Goal: Obtain resource: Obtain resource

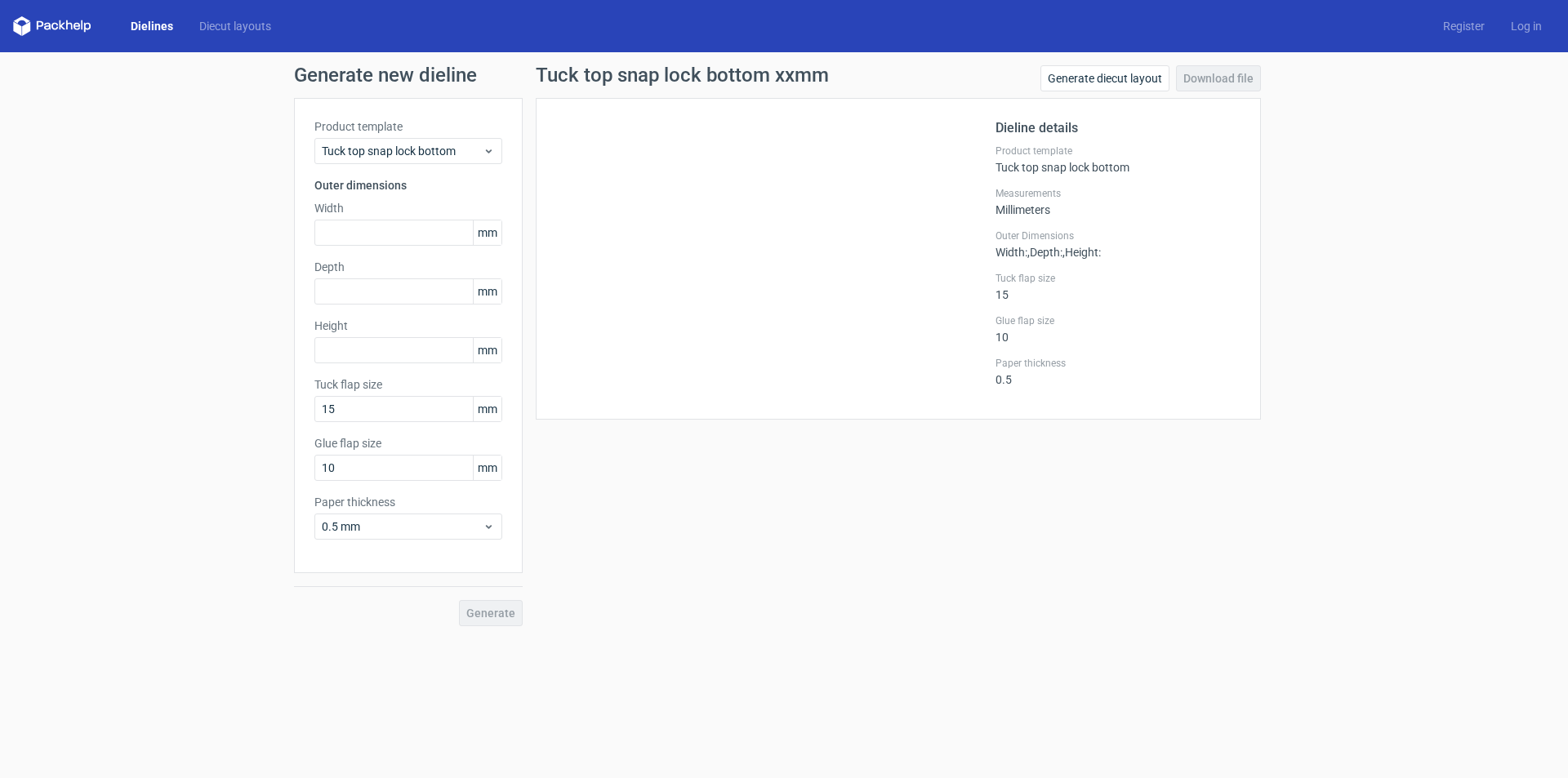
click at [134, 30] on link "Dielines" at bounding box center [152, 26] width 69 height 16
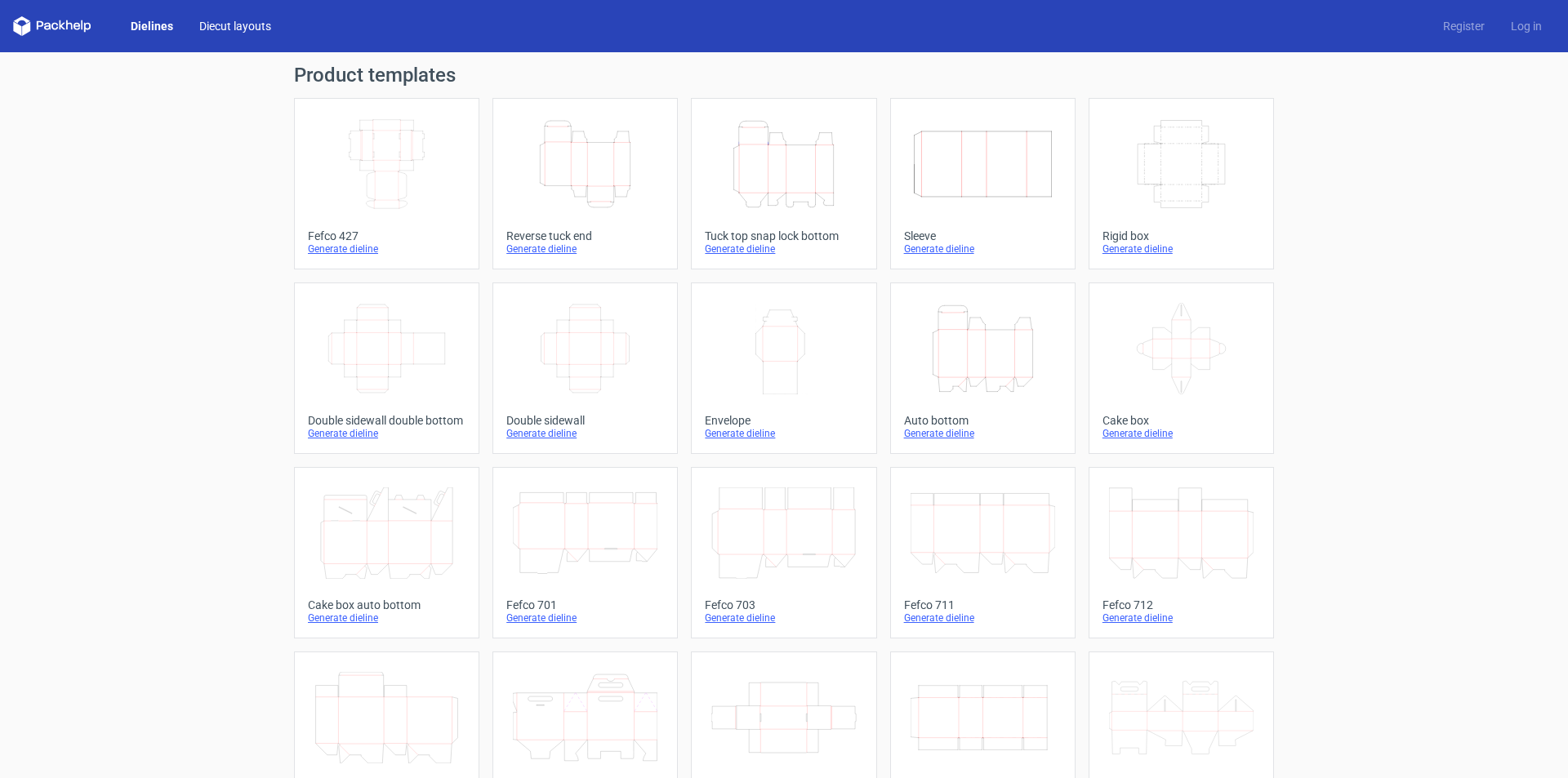
click at [223, 23] on link "Diecut layouts" at bounding box center [235, 26] width 98 height 16
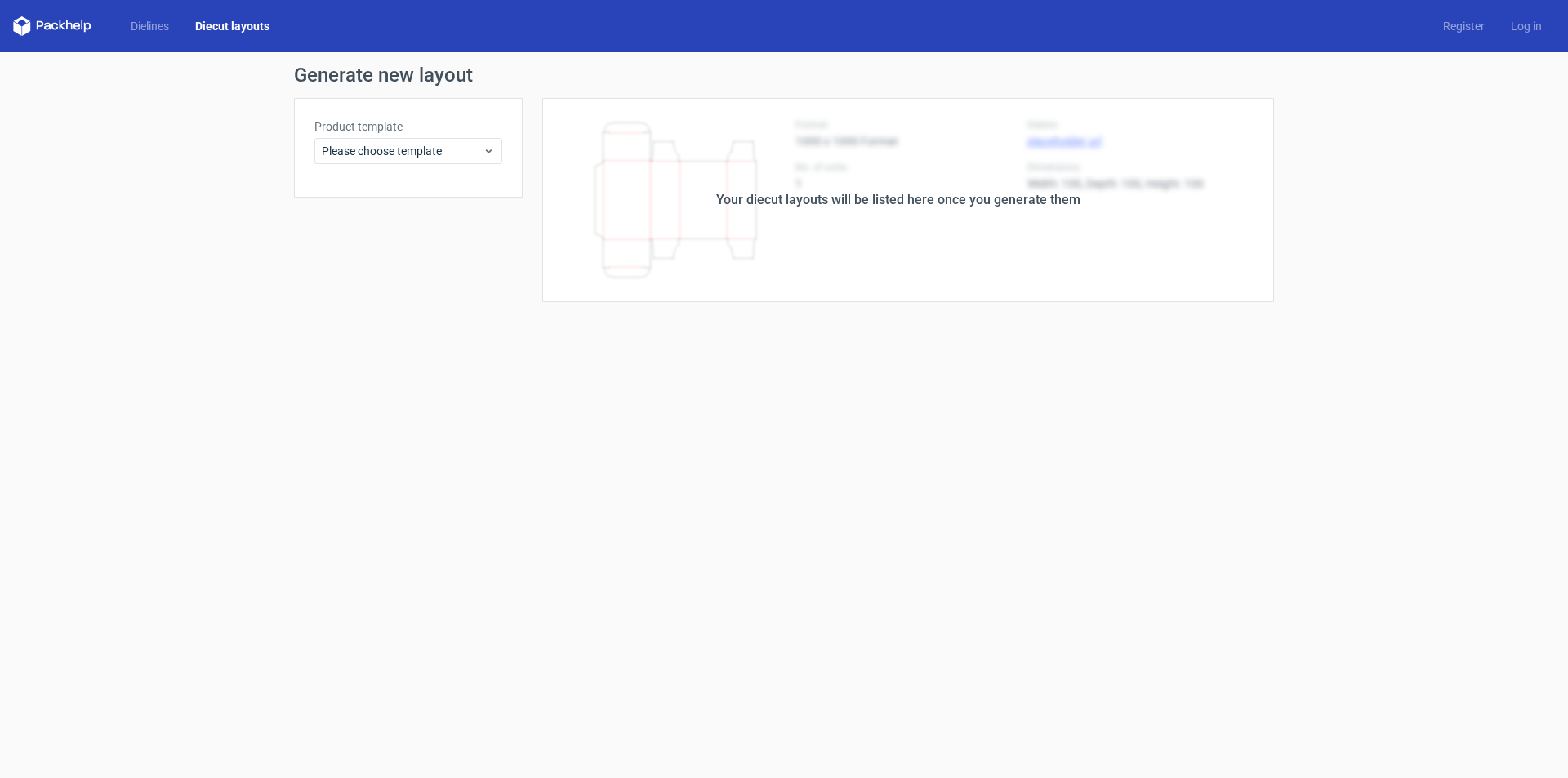
click at [67, 20] on icon at bounding box center [52, 26] width 78 height 20
click at [430, 158] on span "Please choose template" at bounding box center [402, 151] width 160 height 16
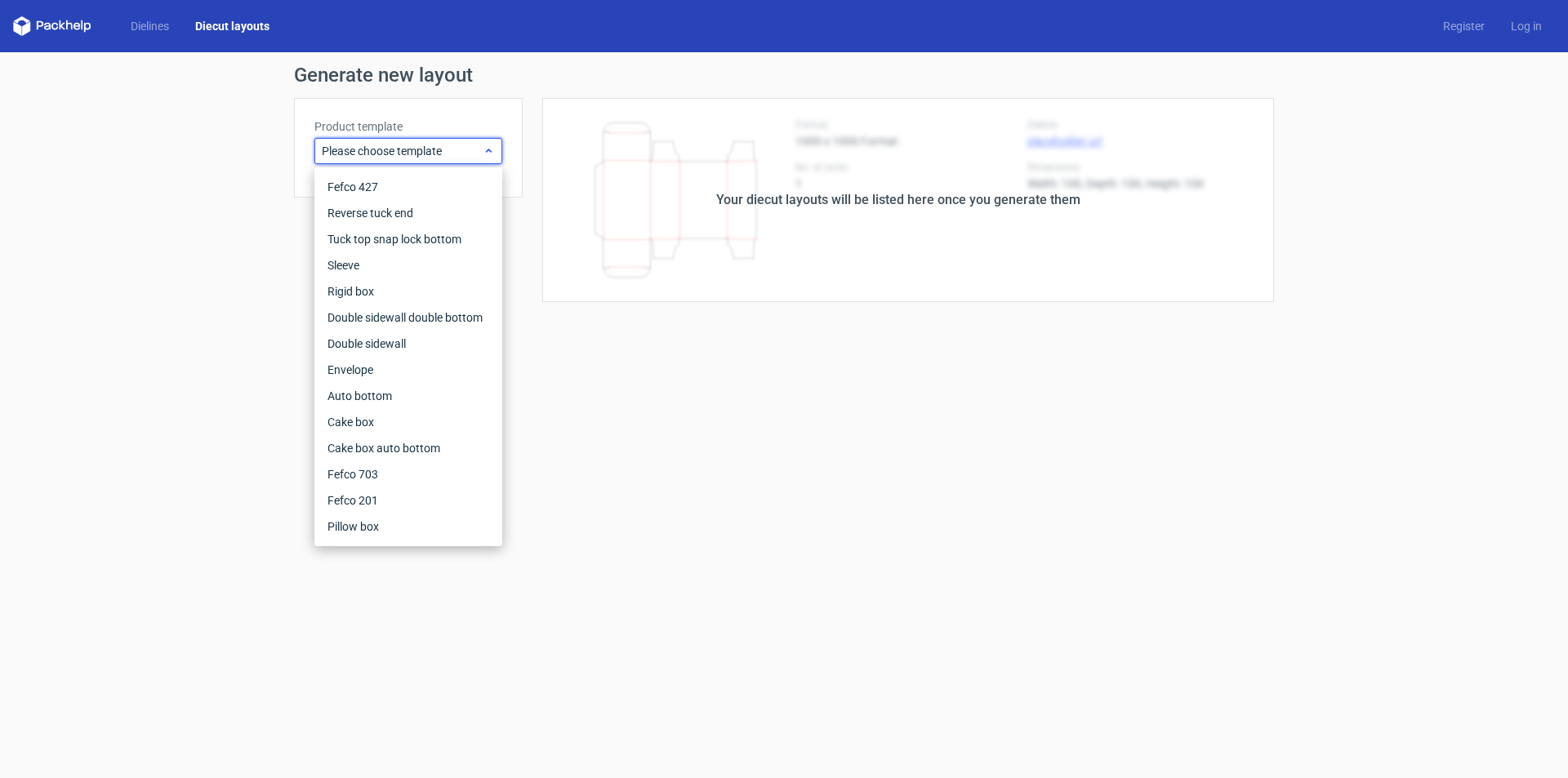
click at [431, 156] on span "Please choose template" at bounding box center [402, 151] width 160 height 16
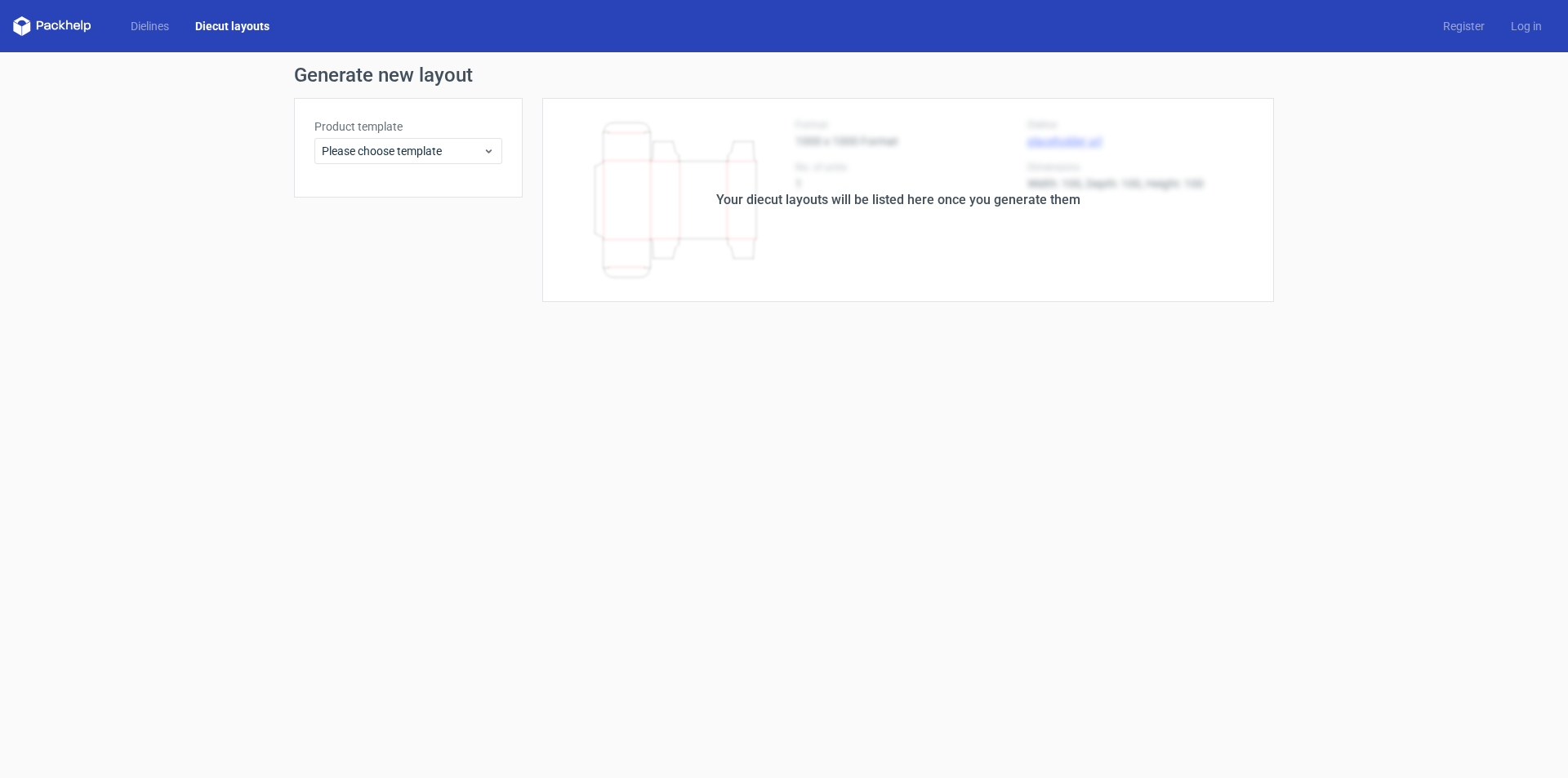
click at [993, 198] on div "Your diecut layouts will be listed here once you generate them" at bounding box center [898, 200] width 364 height 20
click at [432, 143] on span "Please choose template" at bounding box center [402, 151] width 160 height 16
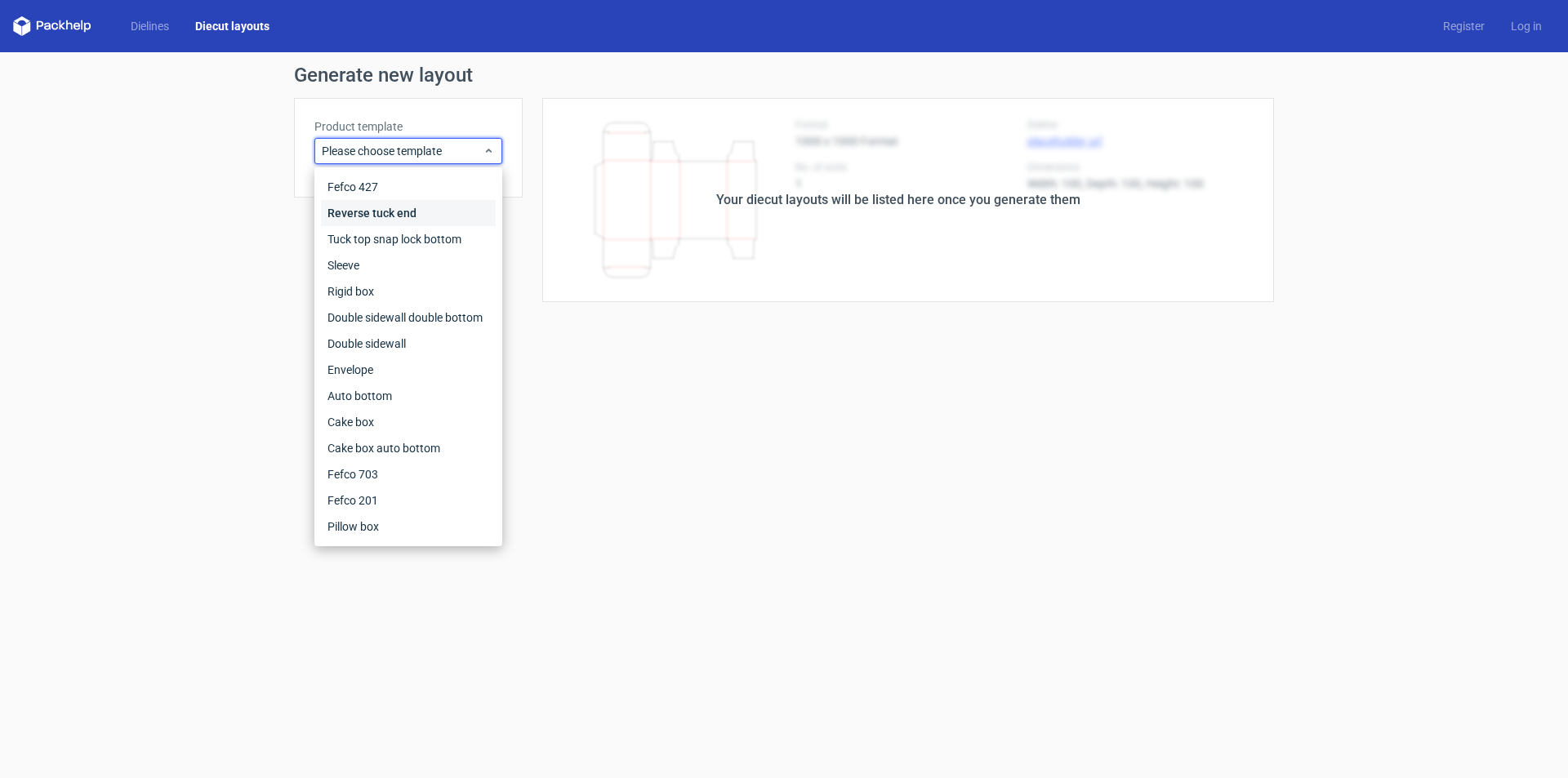
click at [397, 206] on div "Reverse tuck end" at bounding box center [408, 212] width 175 height 26
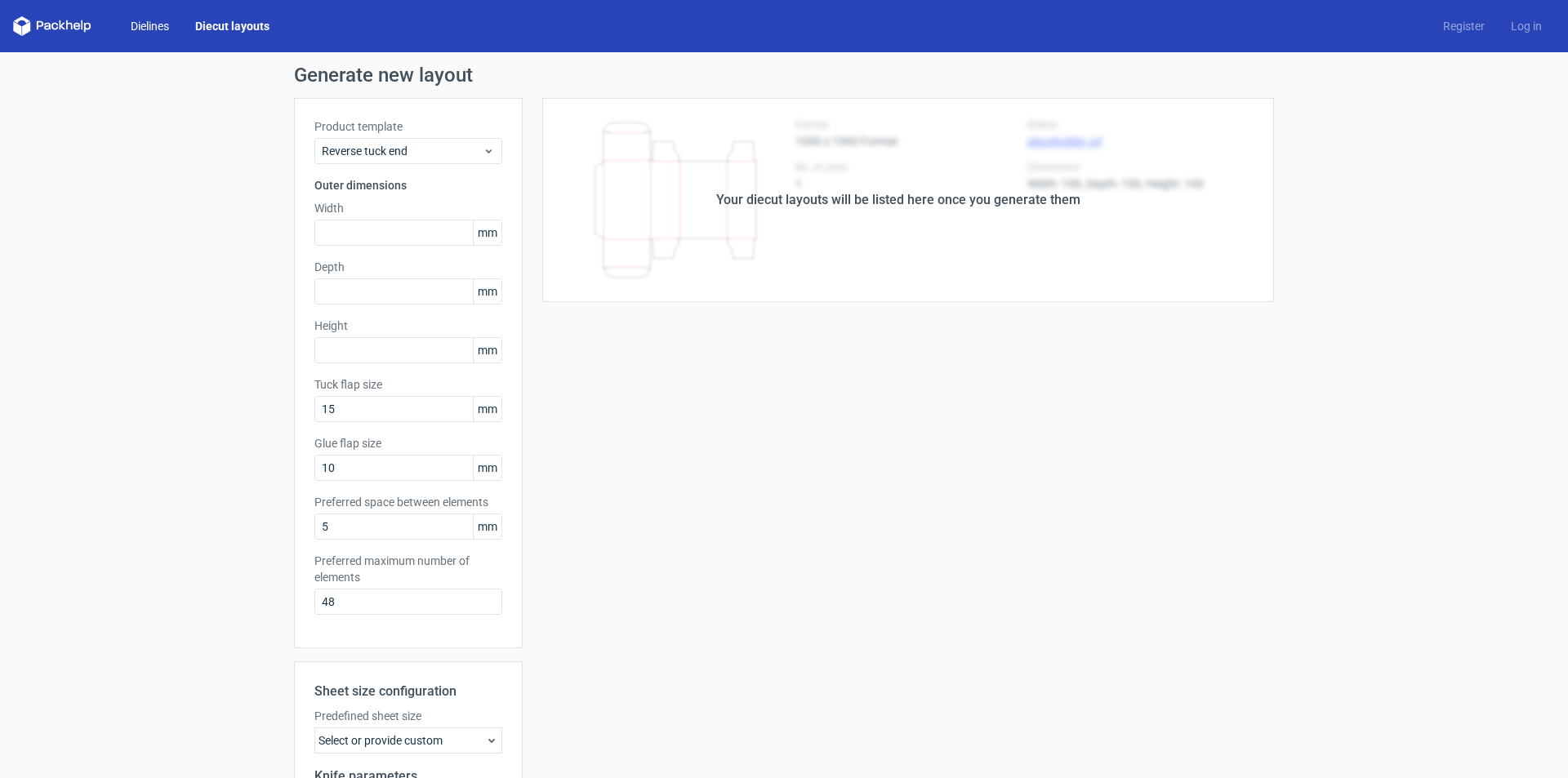
click at [170, 21] on link "Dielines" at bounding box center [150, 26] width 65 height 16
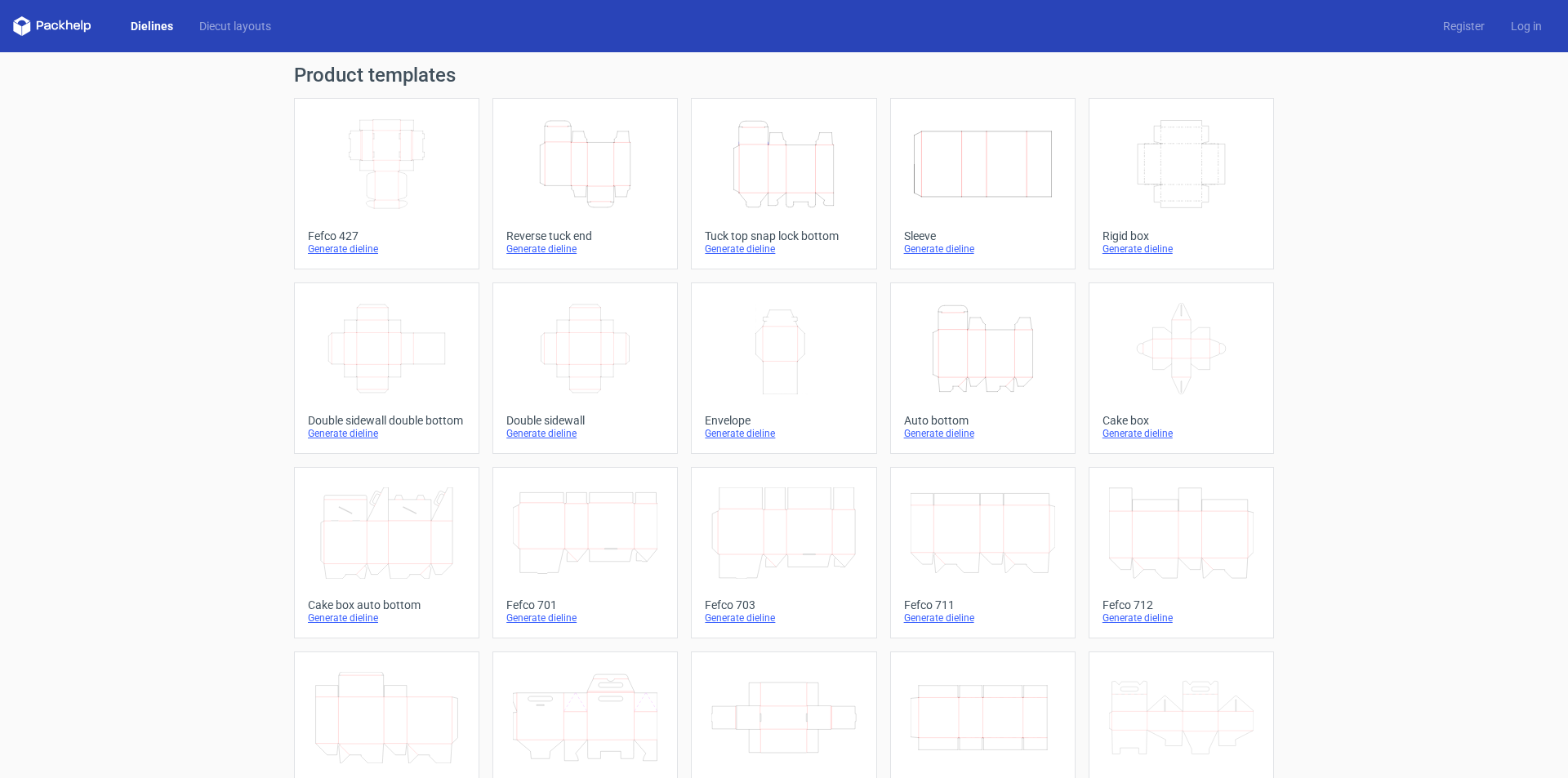
click at [993, 205] on icon "Width Depth Height" at bounding box center [983, 164] width 144 height 91
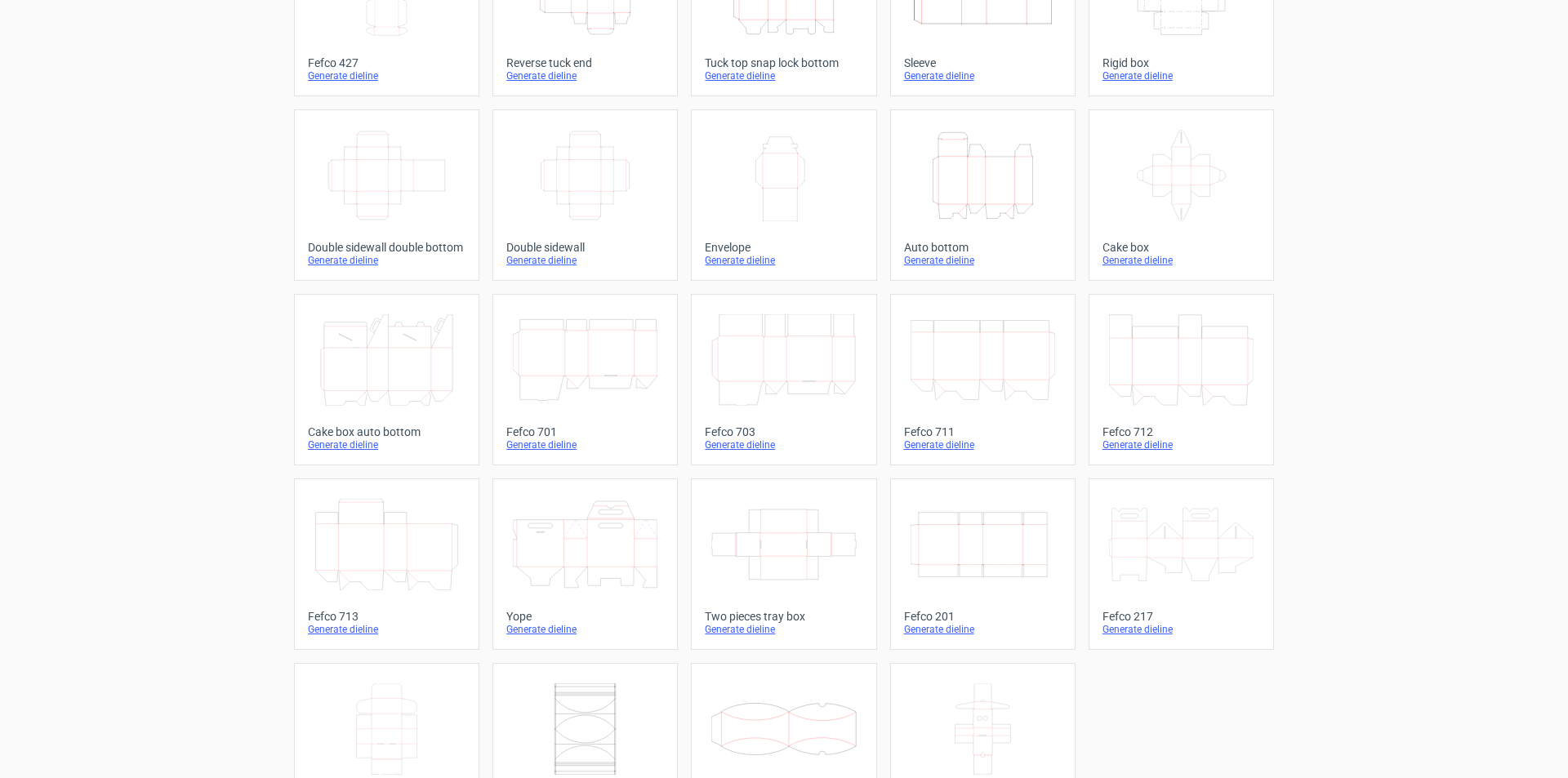
scroll to position [243, 0]
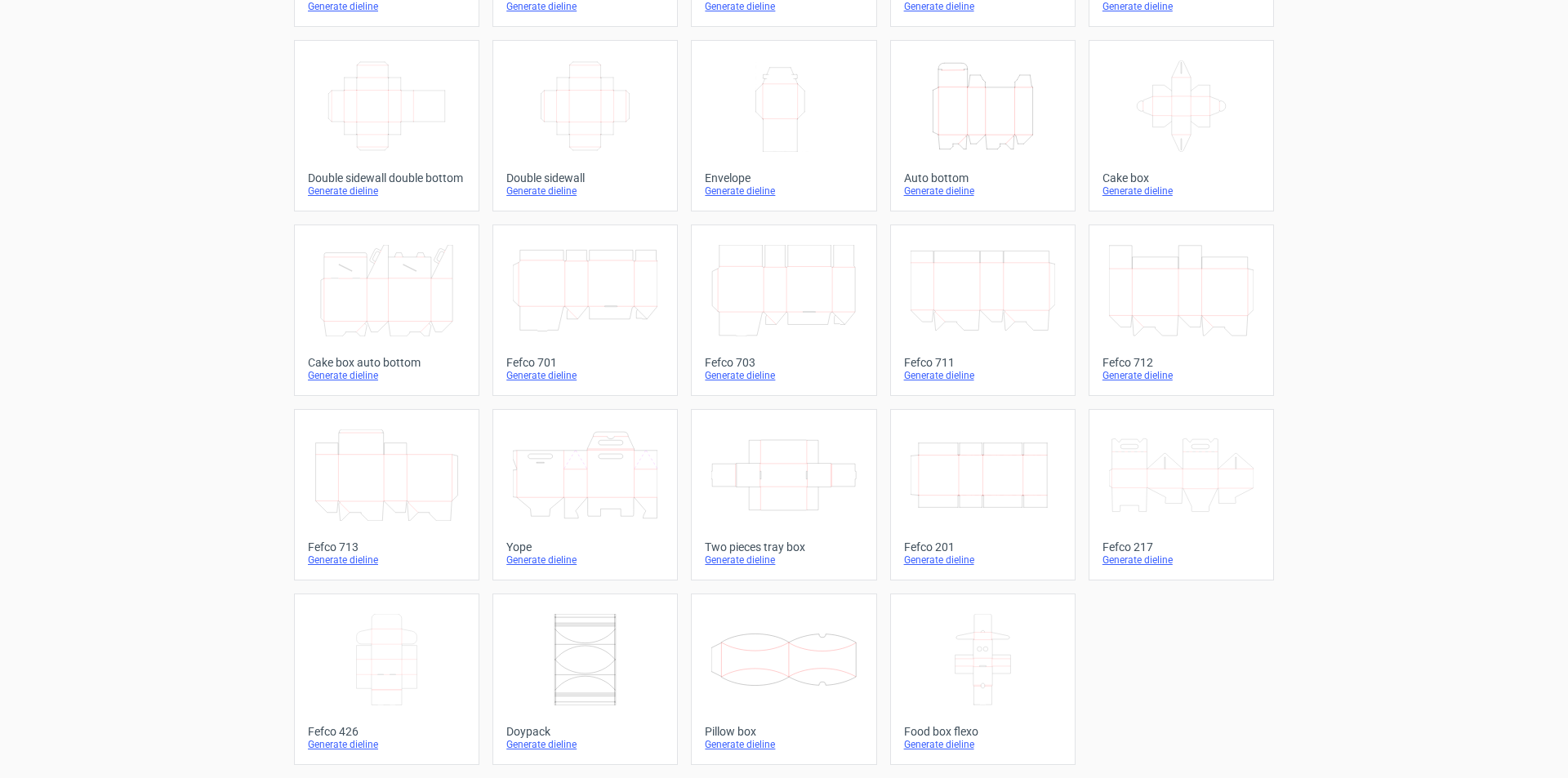
click at [784, 680] on icon at bounding box center [783, 660] width 144 height 91
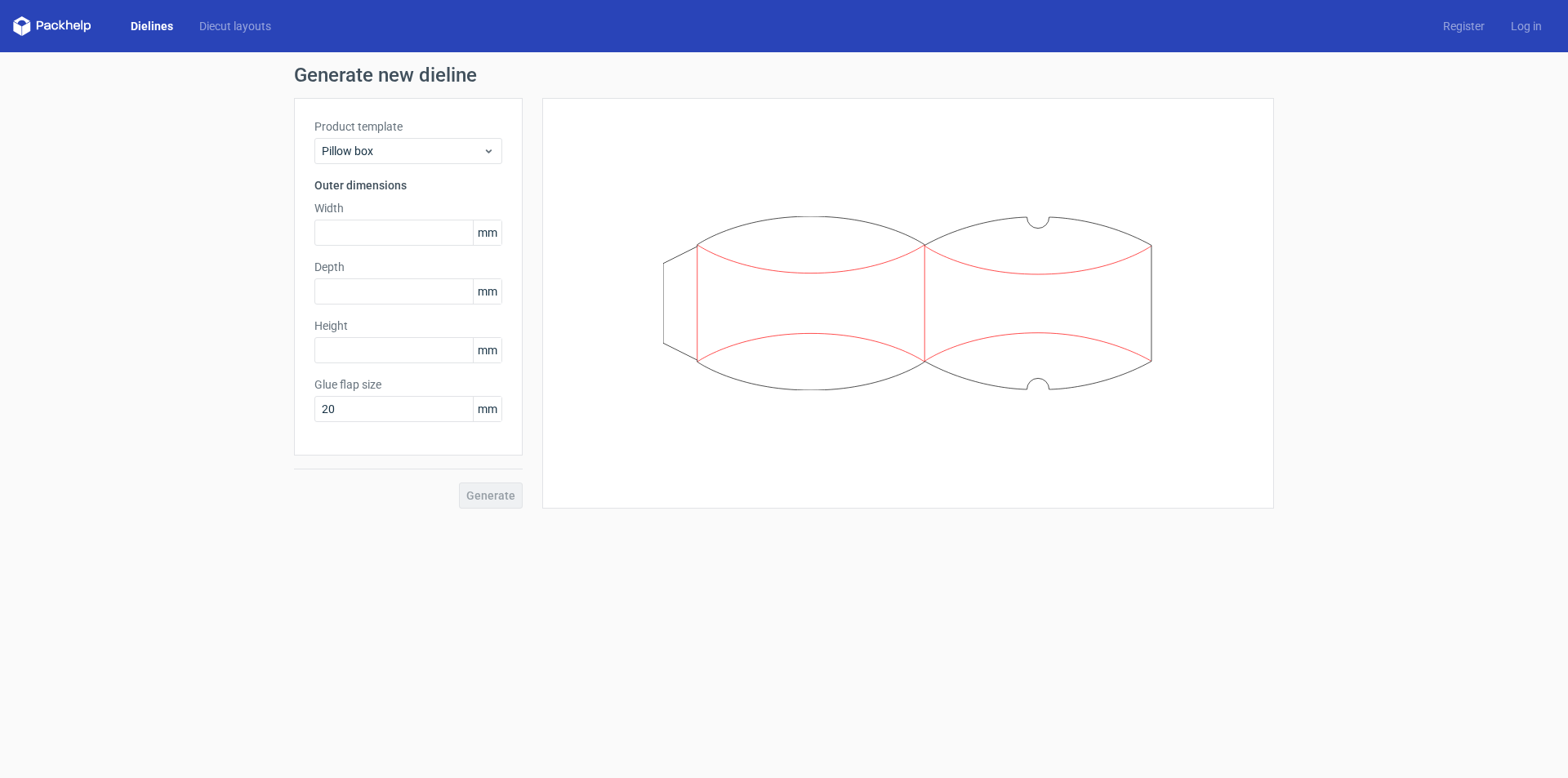
click at [160, 29] on link "Dielines" at bounding box center [152, 26] width 69 height 16
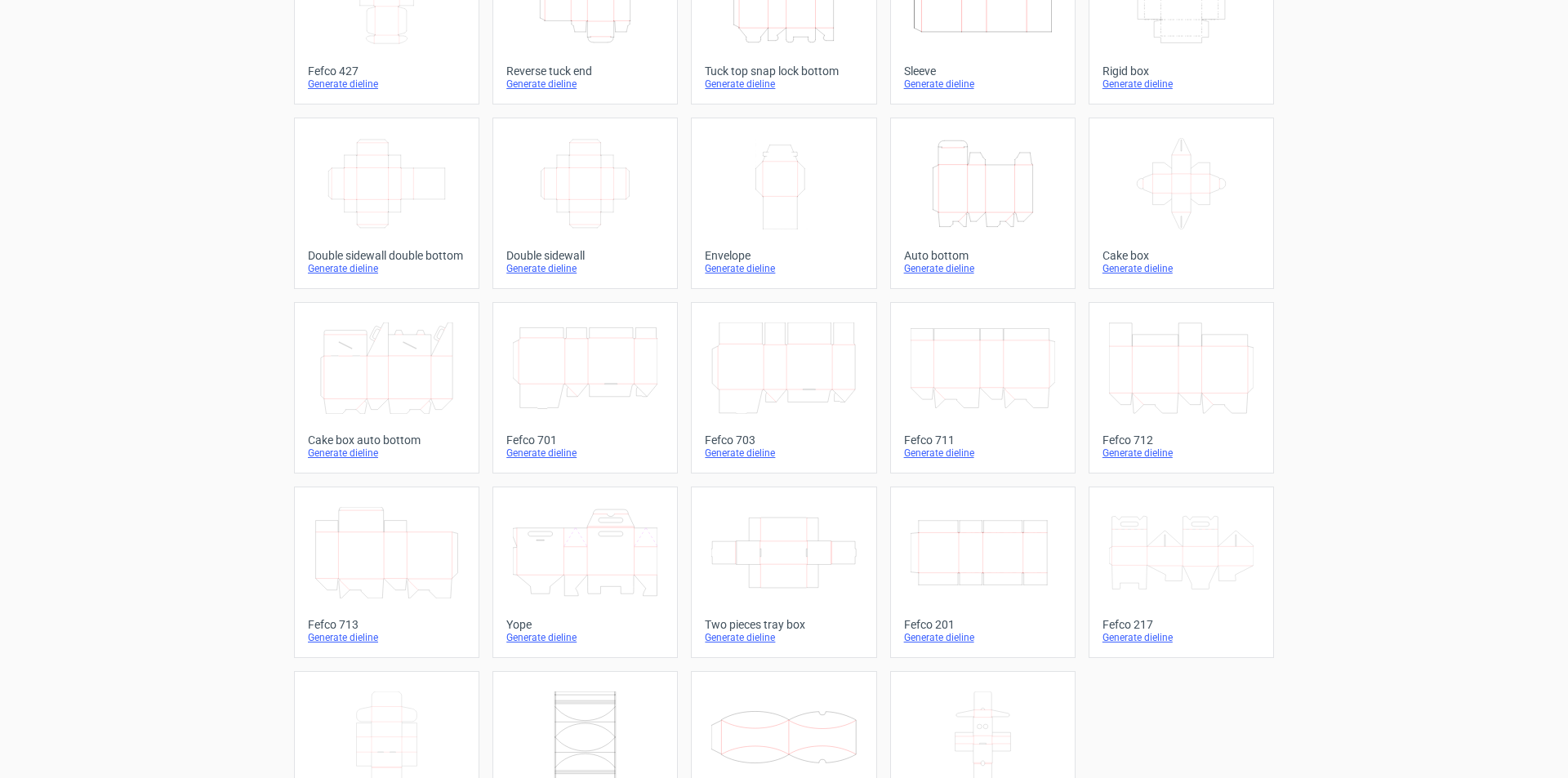
scroll to position [243, 0]
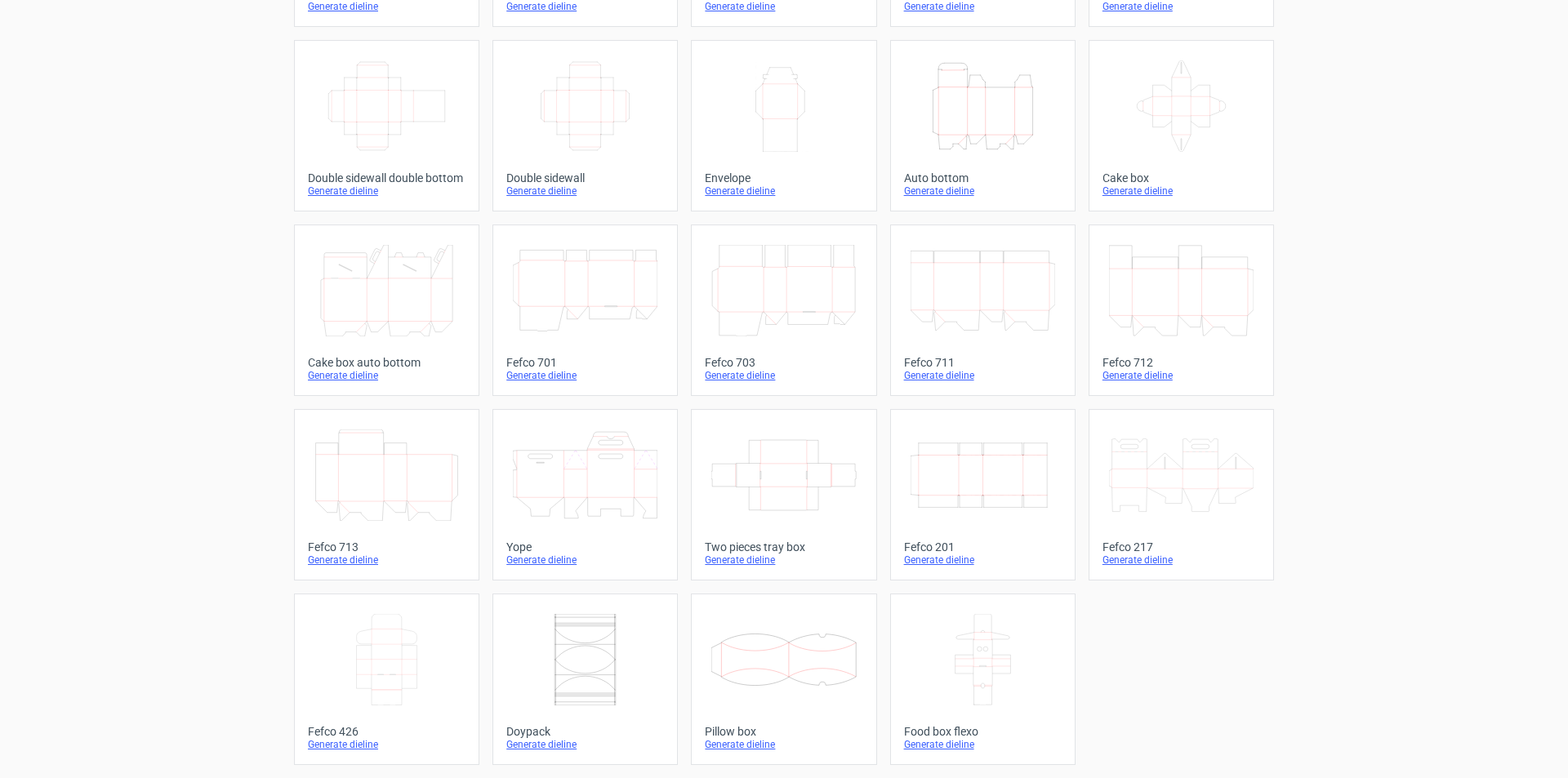
click at [383, 681] on icon at bounding box center [386, 660] width 144 height 91
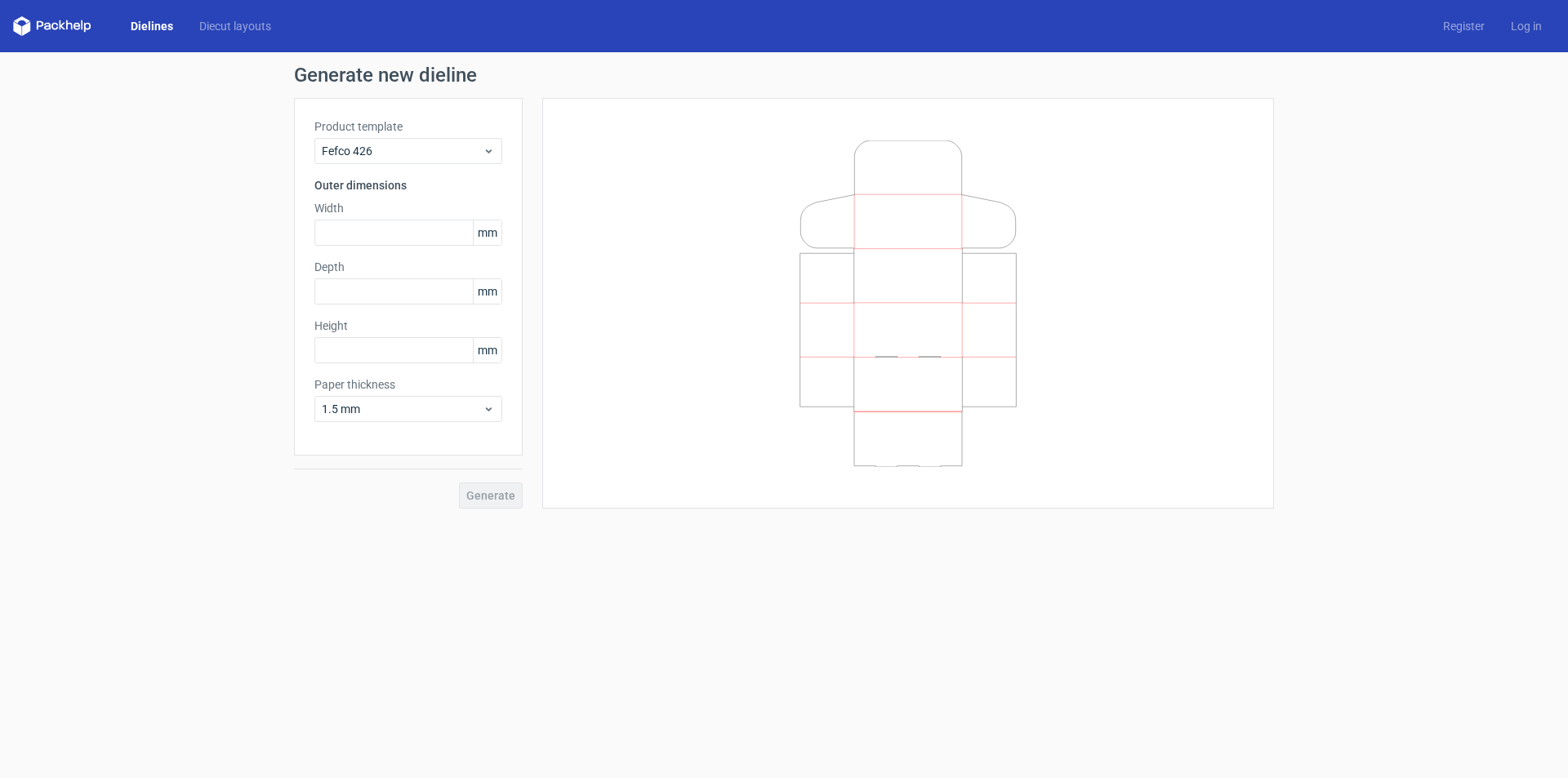
click at [905, 350] on icon at bounding box center [908, 304] width 490 height 326
drag, startPoint x: 762, startPoint y: 125, endPoint x: 1208, endPoint y: 624, distance: 669.3
click at [1208, 624] on form "Generate new dieline Product template Fefco 426 Outer dimensions Width mm Depth…" at bounding box center [784, 415] width 1568 height 726
click at [442, 154] on span "Fefco 426" at bounding box center [402, 151] width 160 height 16
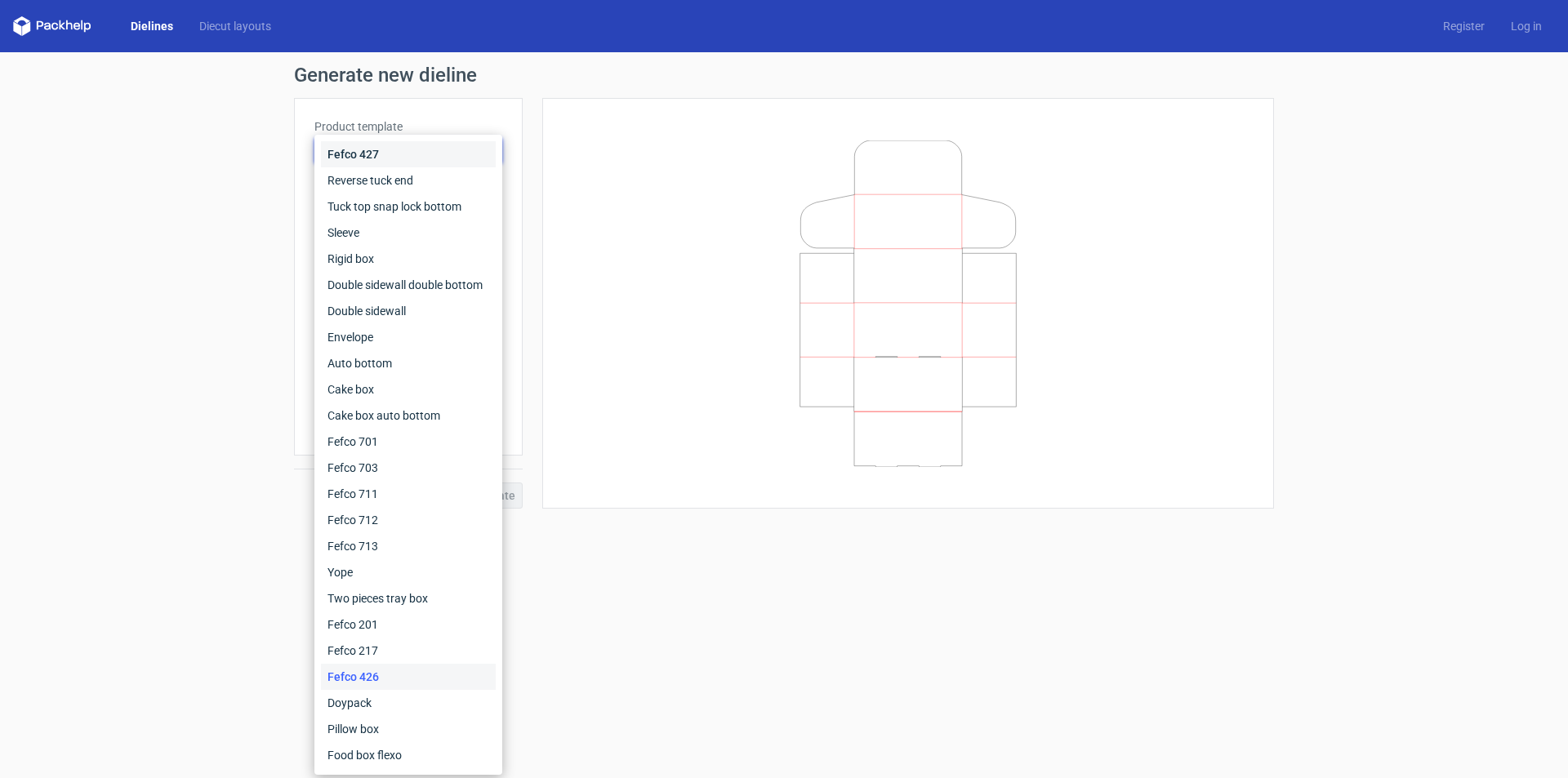
click at [436, 151] on div "Fefco 427" at bounding box center [408, 154] width 175 height 26
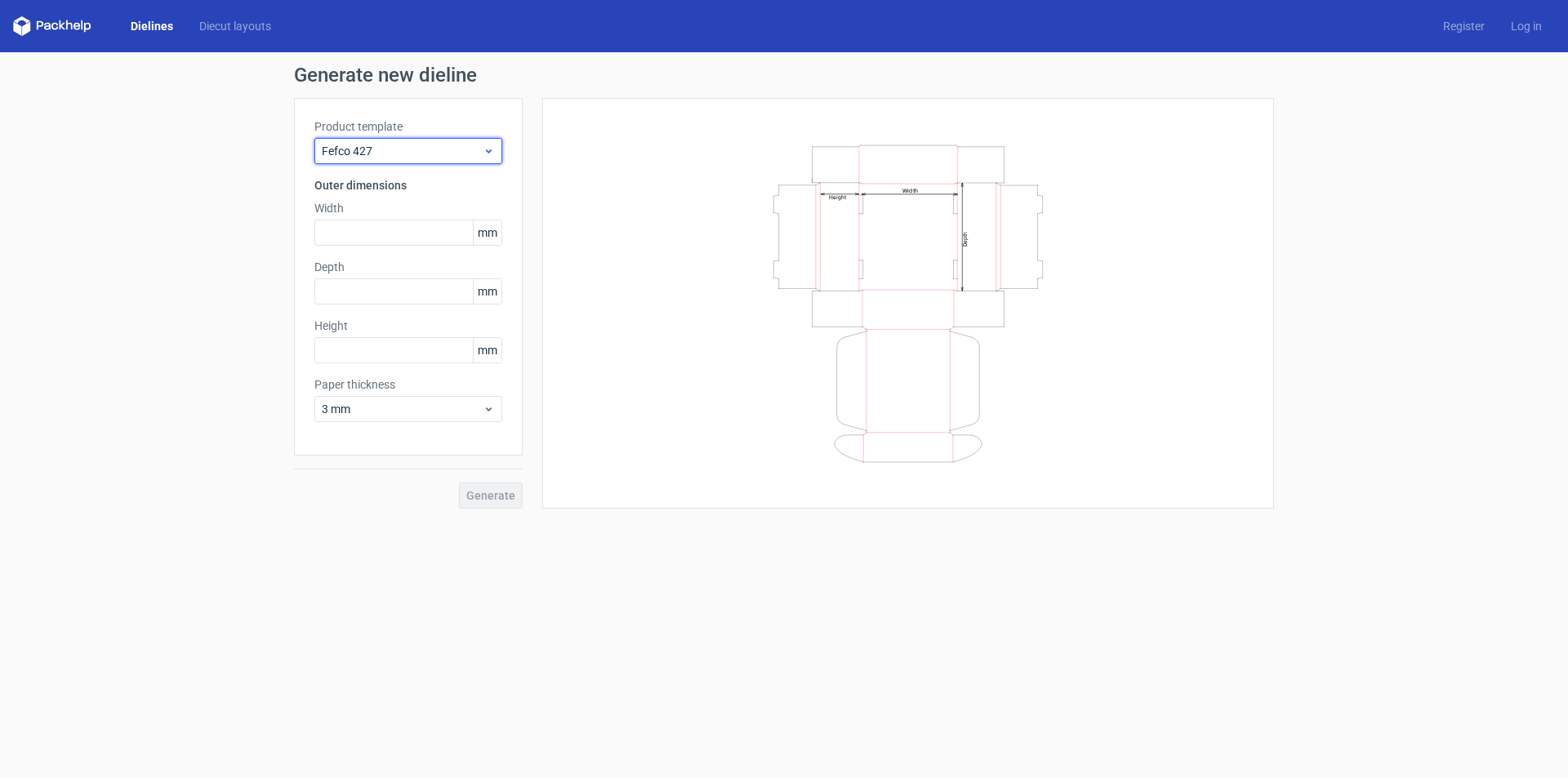
click at [435, 151] on span "Fefco 427" at bounding box center [402, 151] width 160 height 16
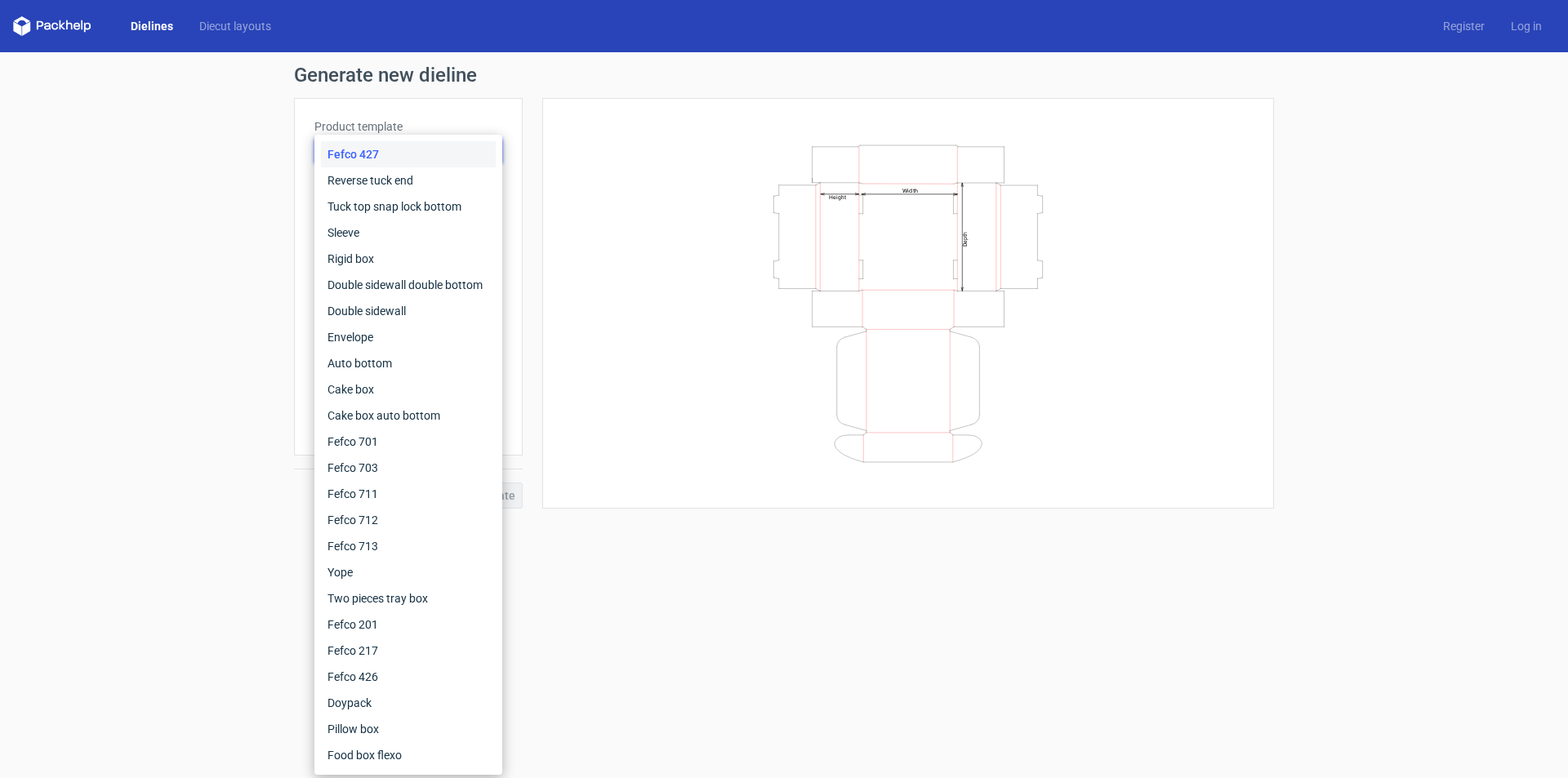
click at [430, 158] on div "Fefco 427" at bounding box center [408, 154] width 175 height 26
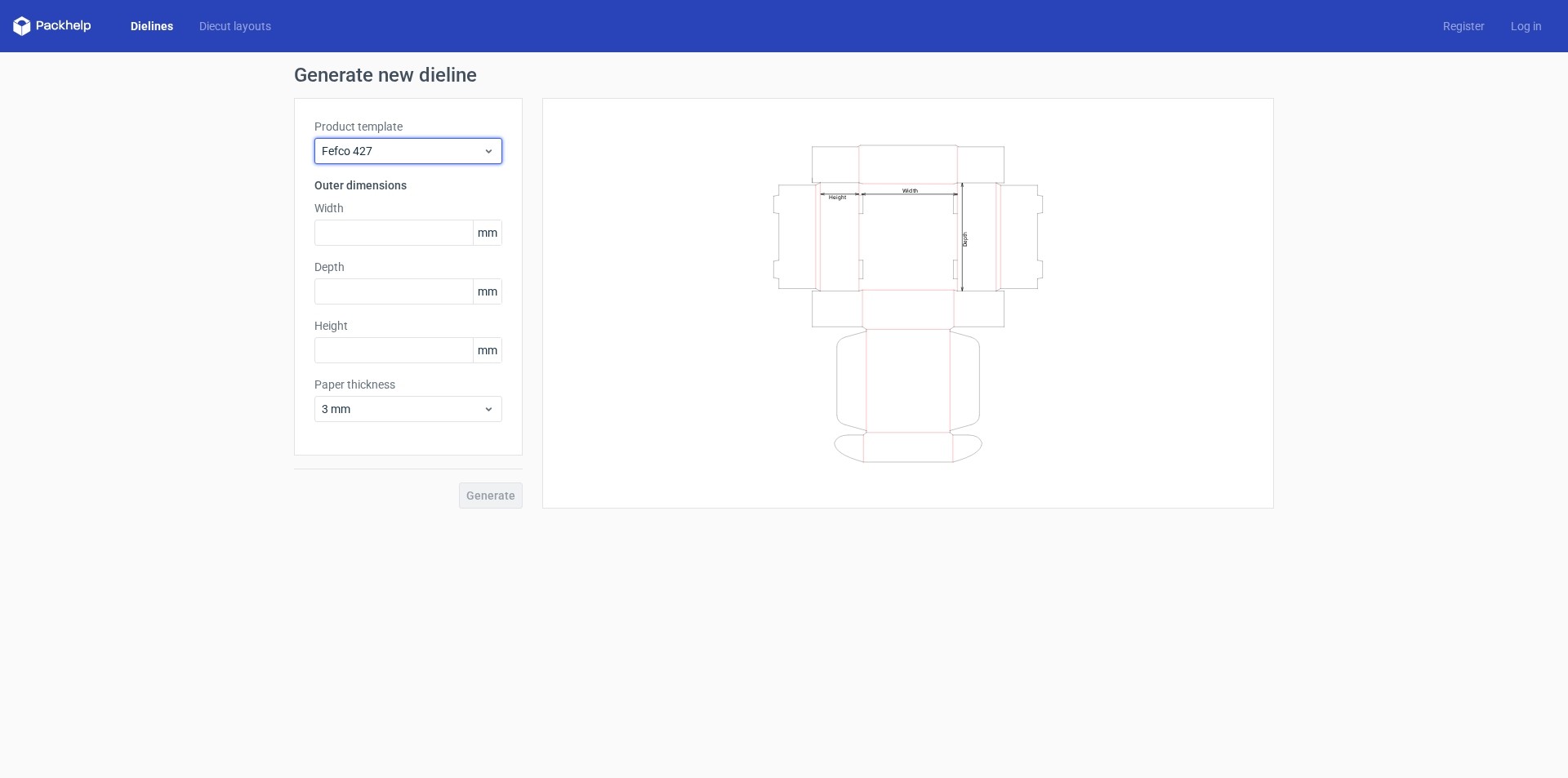
click at [430, 158] on span "Fefco 427" at bounding box center [402, 151] width 160 height 16
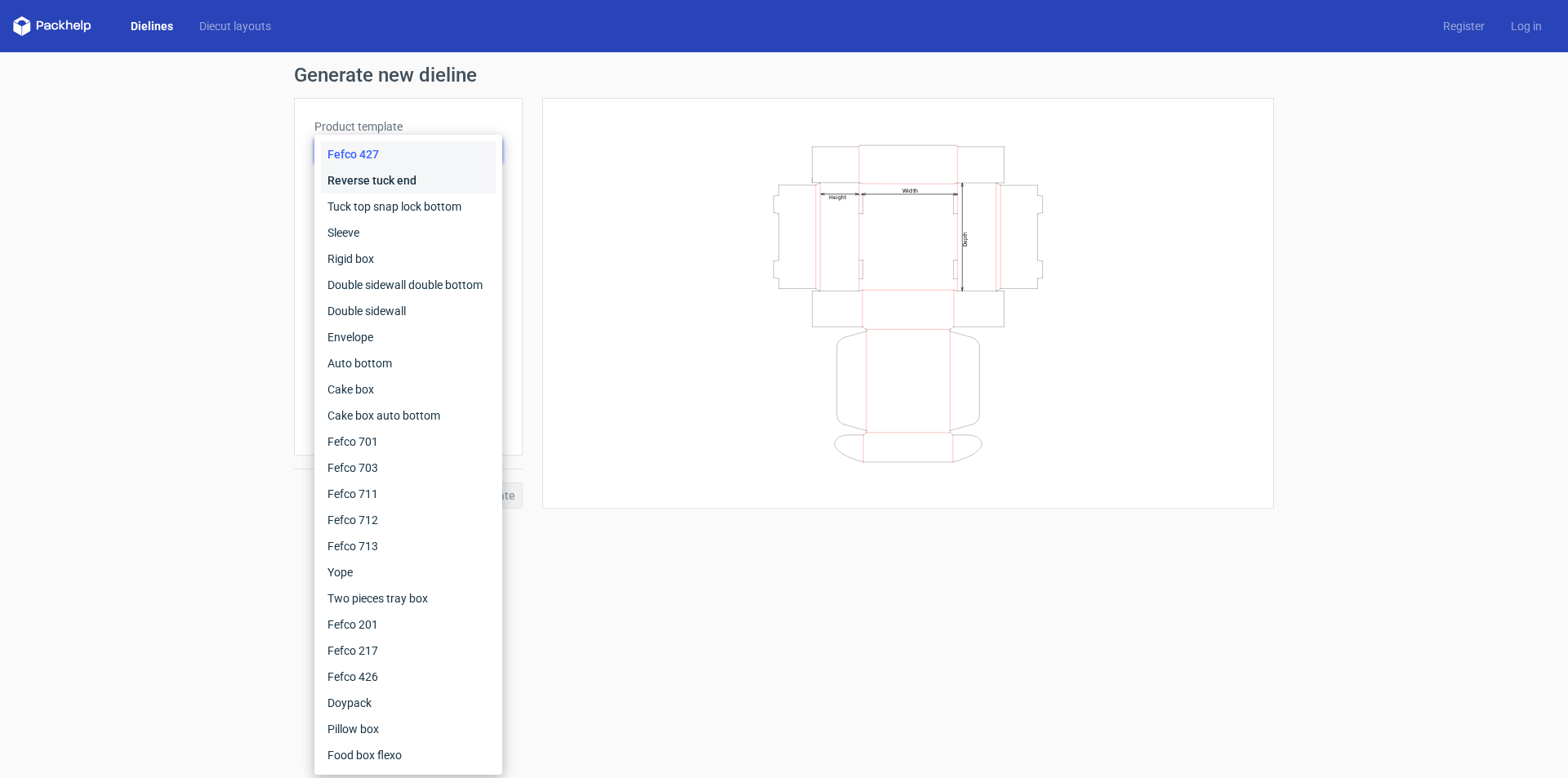
click at [391, 183] on div "Reverse tuck end" at bounding box center [408, 180] width 175 height 26
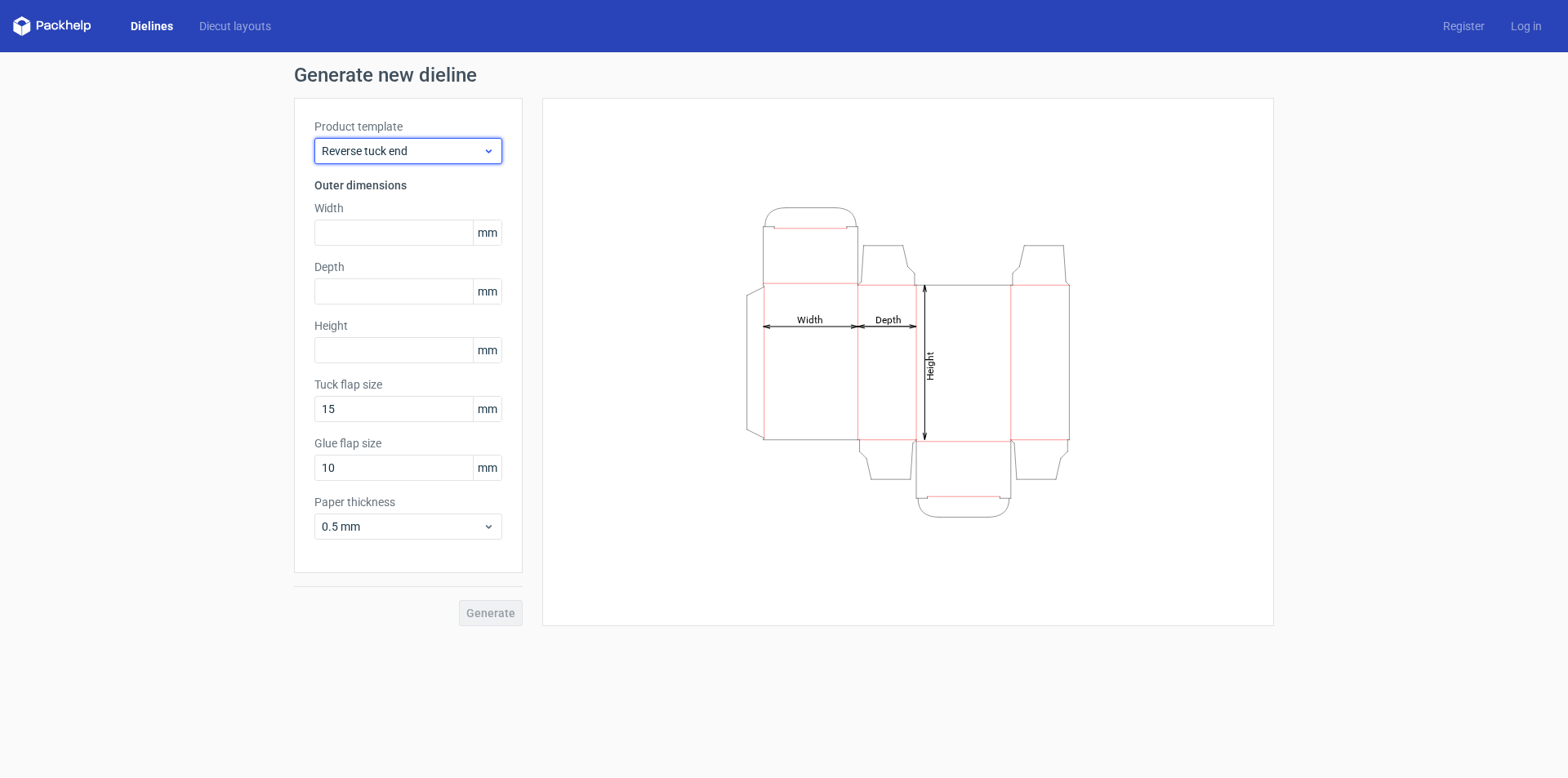
click at [411, 143] on span "Reverse tuck end" at bounding box center [402, 151] width 160 height 16
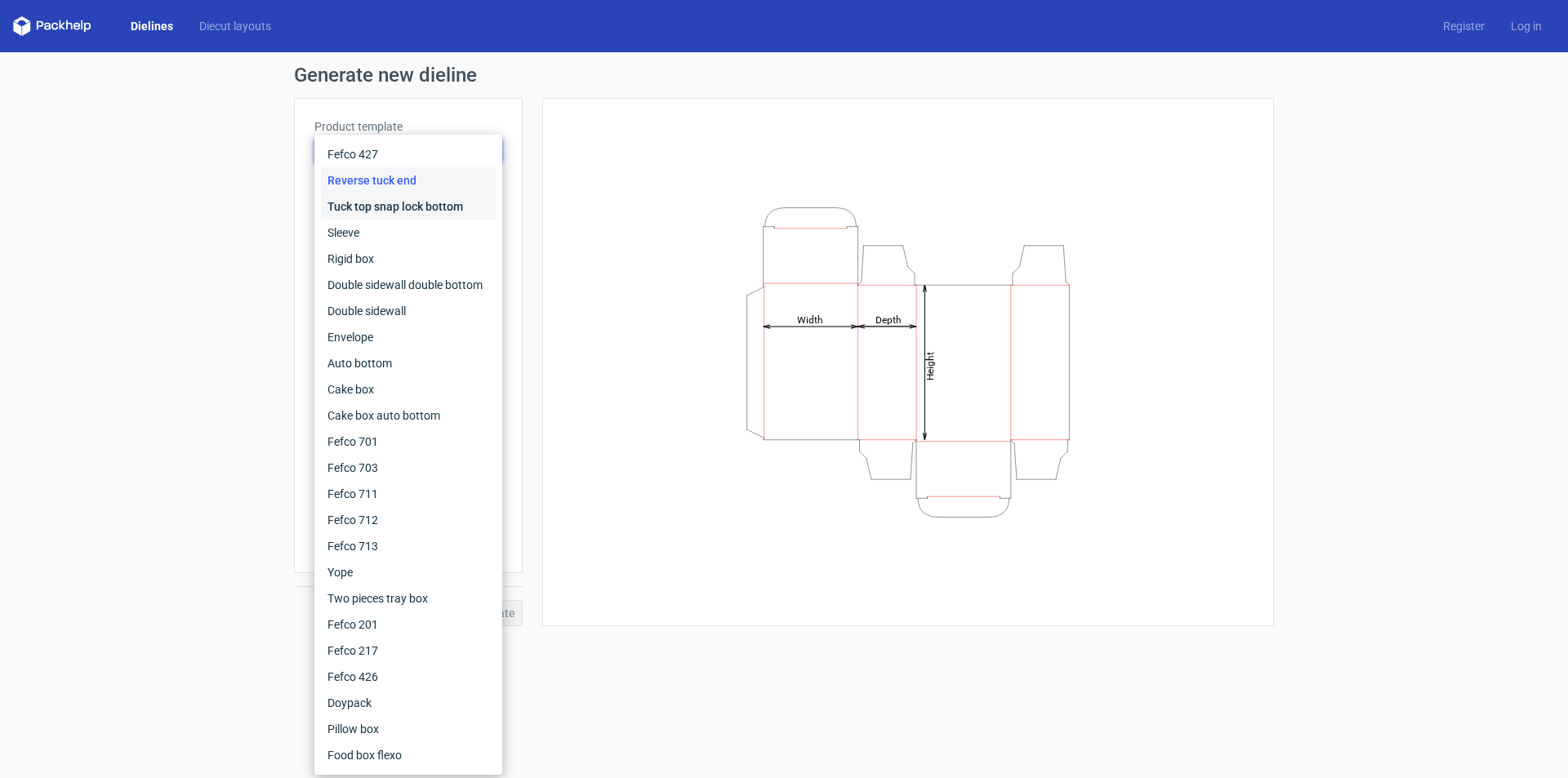
click at [408, 210] on div "Tuck top snap lock bottom" at bounding box center [408, 206] width 175 height 26
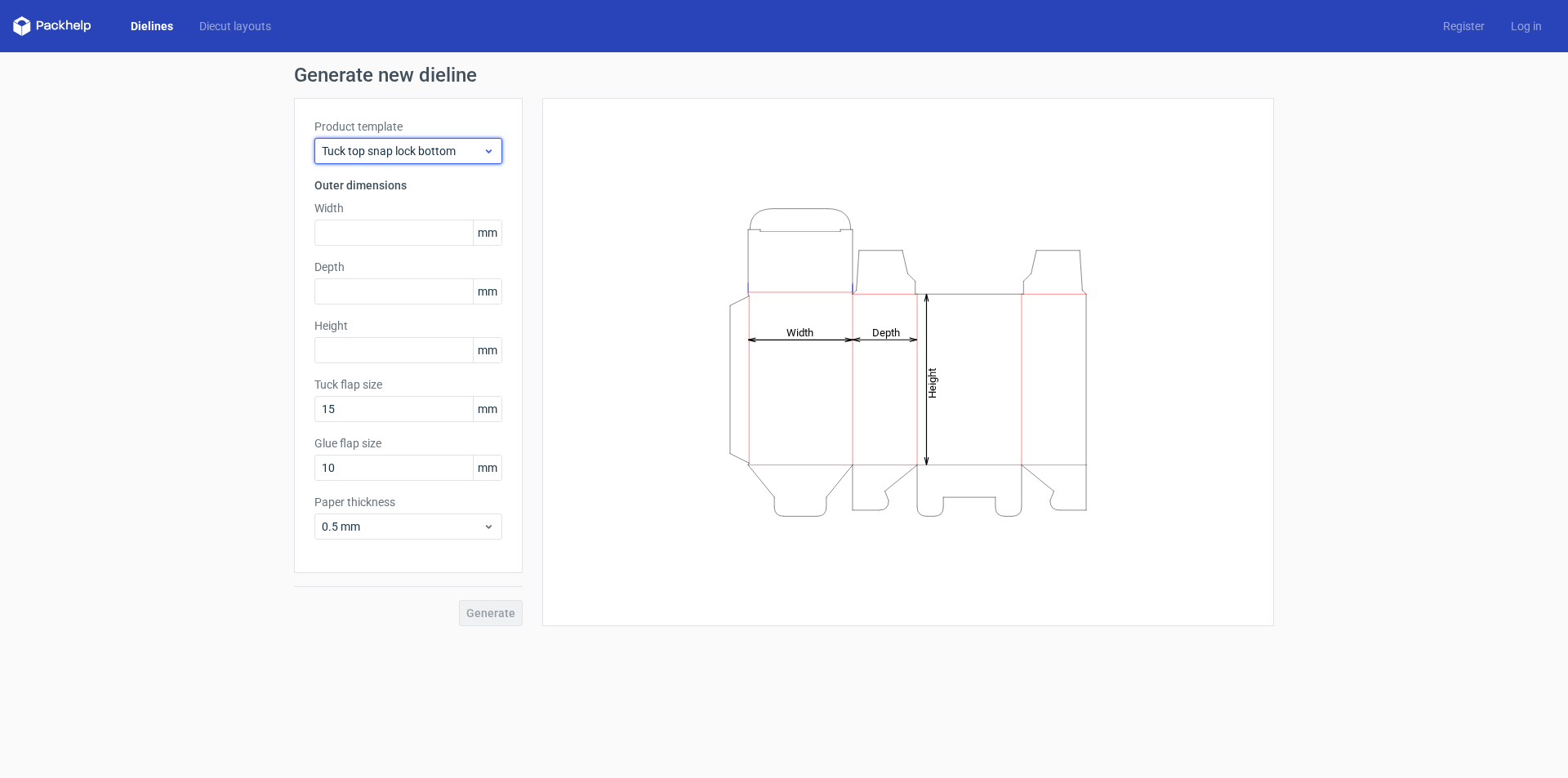
click at [388, 147] on span "Tuck top snap lock bottom" at bounding box center [402, 151] width 160 height 16
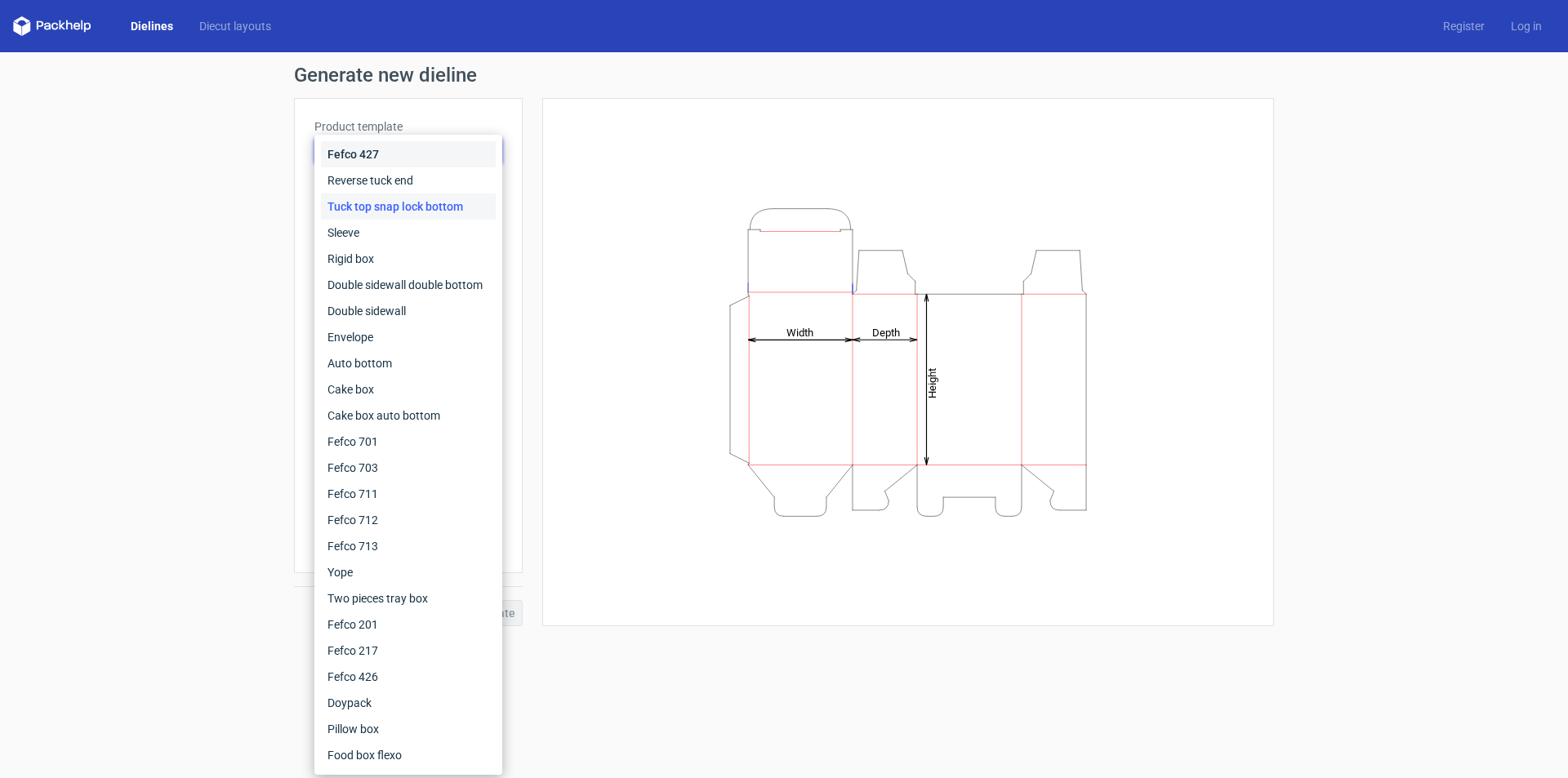
click at [394, 151] on div "Fefco 427" at bounding box center [408, 154] width 175 height 26
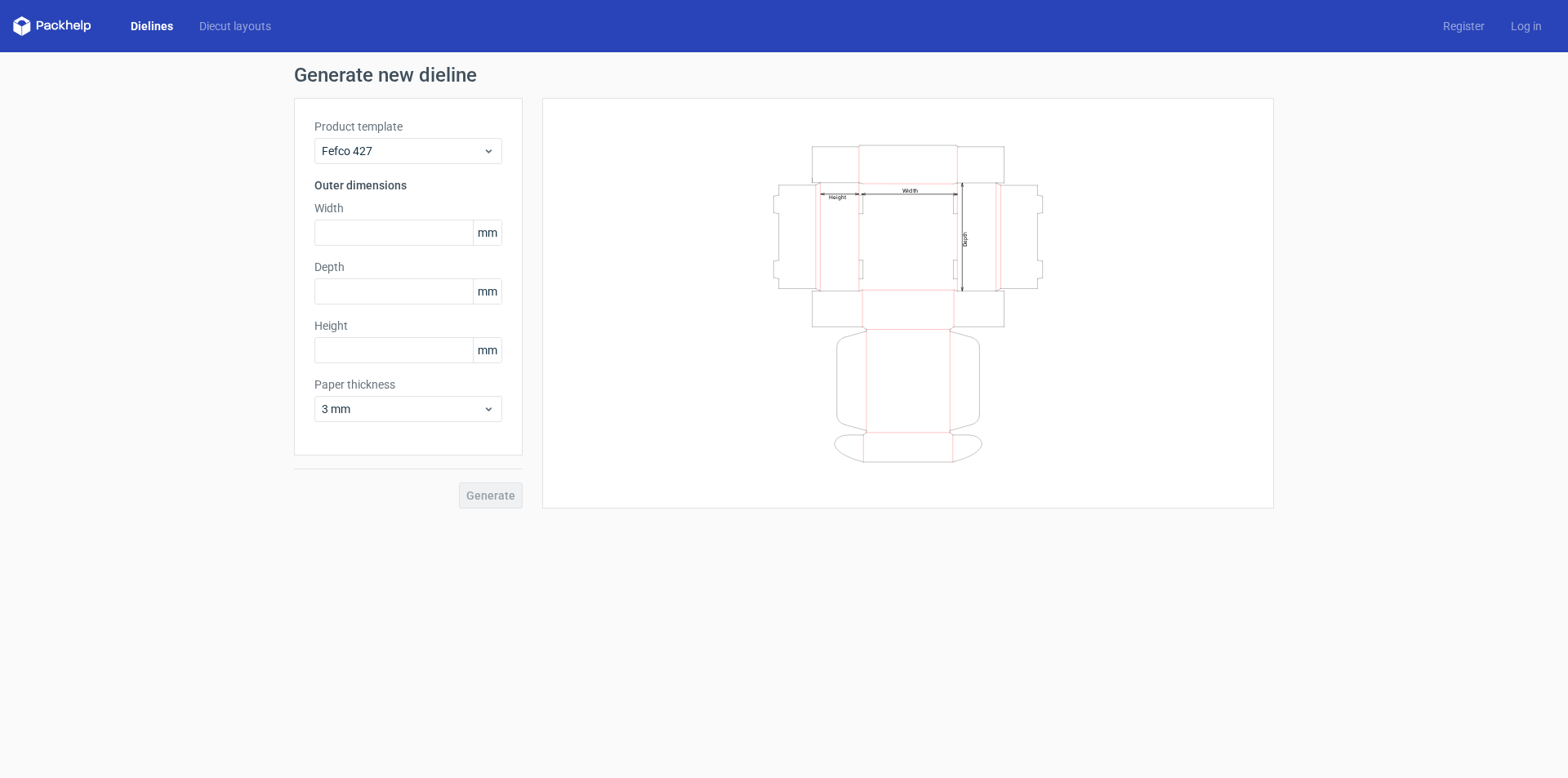
click at [911, 285] on icon "Width Depth Height" at bounding box center [908, 304] width 490 height 326
click at [143, 25] on link "Dielines" at bounding box center [152, 26] width 69 height 16
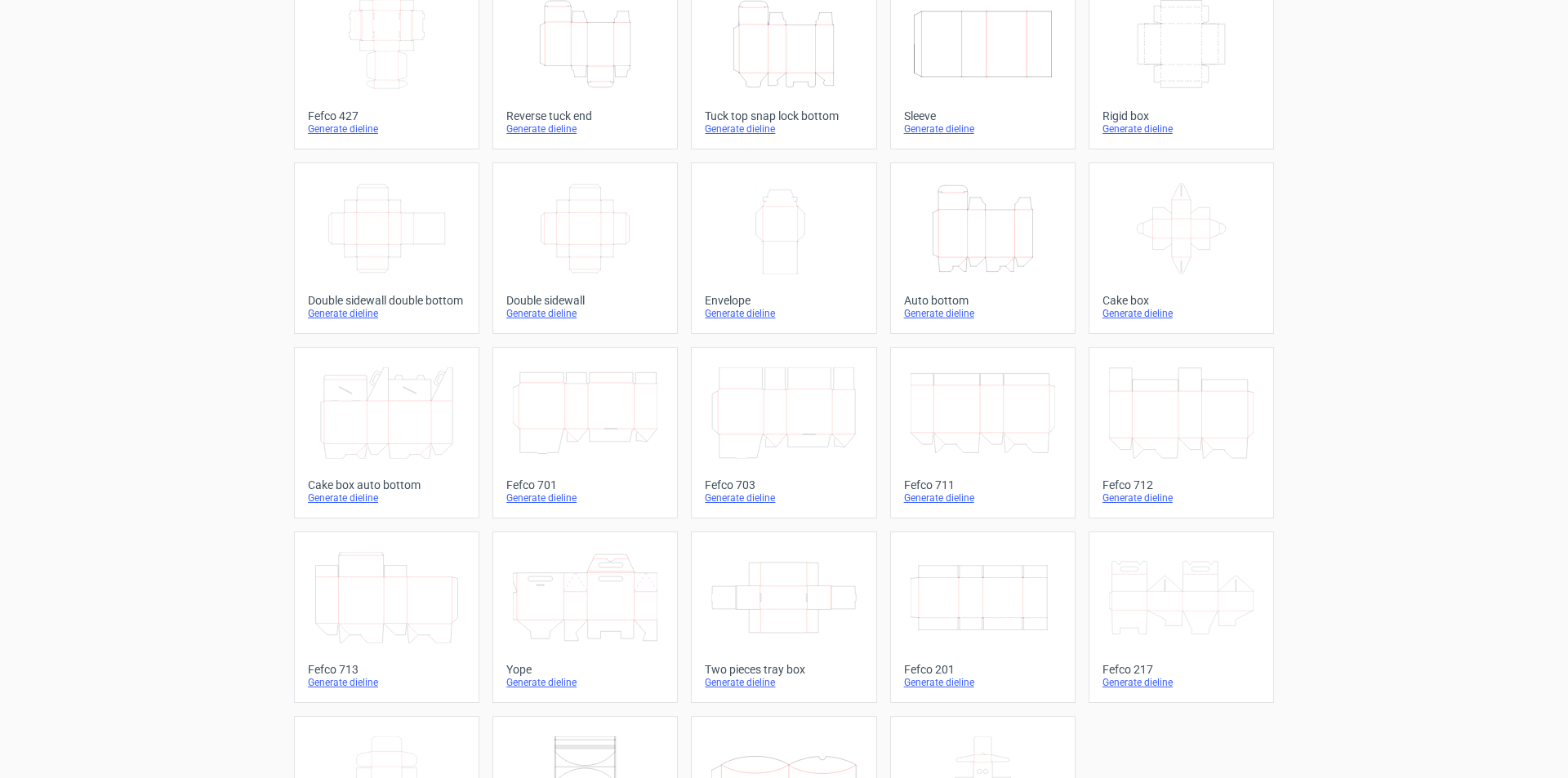
scroll to position [243, 0]
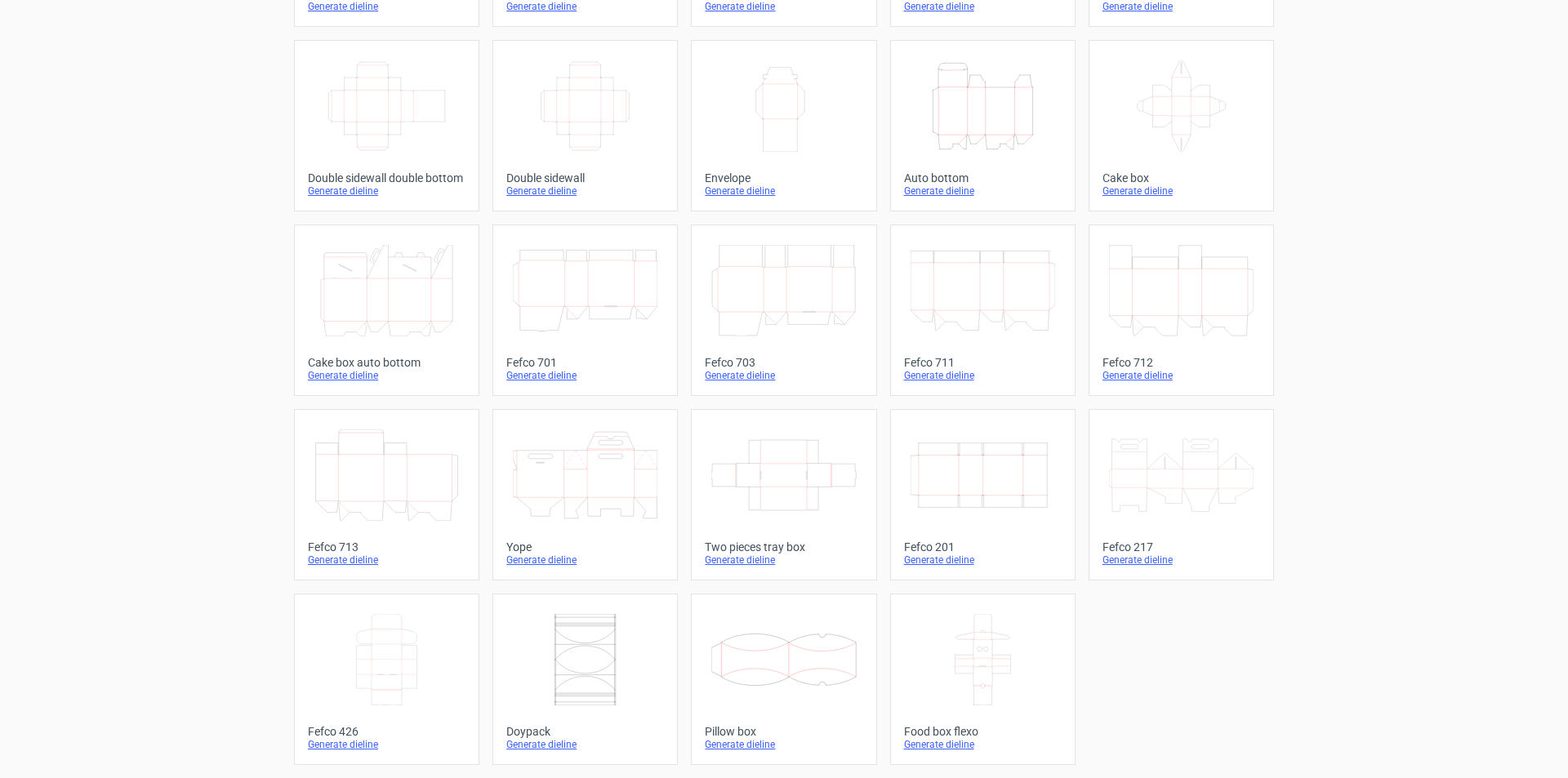
click at [534, 667] on icon at bounding box center [585, 660] width 144 height 91
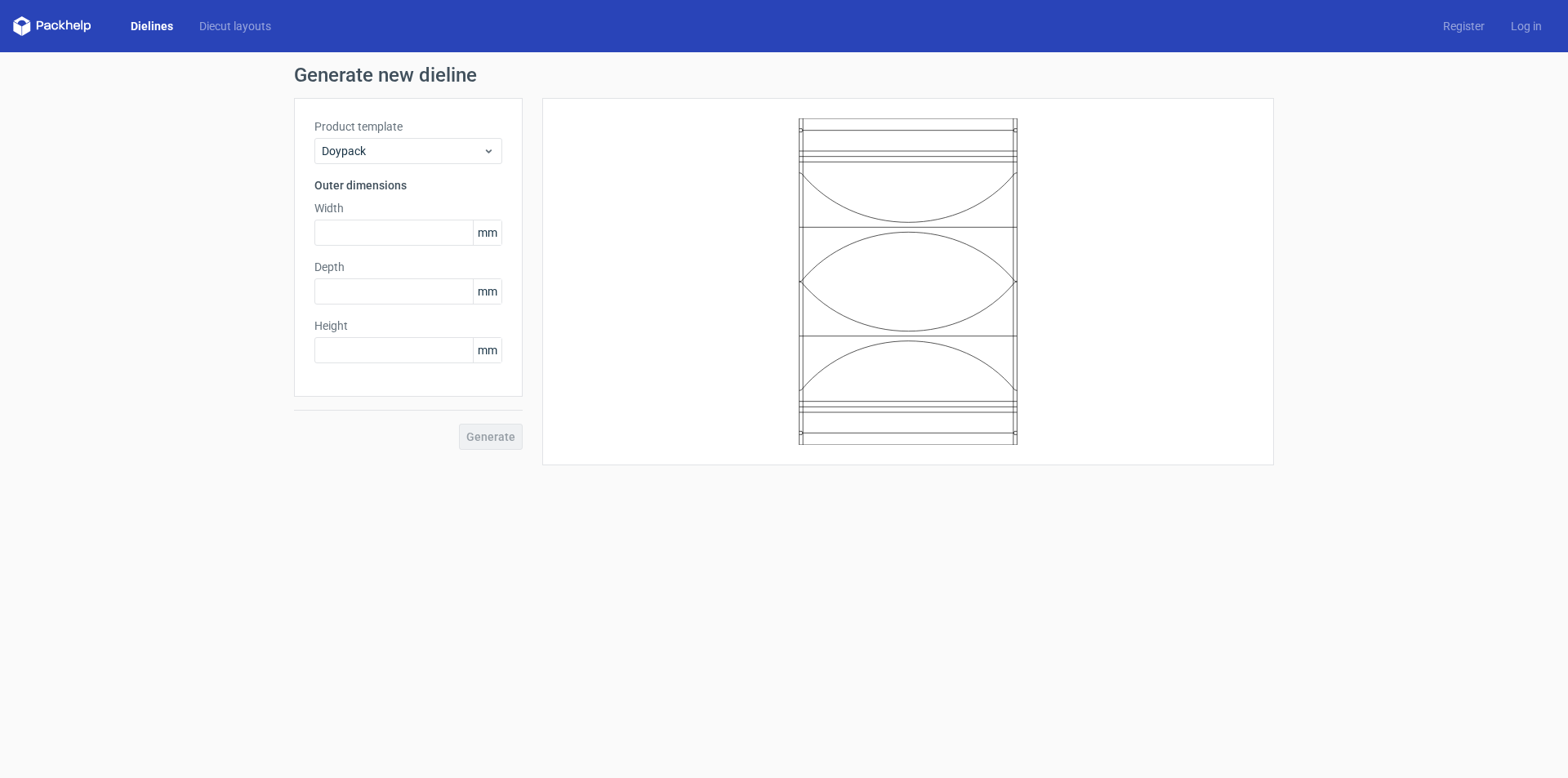
click at [149, 26] on link "Dielines" at bounding box center [152, 26] width 69 height 16
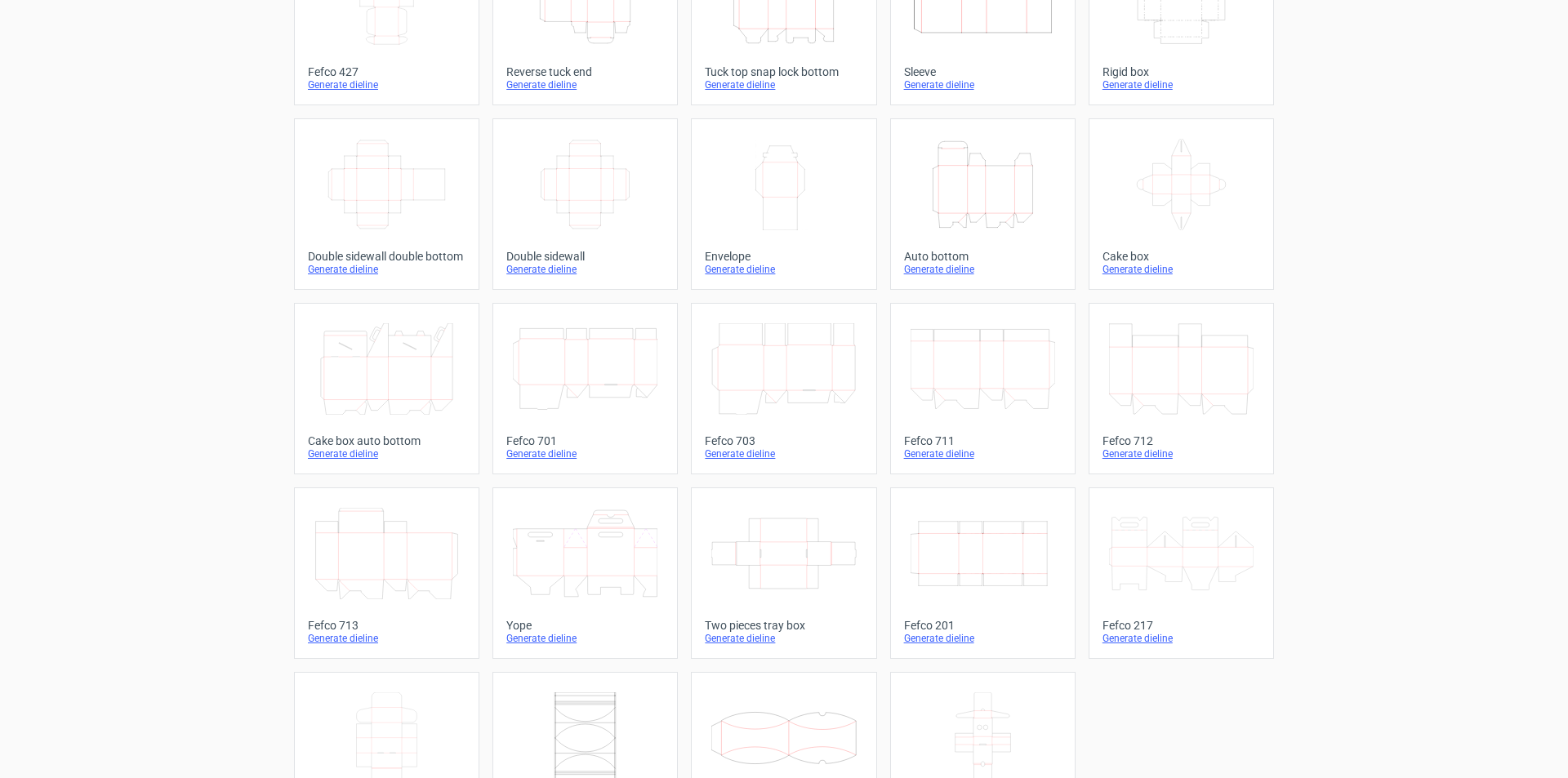
scroll to position [243, 0]
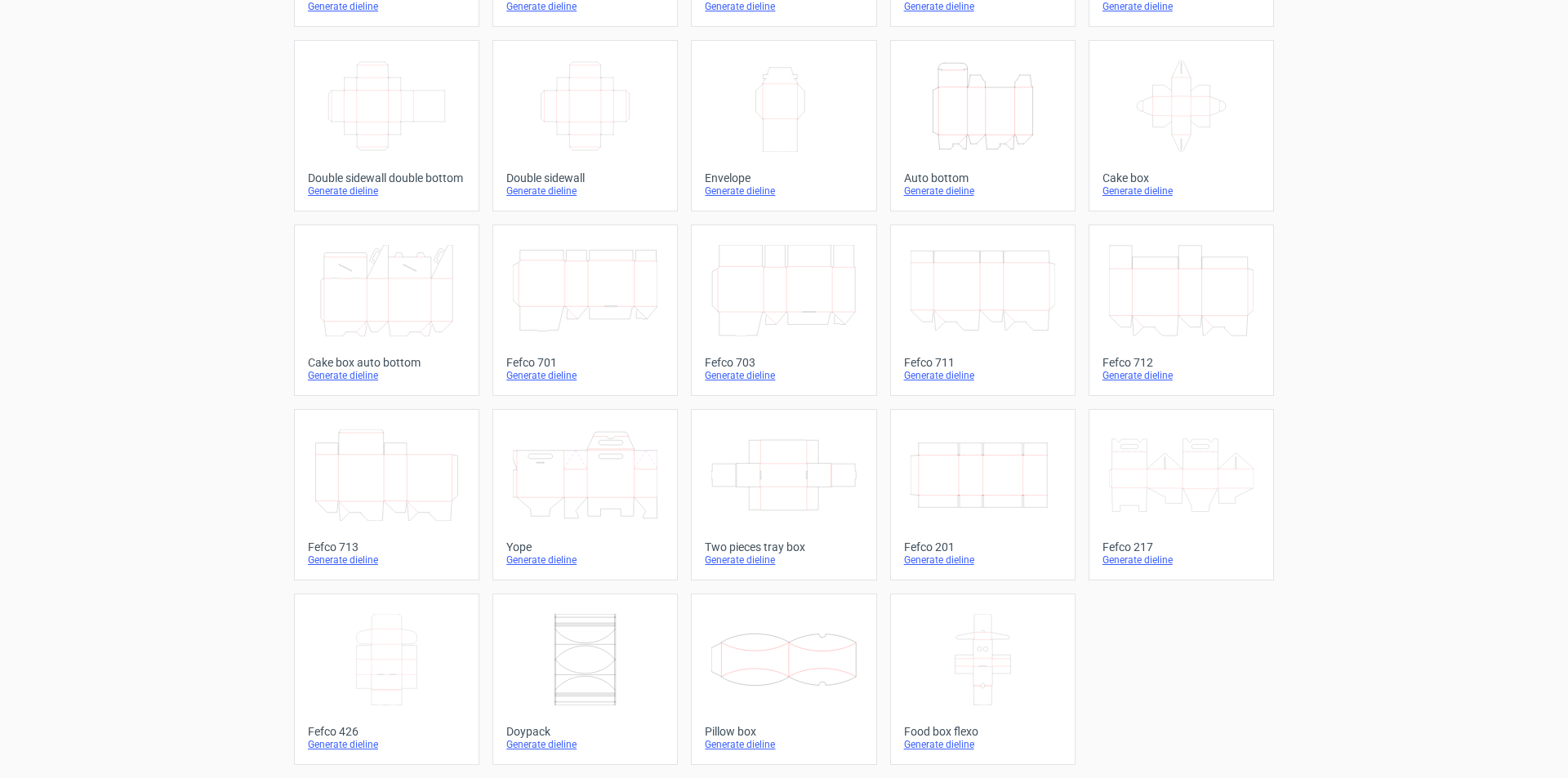
click at [359, 656] on icon at bounding box center [386, 660] width 144 height 91
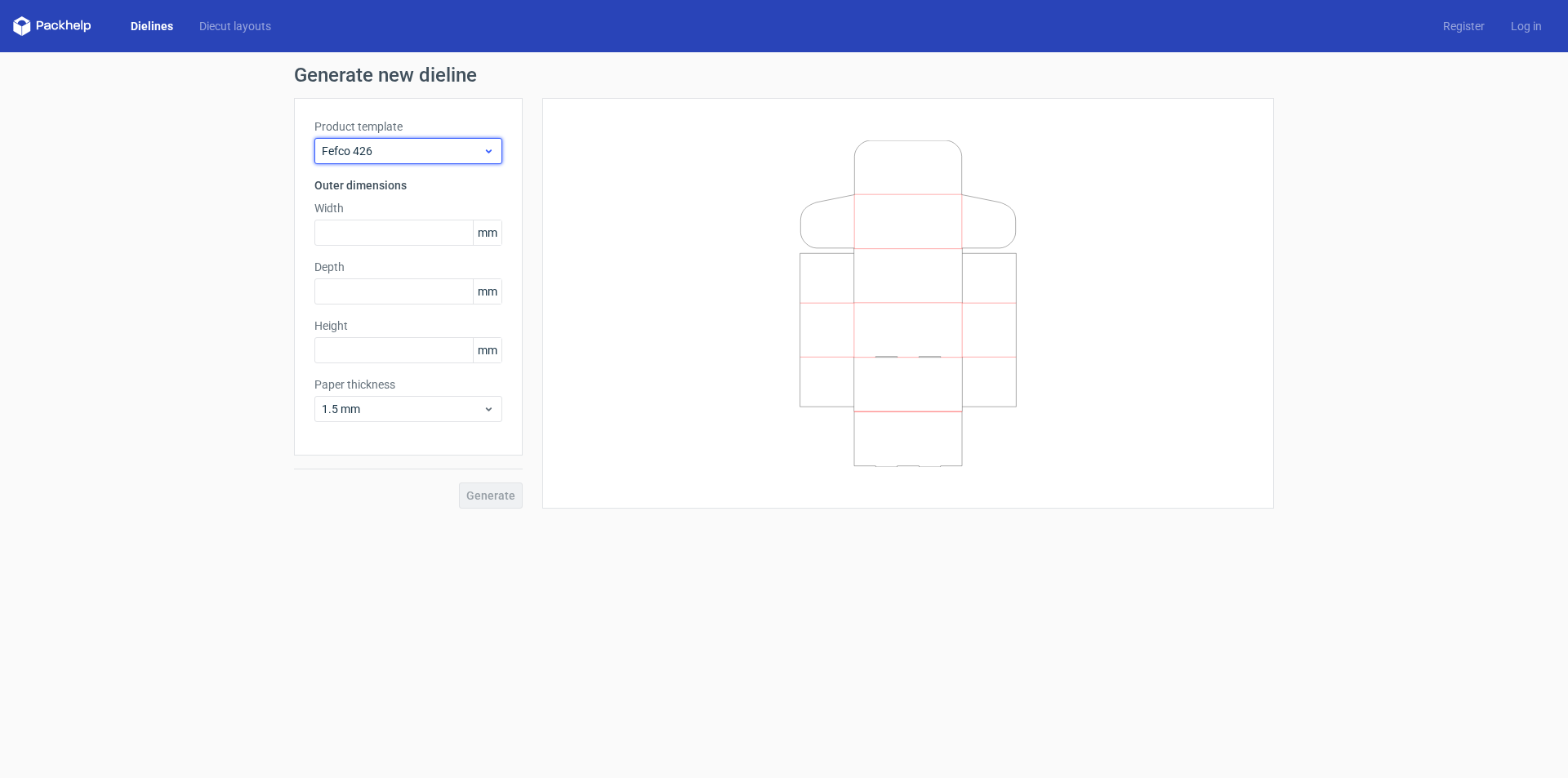
click at [437, 148] on span "Fefco 426" at bounding box center [402, 151] width 160 height 16
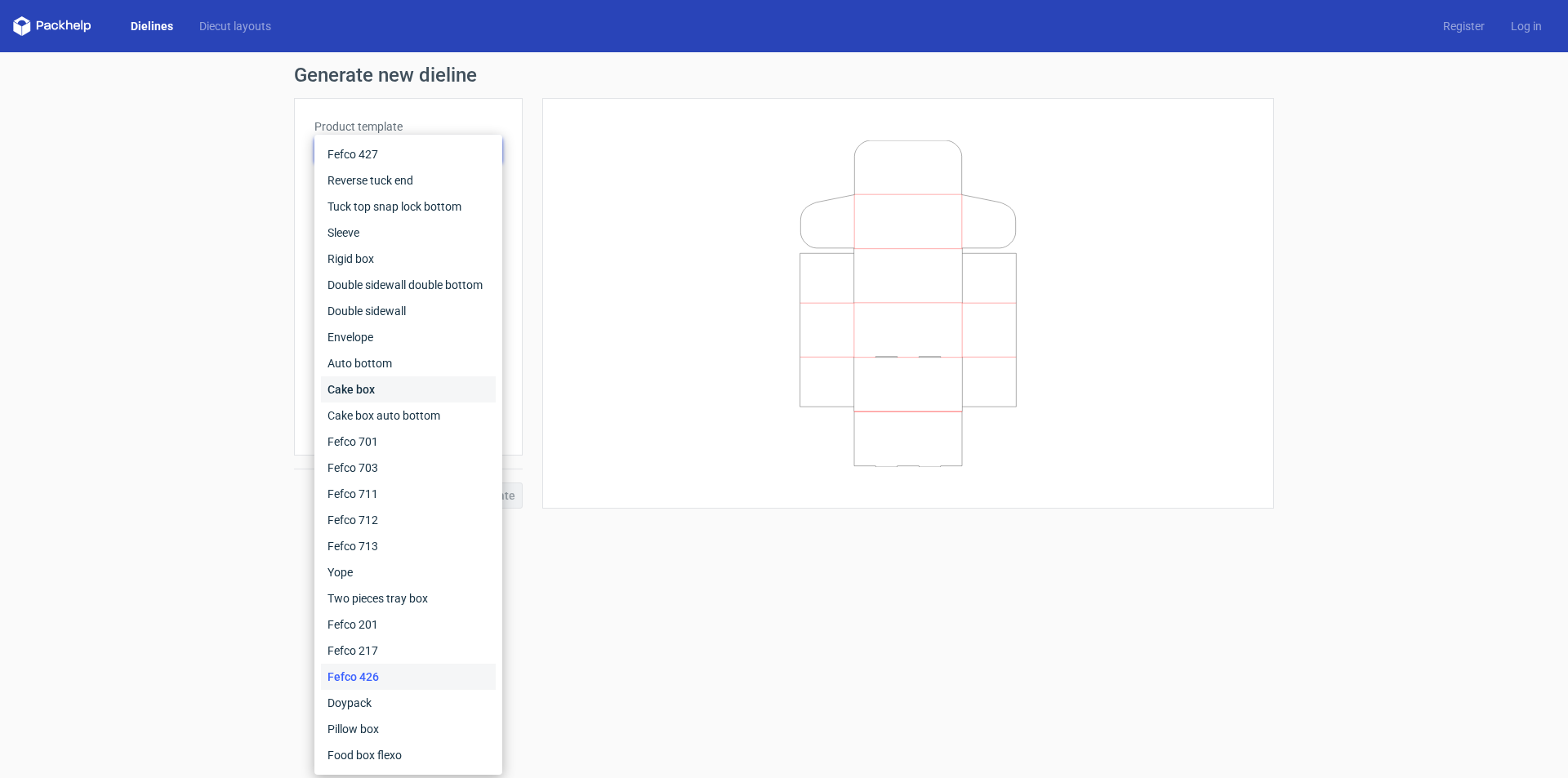
click at [411, 387] on div "Cake box" at bounding box center [408, 389] width 175 height 26
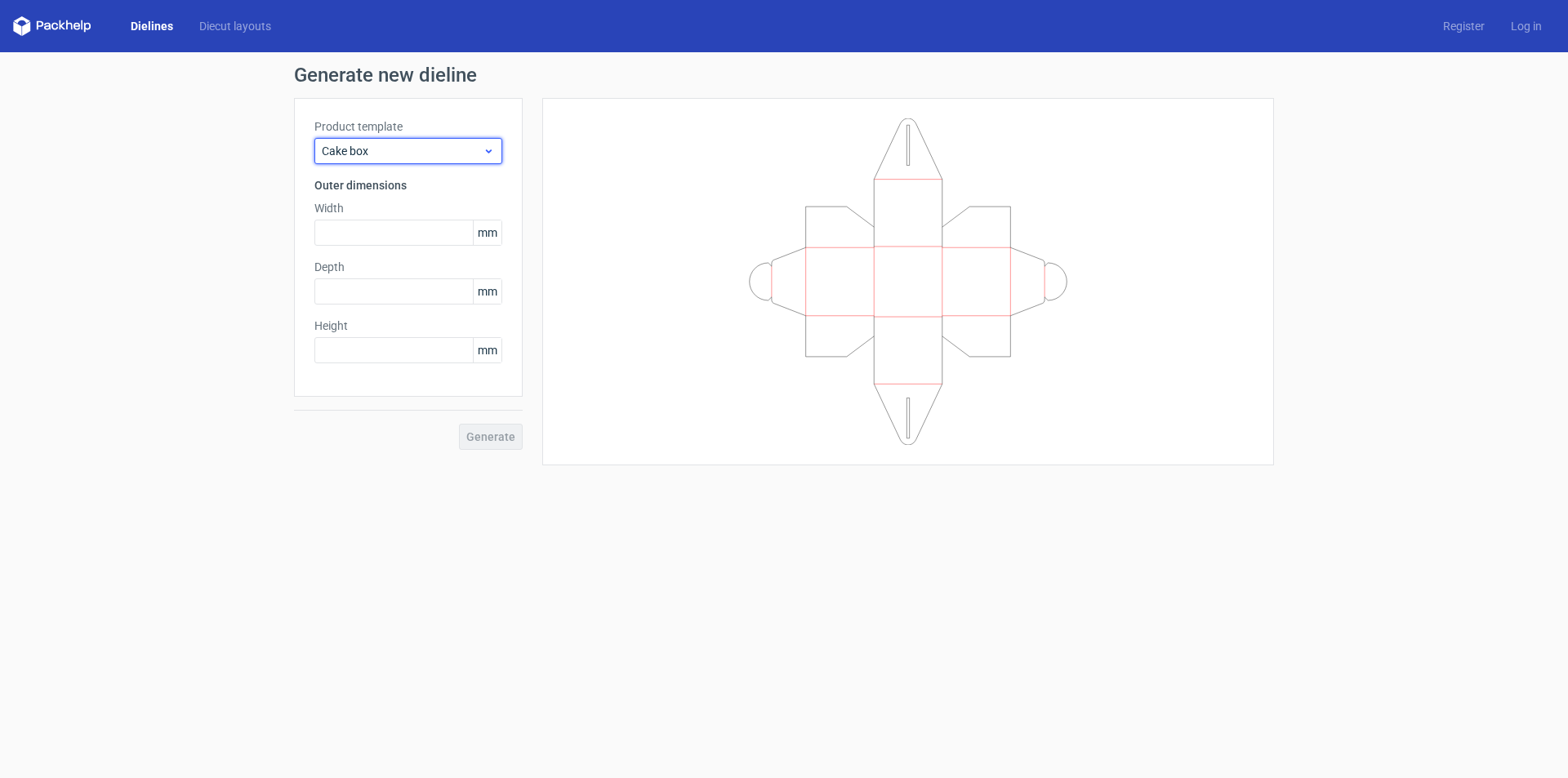
click at [391, 163] on div "Cake box" at bounding box center [408, 151] width 187 height 26
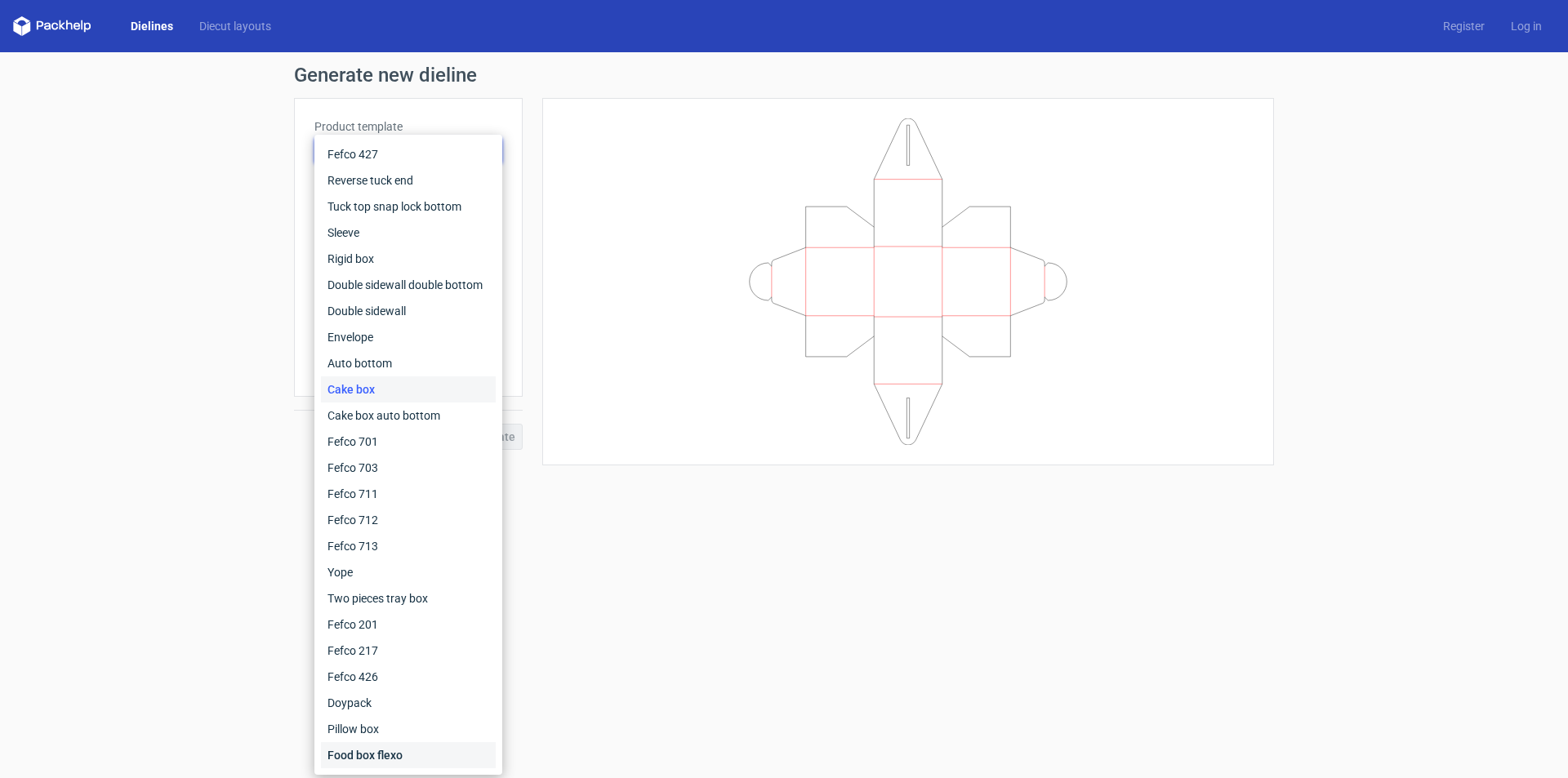
click at [387, 754] on div "Food box flexo" at bounding box center [408, 755] width 175 height 26
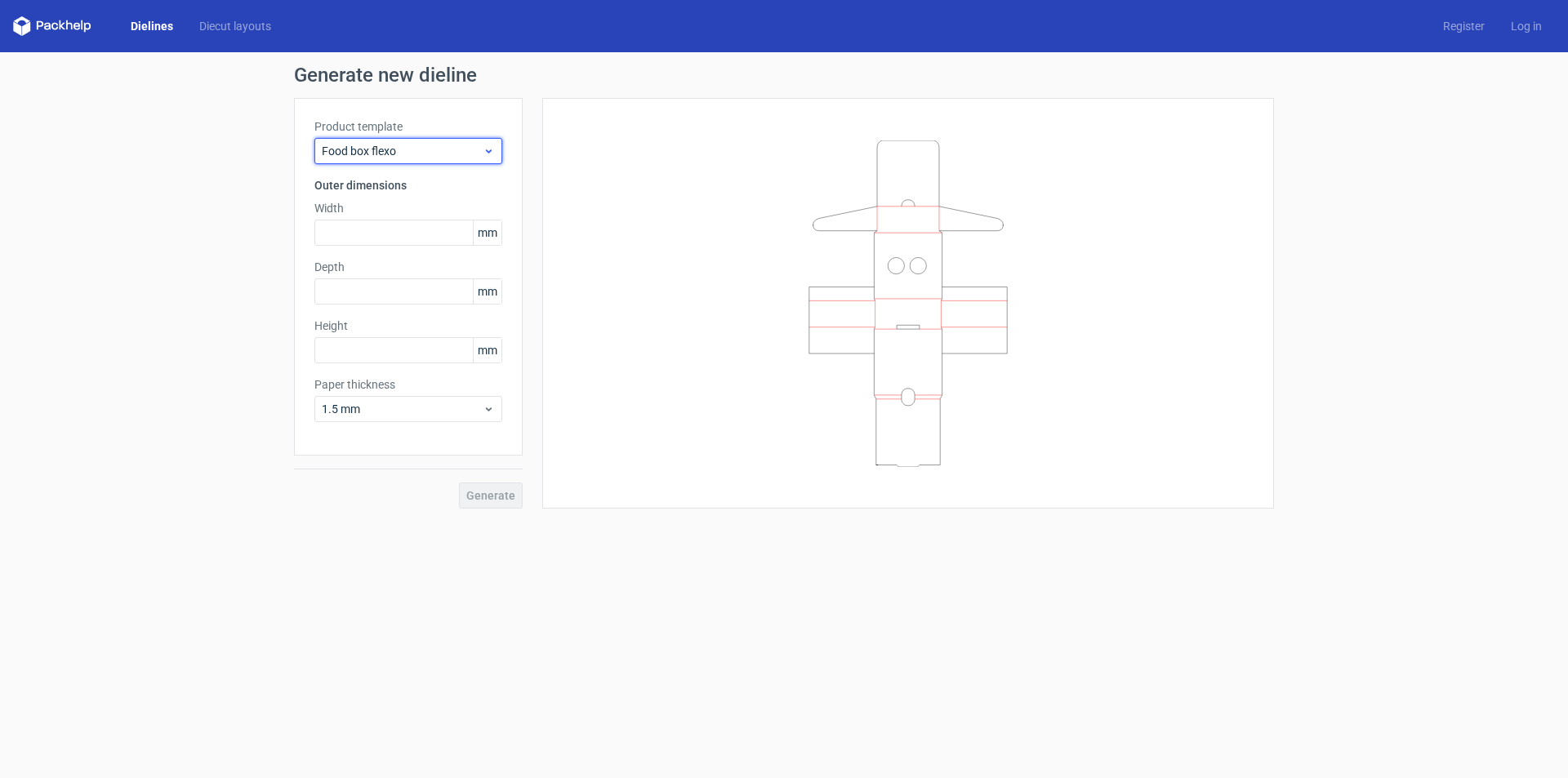
click at [369, 148] on span "Food box flexo" at bounding box center [402, 151] width 160 height 16
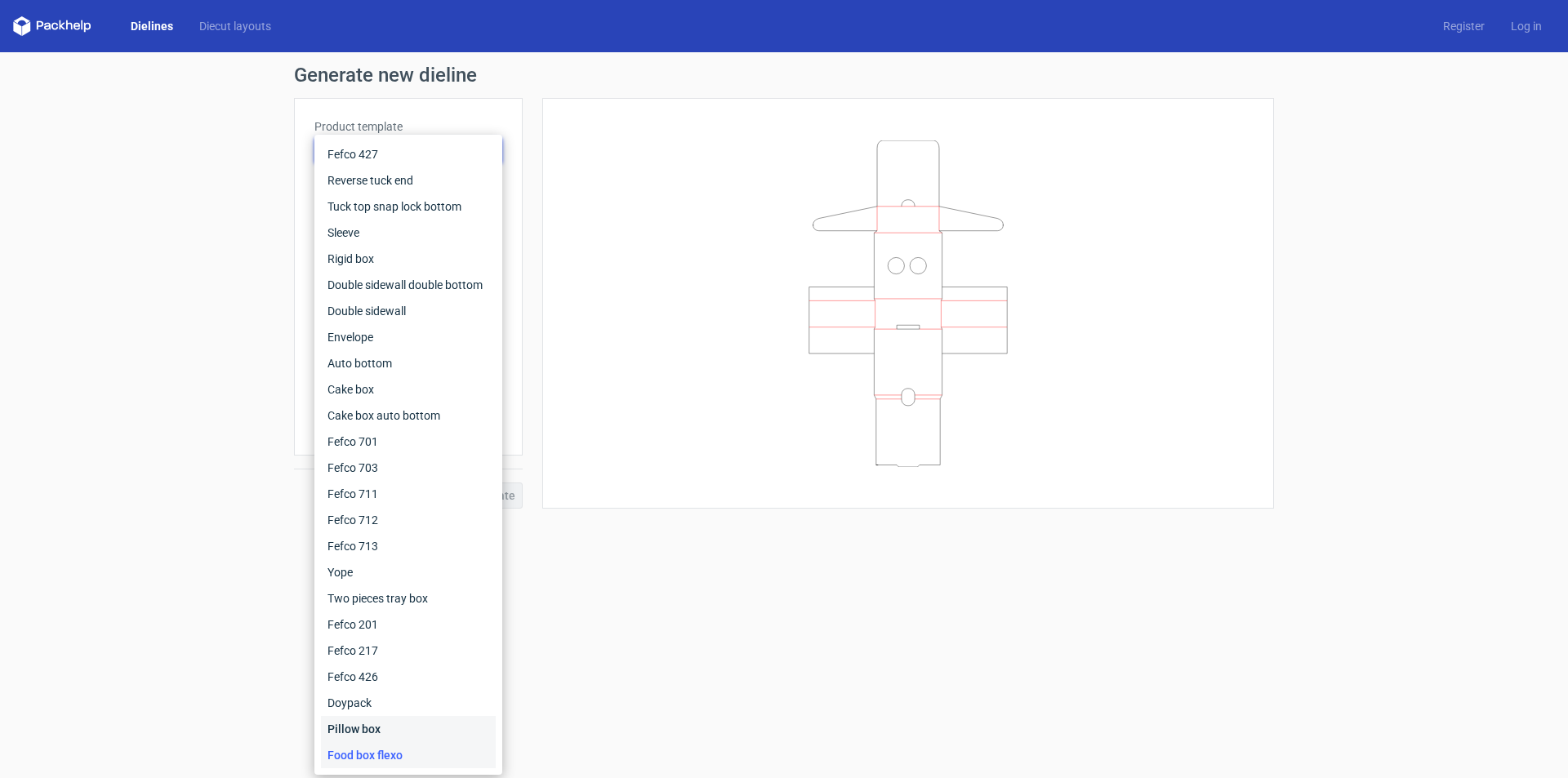
click at [370, 732] on div "Pillow box" at bounding box center [408, 729] width 175 height 26
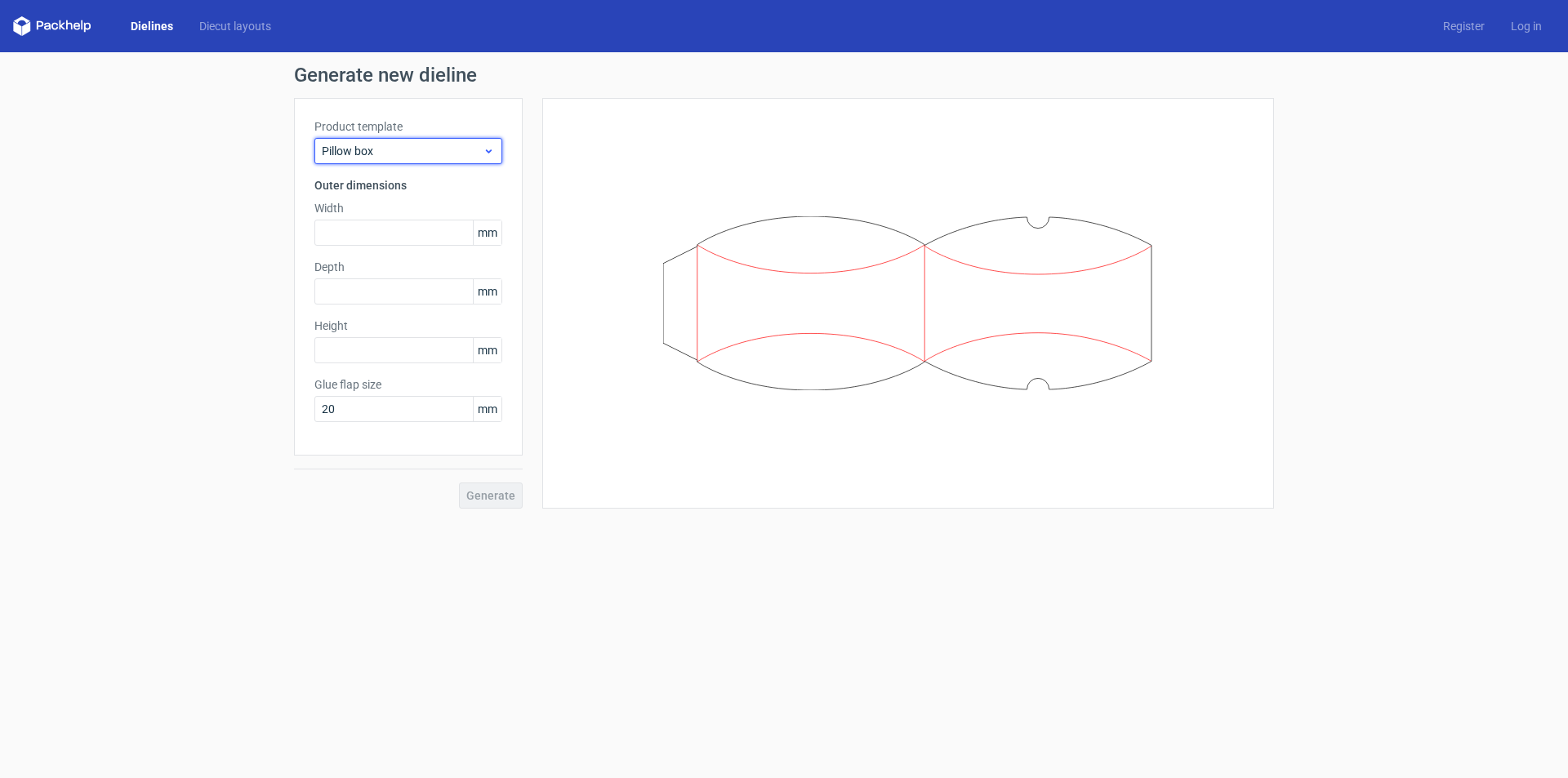
click at [387, 157] on span "Pillow box" at bounding box center [402, 151] width 160 height 16
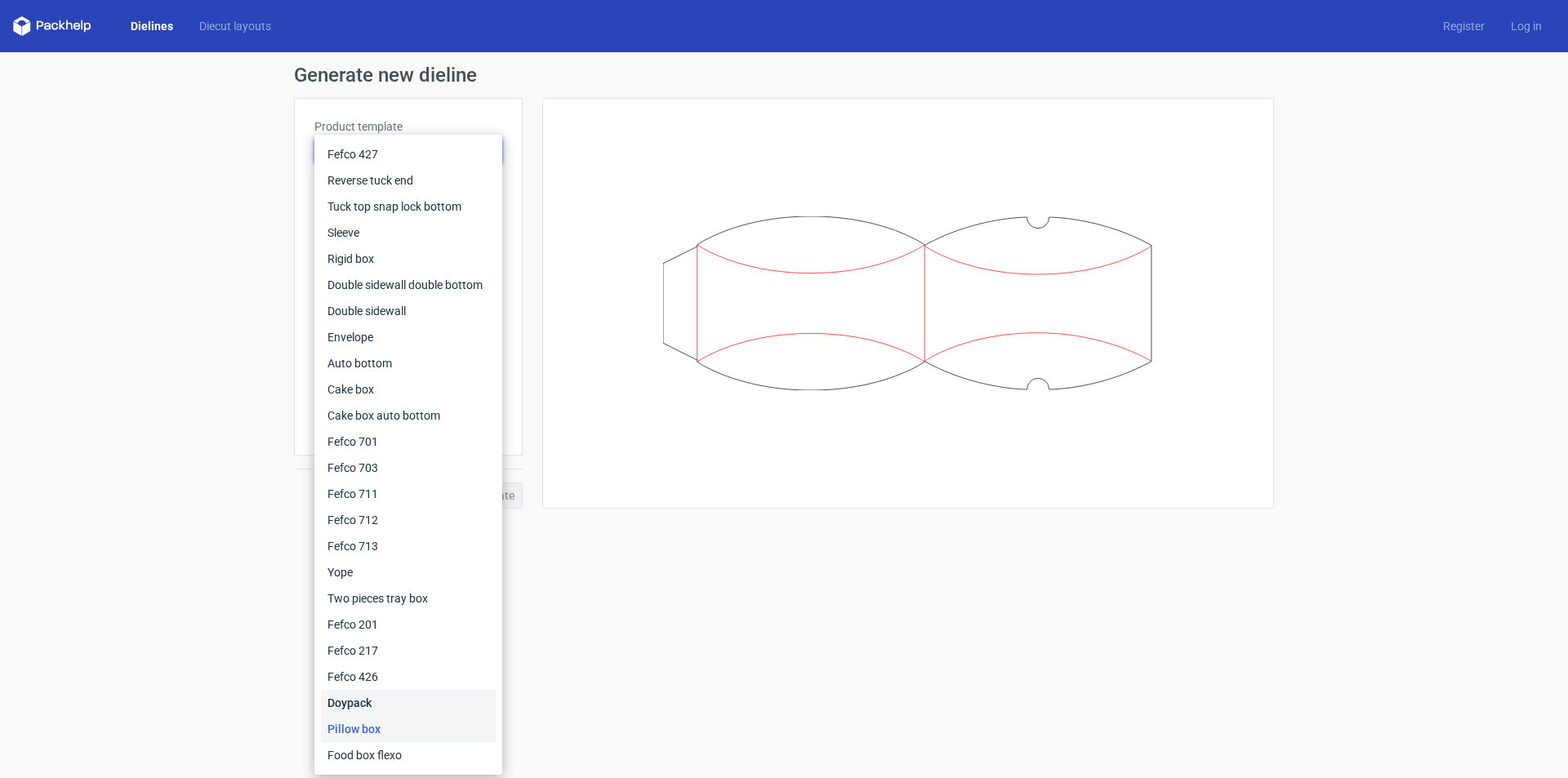
click at [364, 699] on div "Doypack" at bounding box center [408, 703] width 175 height 26
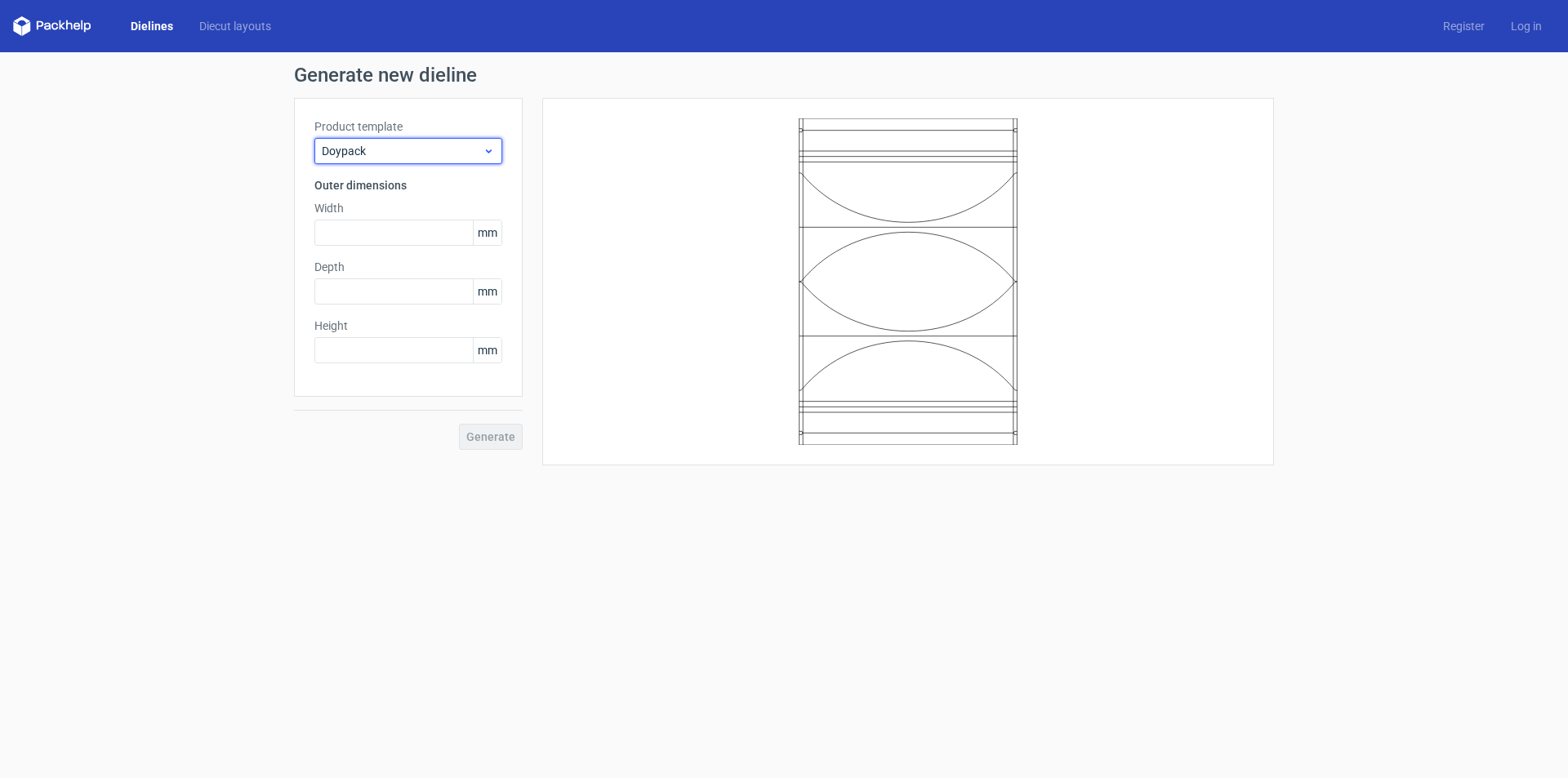
click at [385, 151] on span "Doypack" at bounding box center [402, 151] width 160 height 16
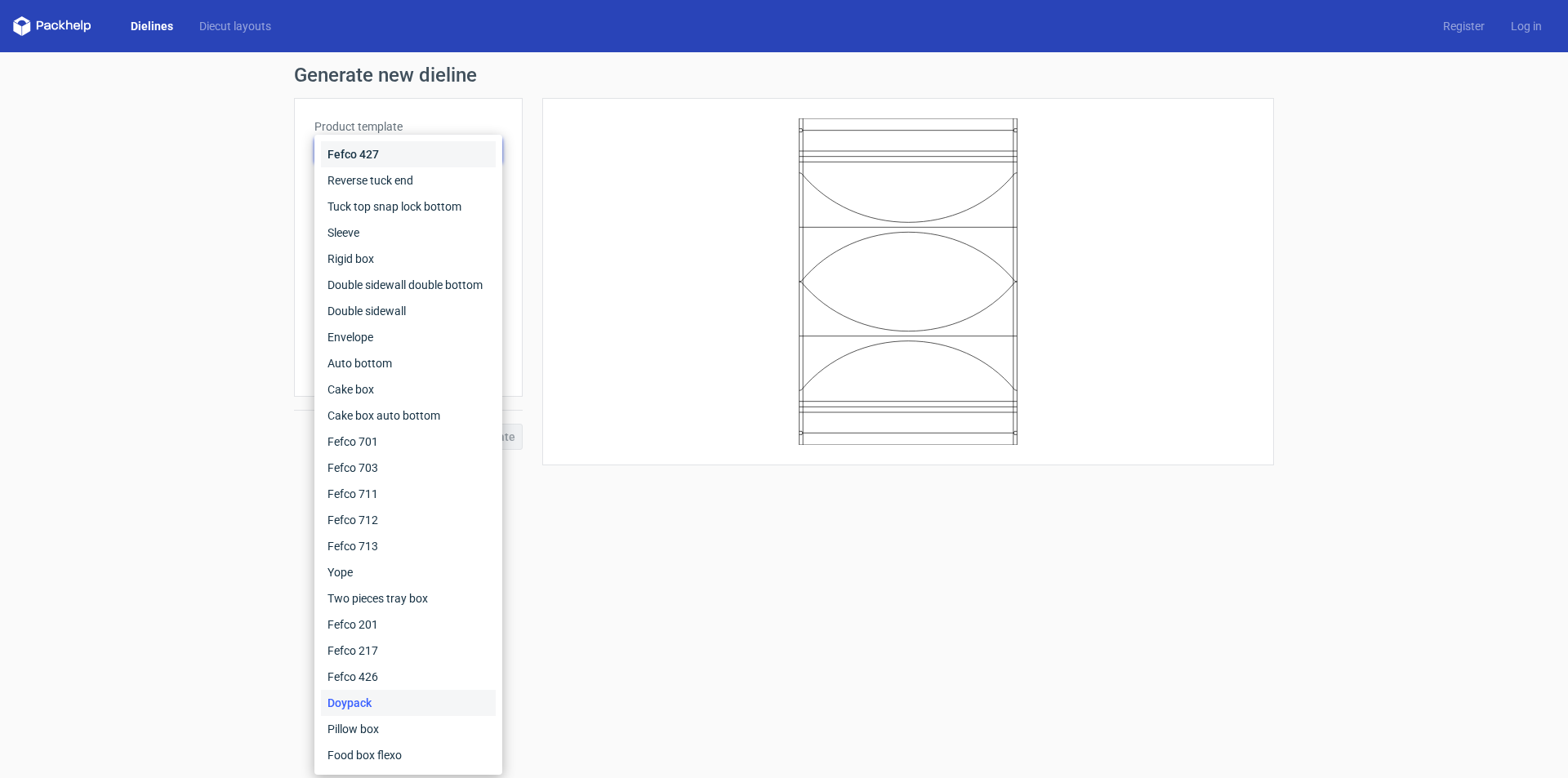
click at [380, 156] on div "Fefco 427" at bounding box center [408, 154] width 175 height 26
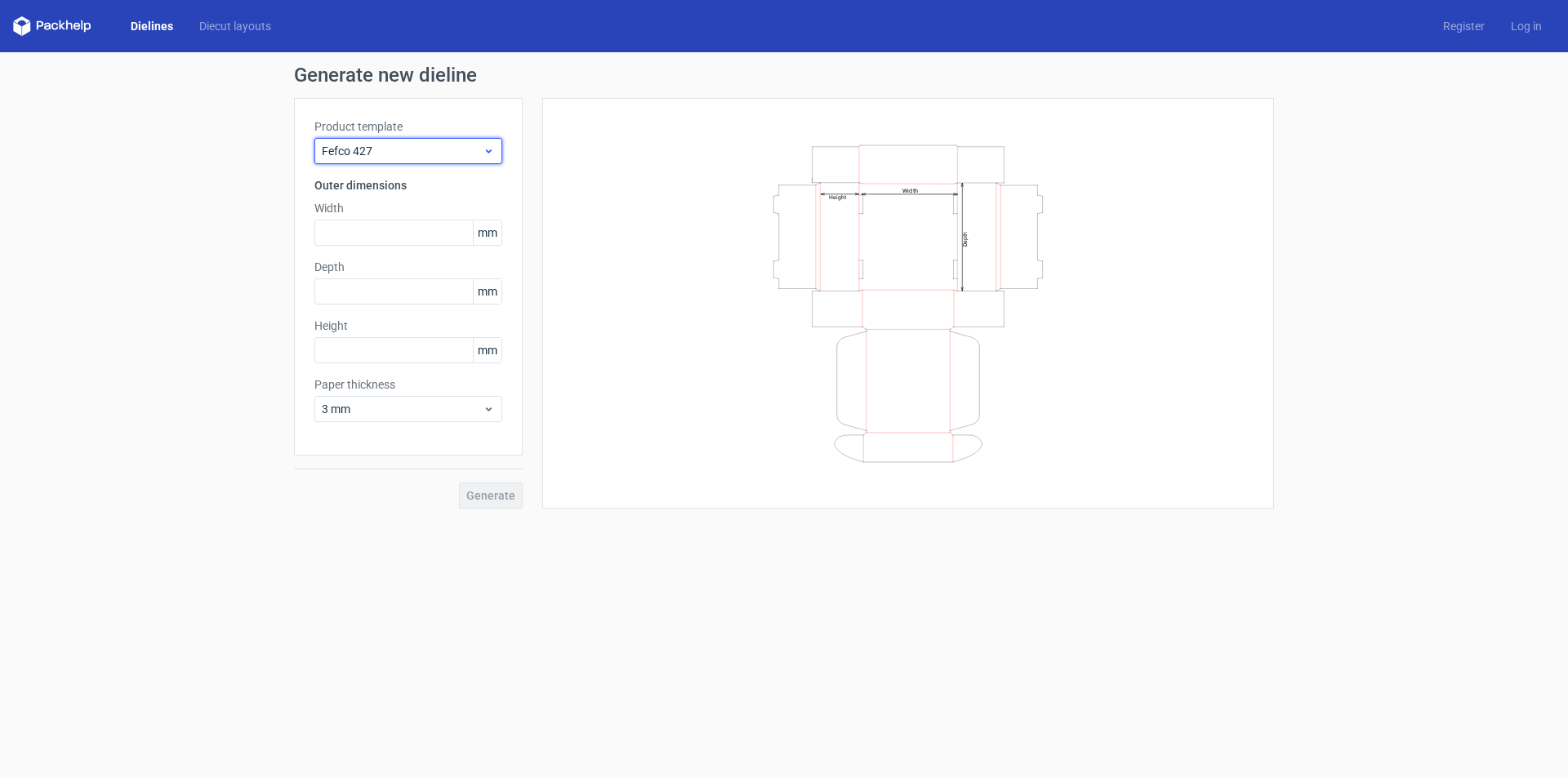
click at [398, 152] on span "Fefco 427" at bounding box center [402, 151] width 160 height 16
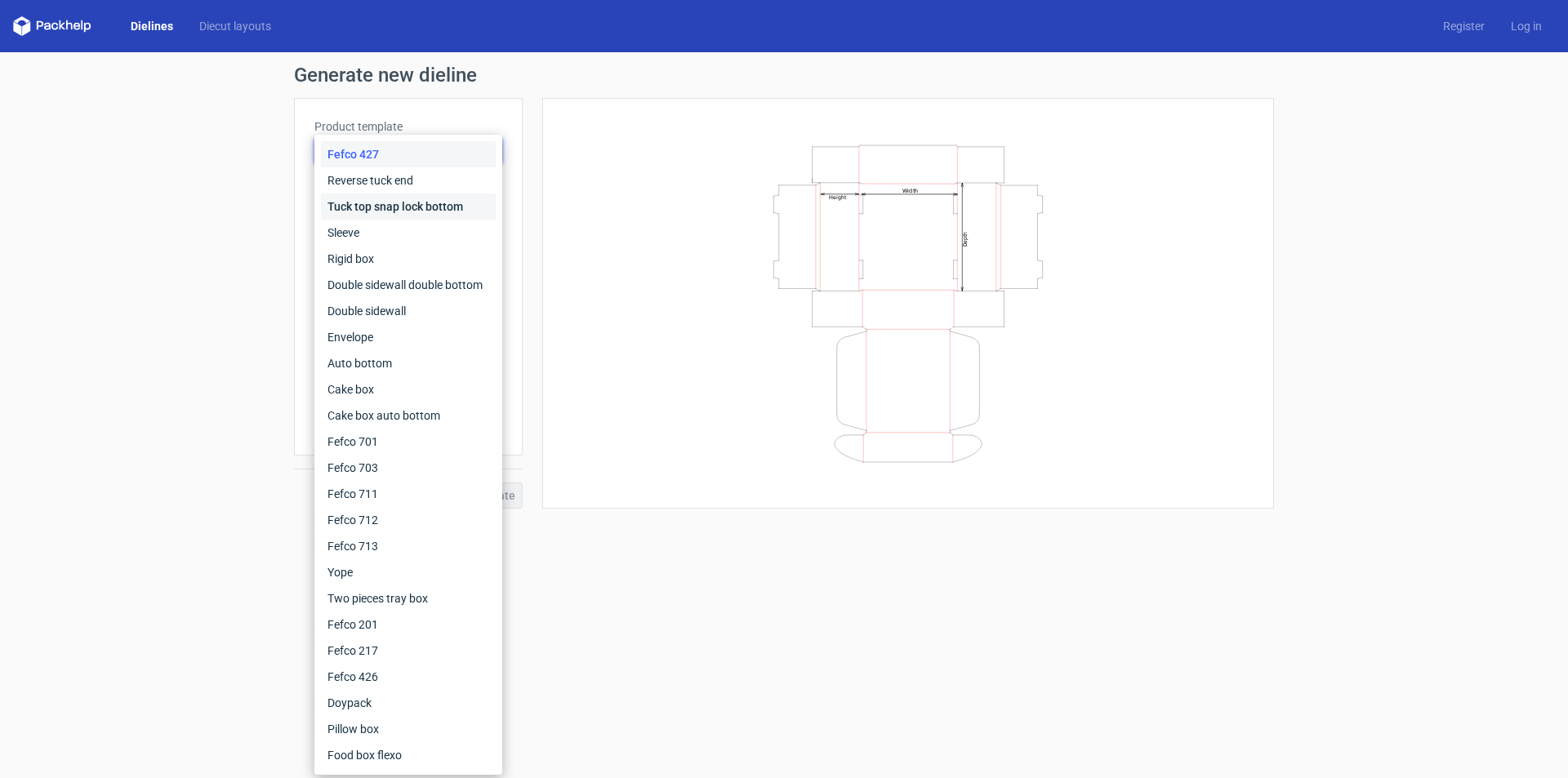
click at [380, 202] on div "Tuck top snap lock bottom" at bounding box center [408, 206] width 175 height 26
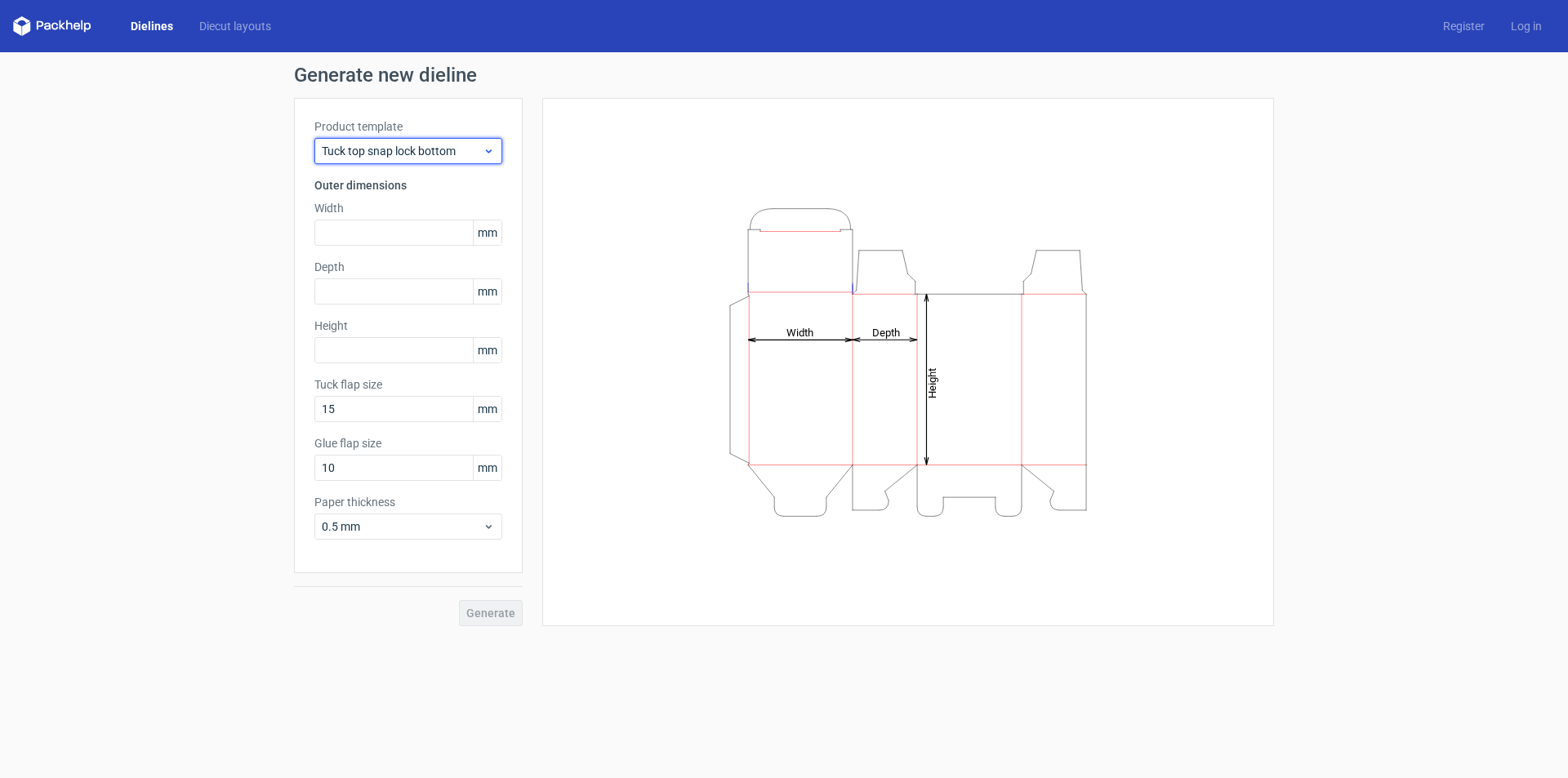
click at [364, 151] on span "Tuck top snap lock bottom" at bounding box center [402, 151] width 160 height 16
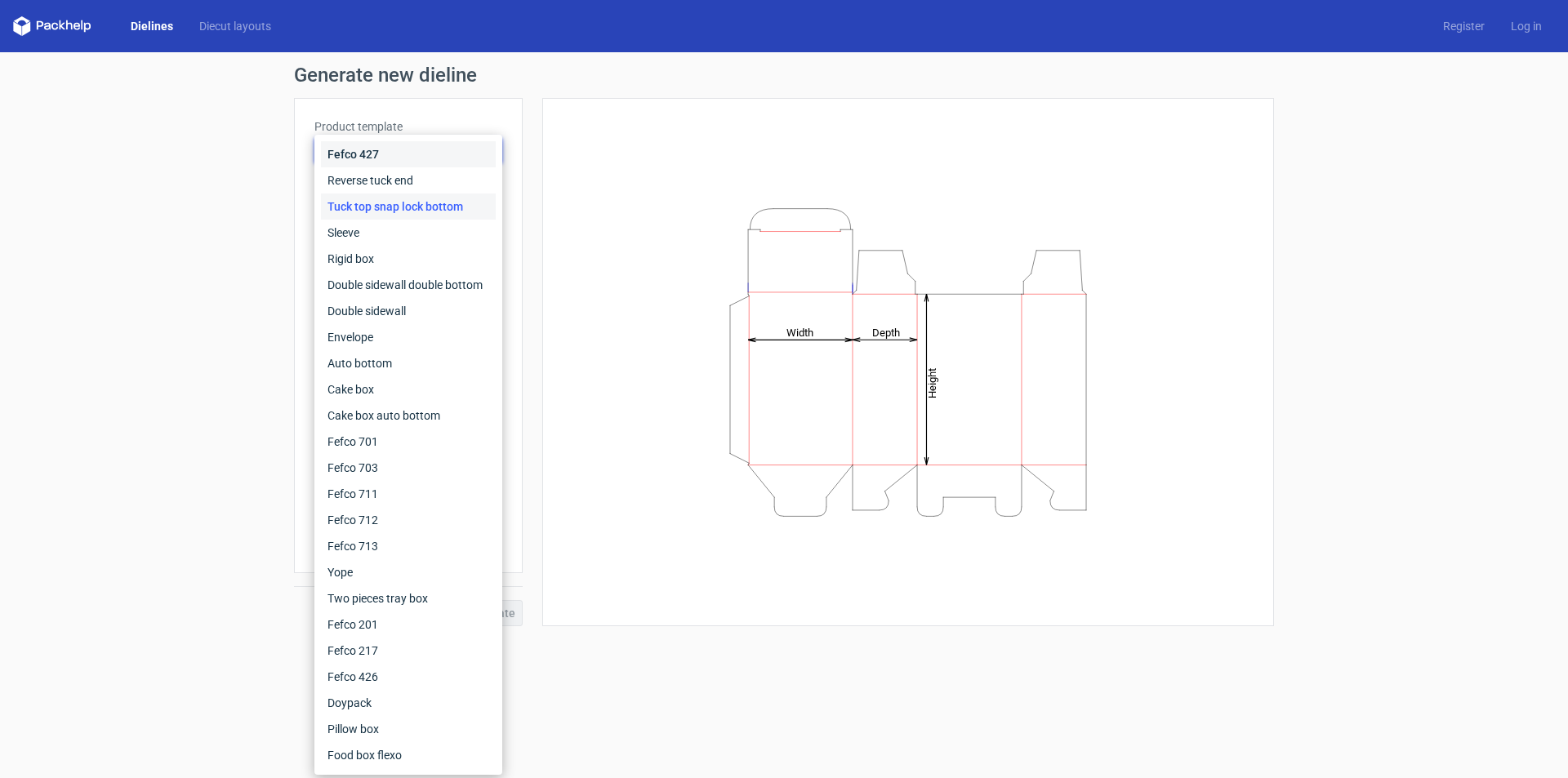
click at [372, 156] on div "Fefco 427" at bounding box center [408, 154] width 175 height 26
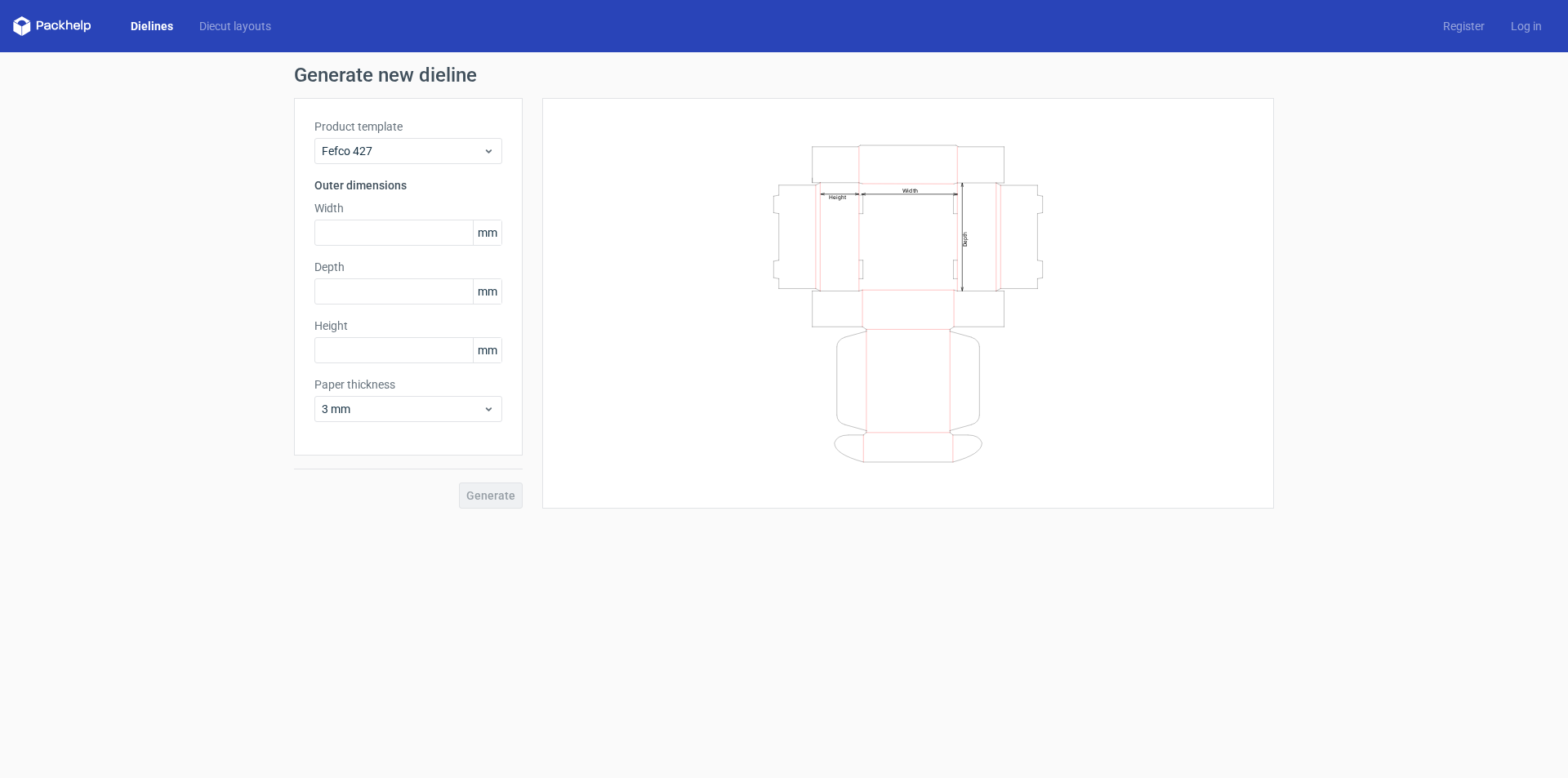
click at [934, 288] on icon "Width Depth Height" at bounding box center [908, 304] width 490 height 326
click at [402, 151] on span "Fefco 427" at bounding box center [402, 151] width 160 height 16
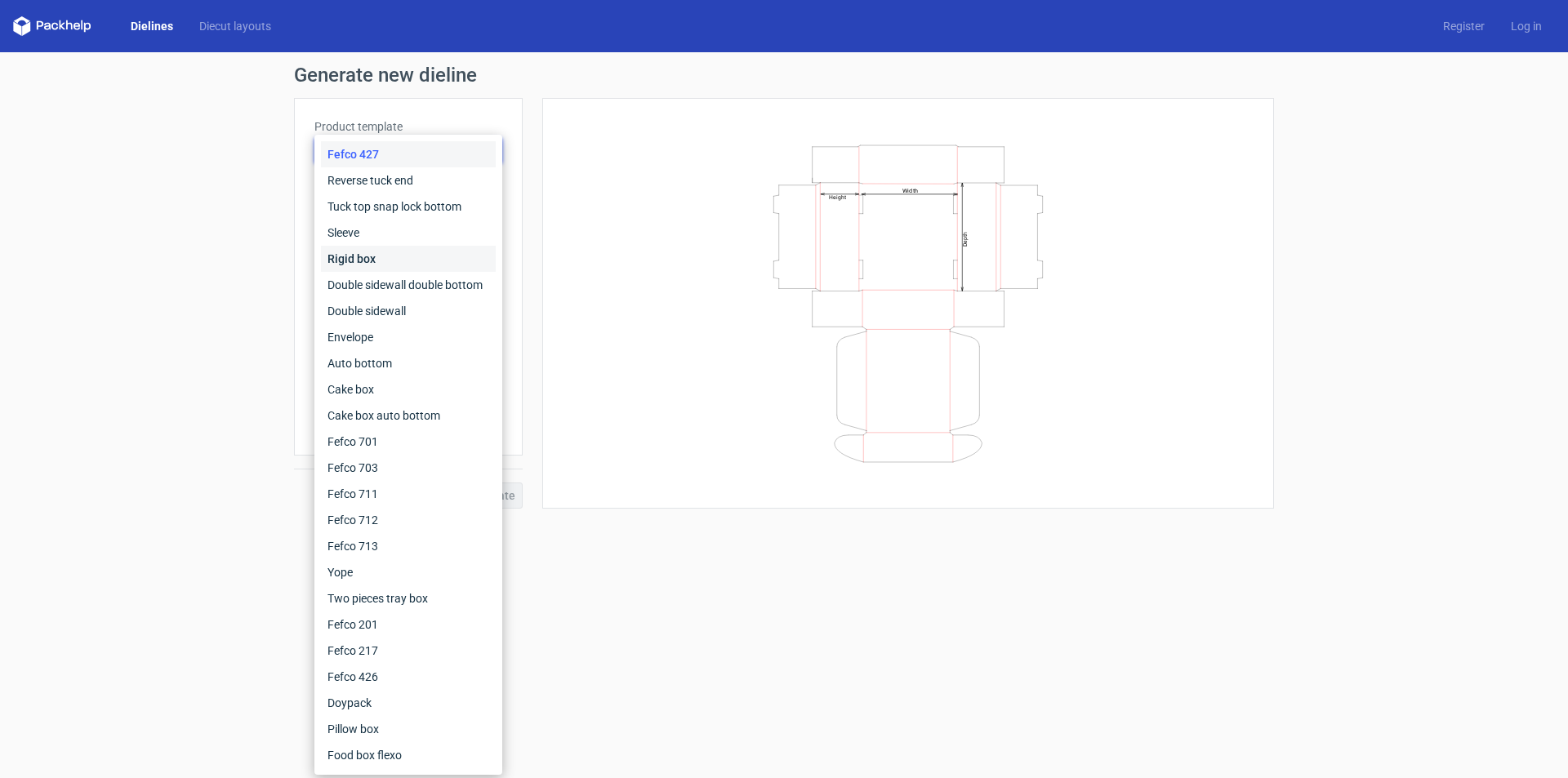
click at [406, 255] on div "Rigid box" at bounding box center [408, 258] width 175 height 26
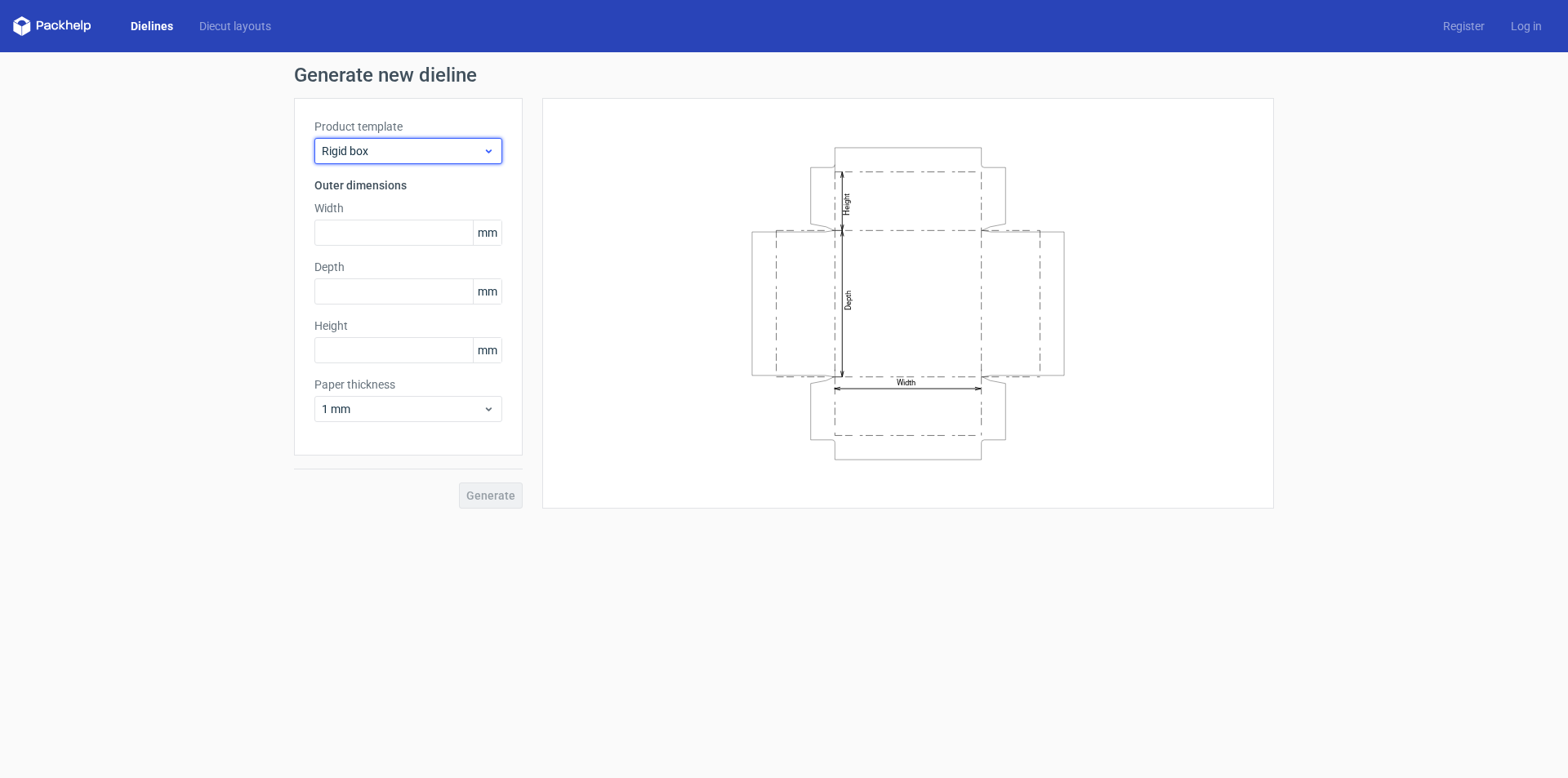
click at [394, 151] on span "Rigid box" at bounding box center [402, 151] width 160 height 16
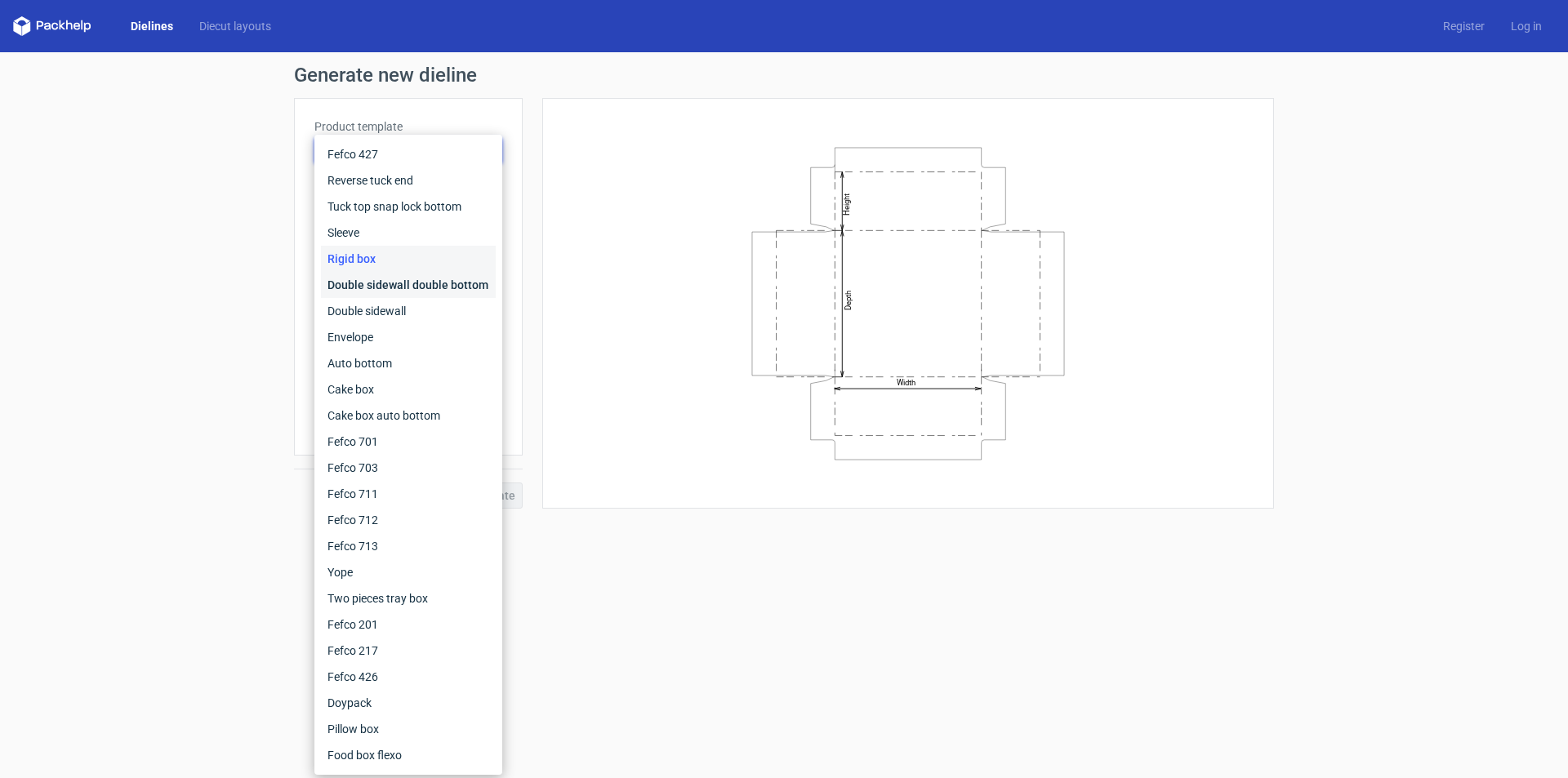
click at [381, 277] on div "Double sidewall double bottom" at bounding box center [408, 284] width 175 height 26
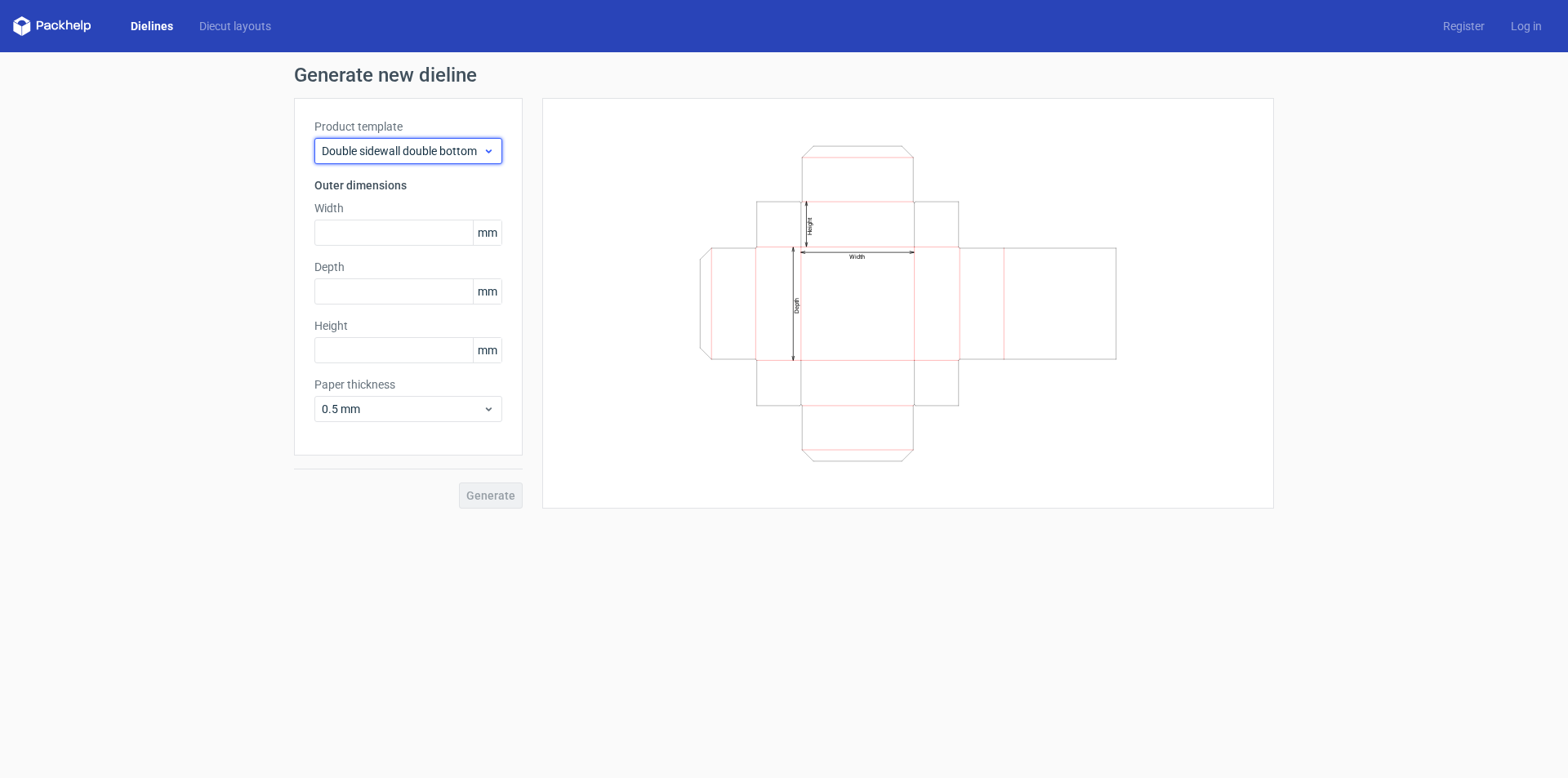
click at [412, 149] on span "Double sidewall double bottom" at bounding box center [402, 151] width 160 height 16
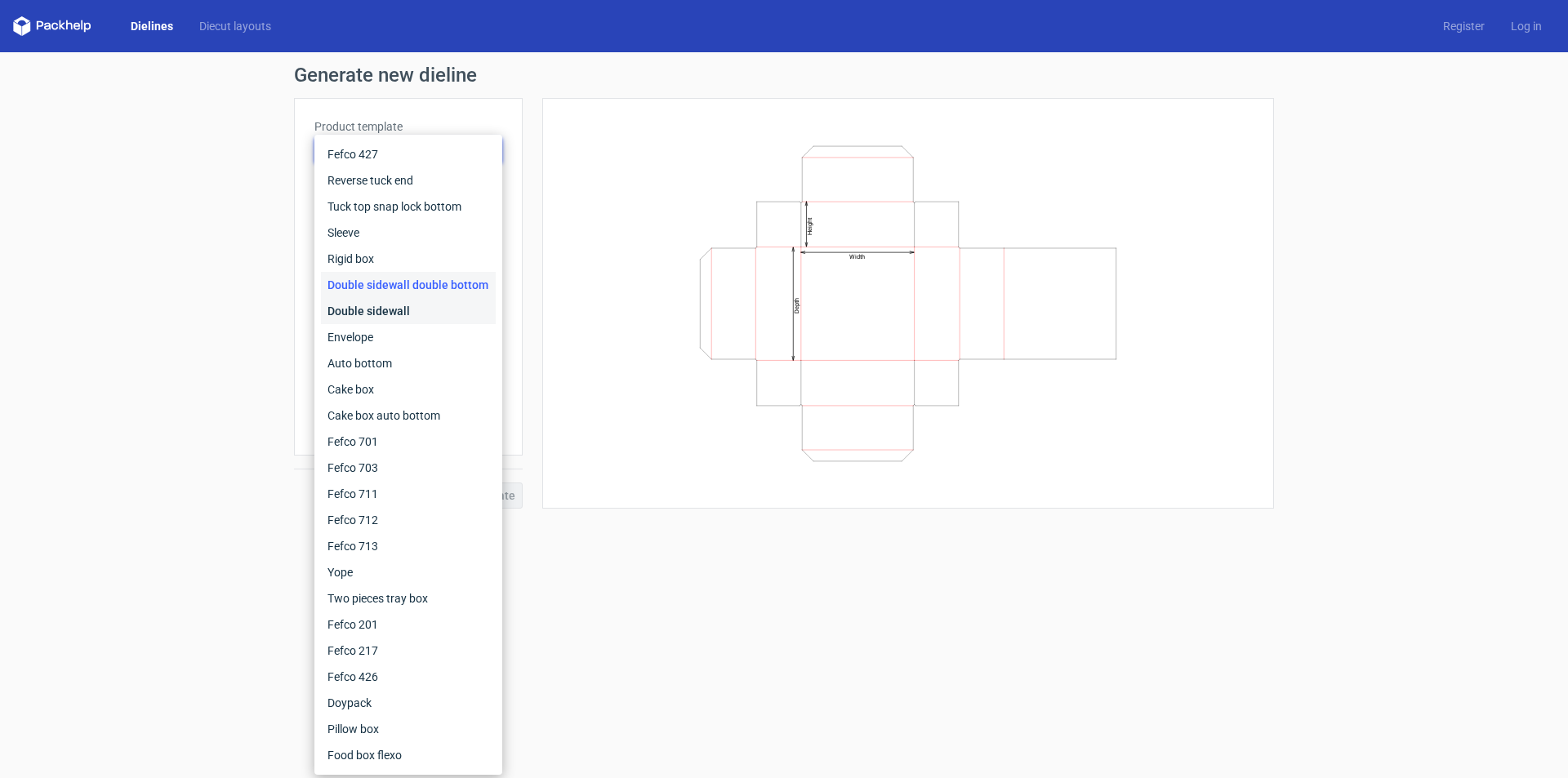
click at [389, 307] on div "Double sidewall" at bounding box center [408, 310] width 175 height 26
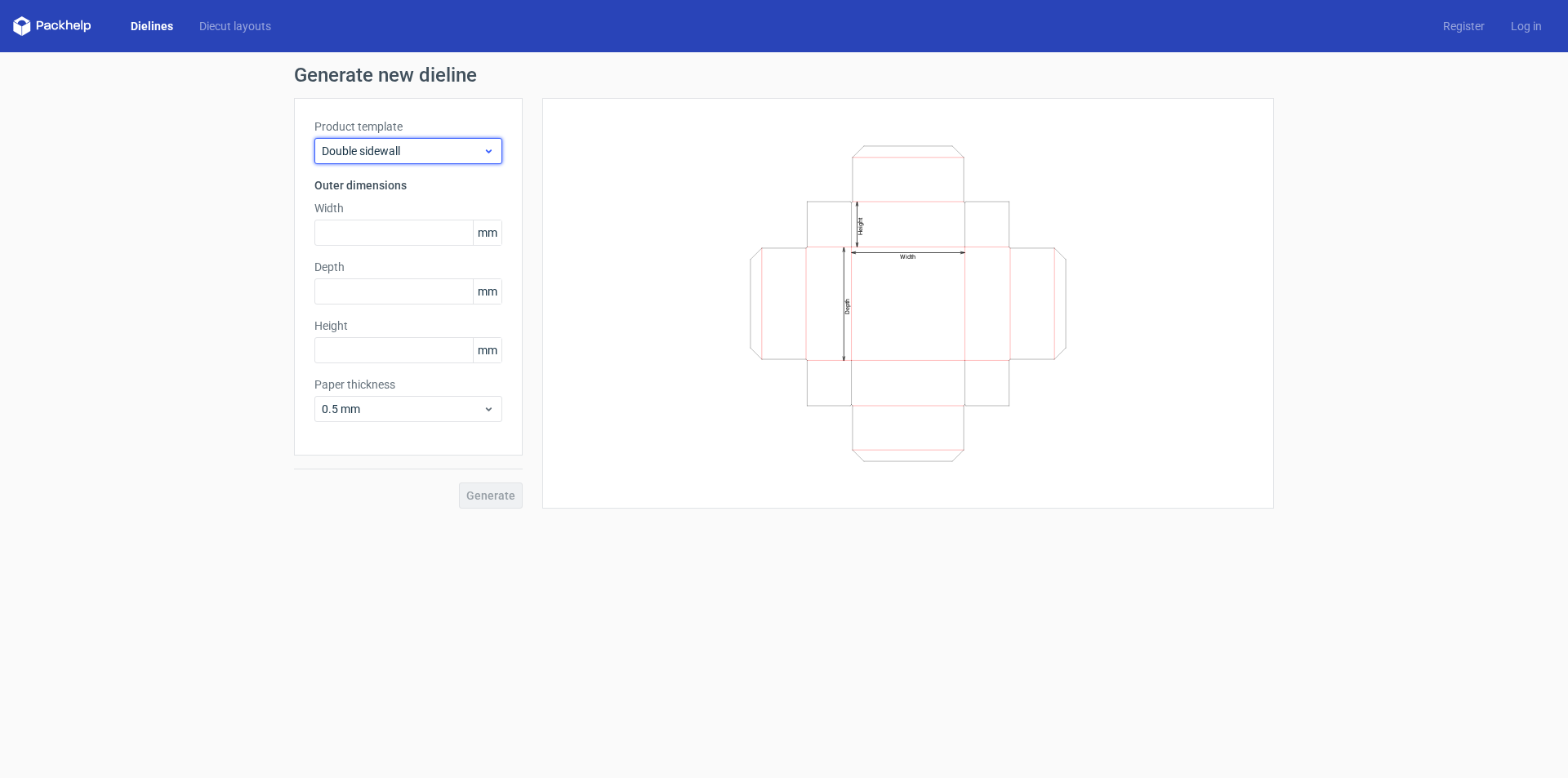
click at [369, 140] on div "Double sidewall" at bounding box center [408, 151] width 187 height 26
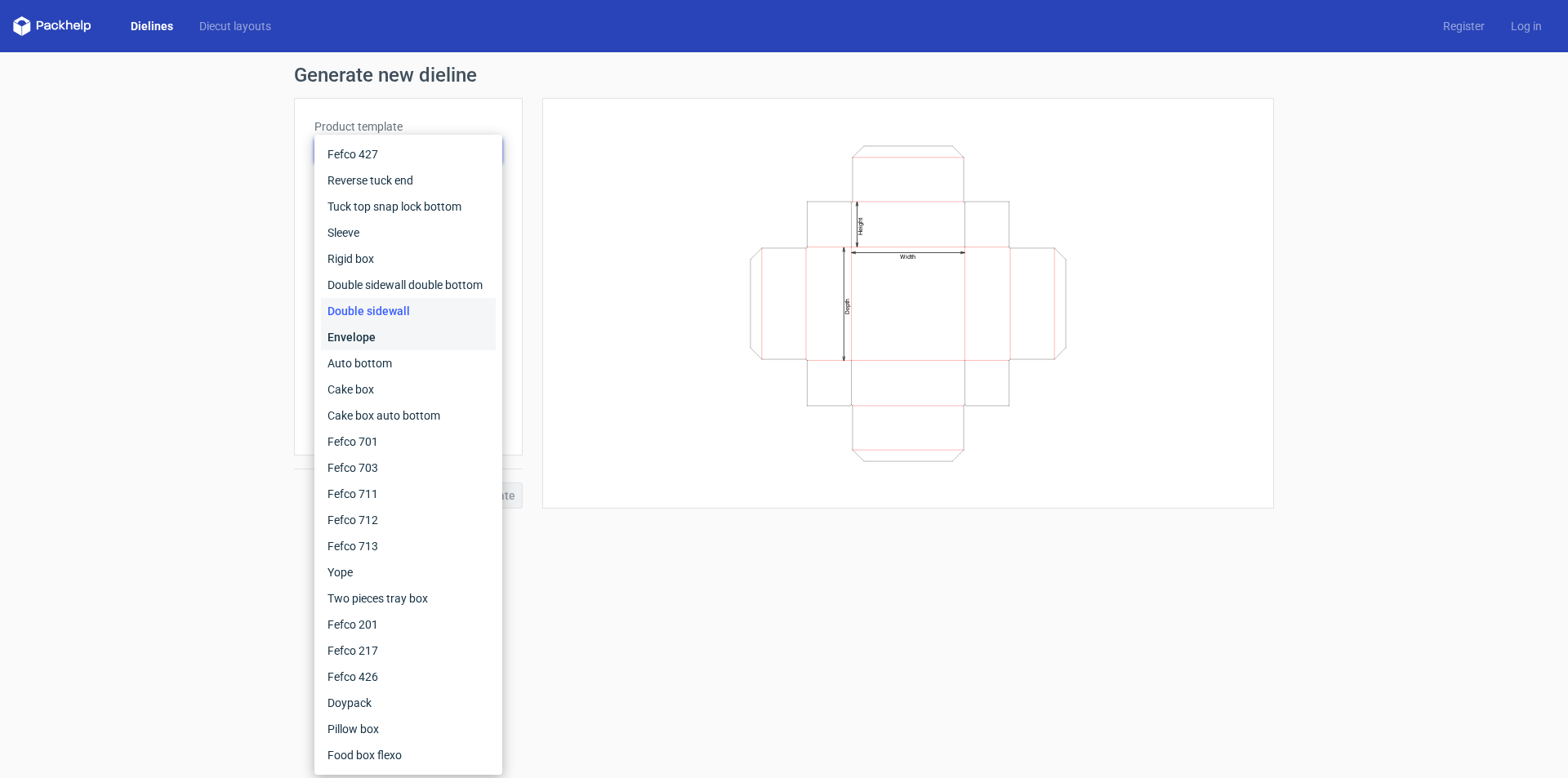
click at [380, 338] on div "Envelope" at bounding box center [408, 337] width 175 height 26
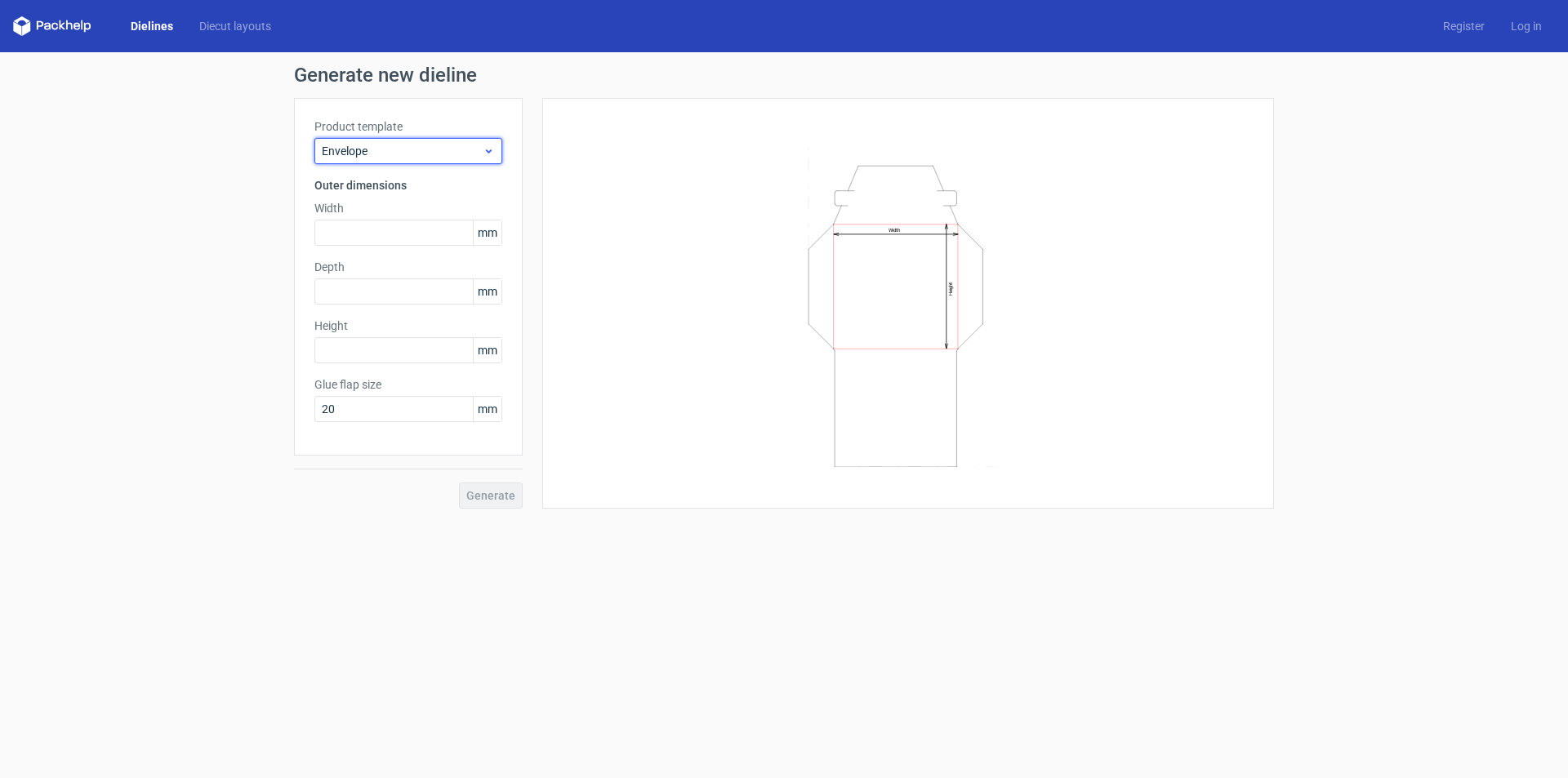
click at [383, 140] on div "Envelope" at bounding box center [408, 151] width 187 height 26
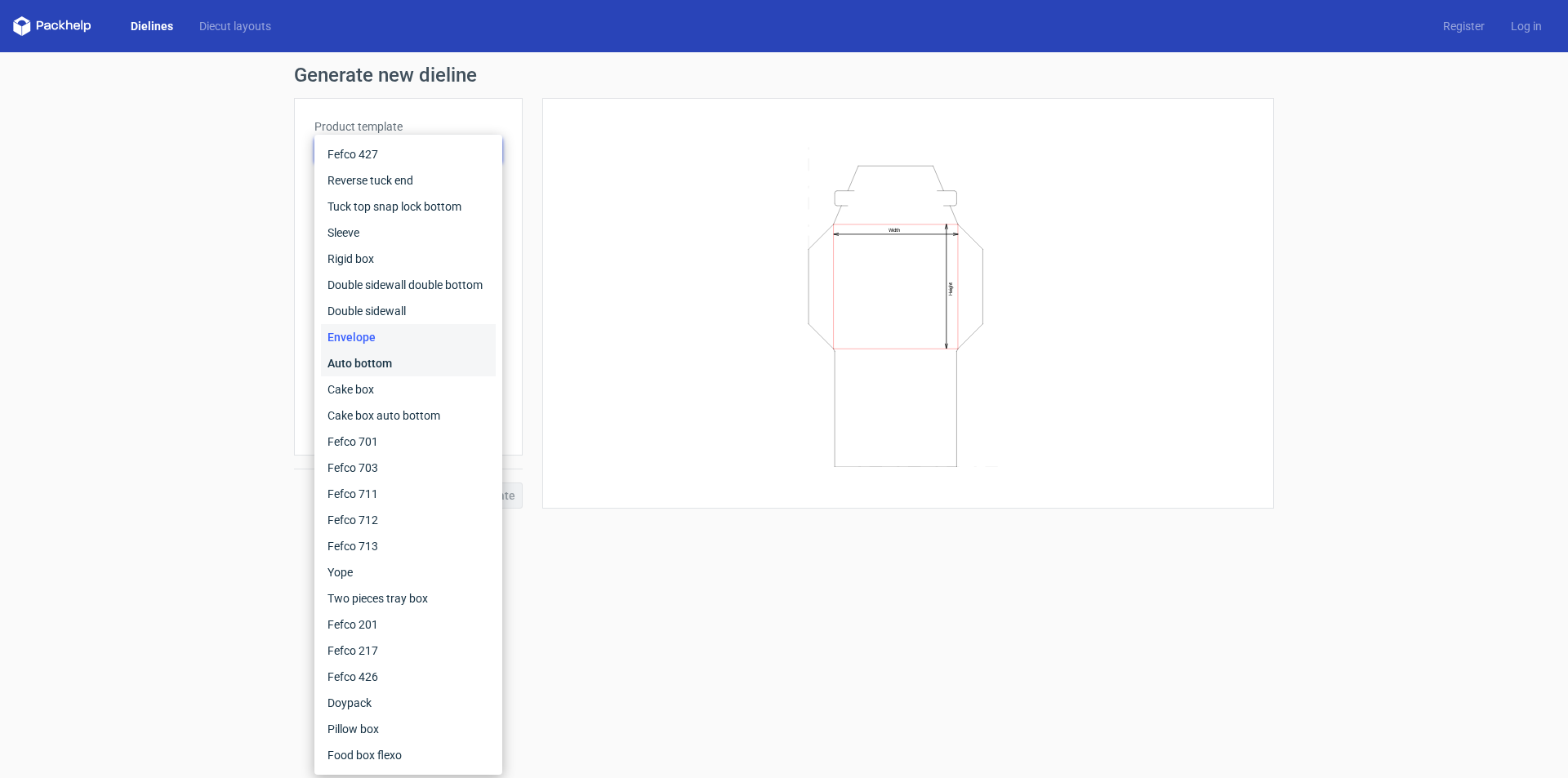
click at [371, 357] on div "Auto bottom" at bounding box center [408, 363] width 175 height 26
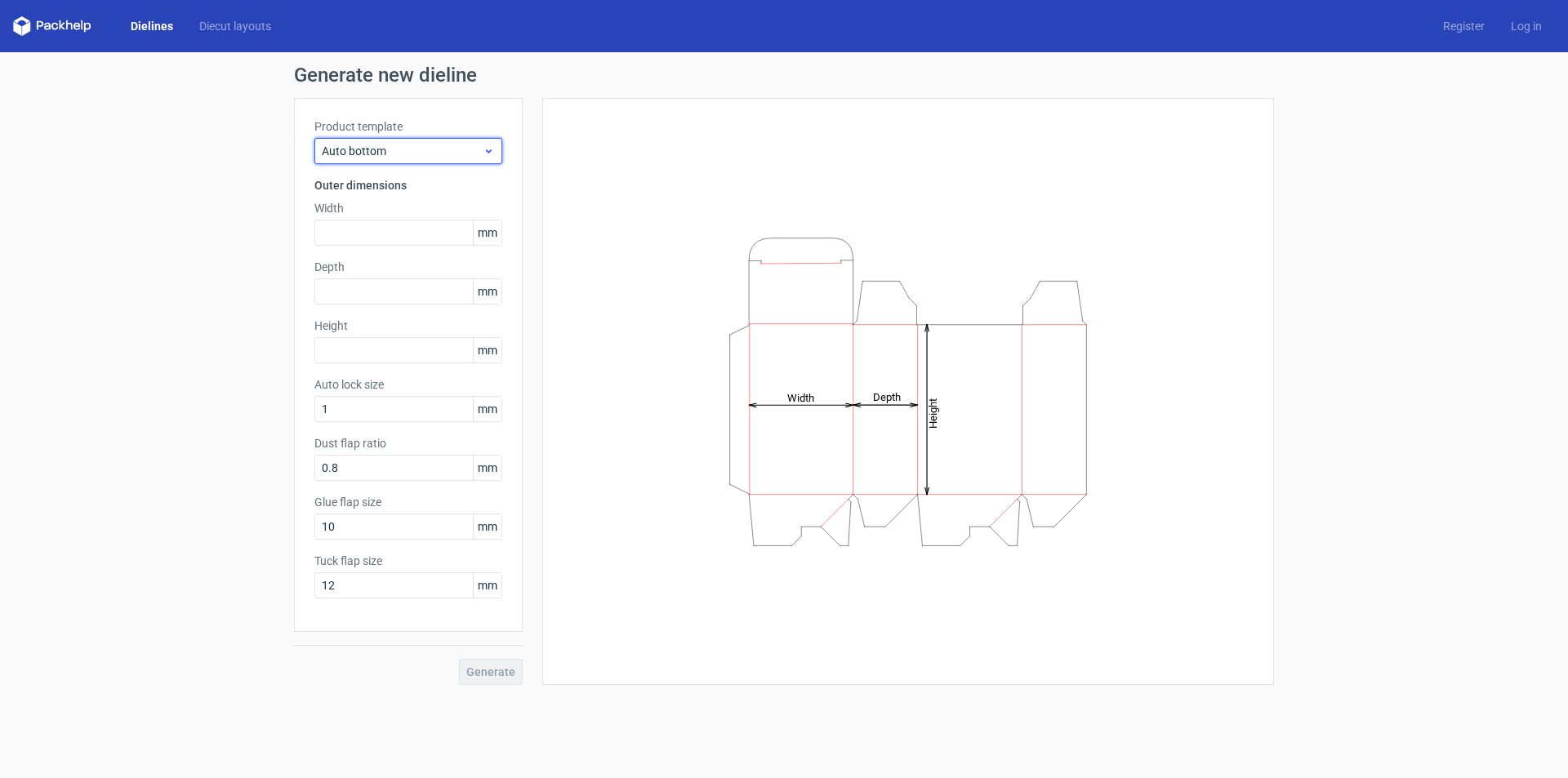
click at [386, 140] on div "Auto bottom" at bounding box center [408, 151] width 187 height 26
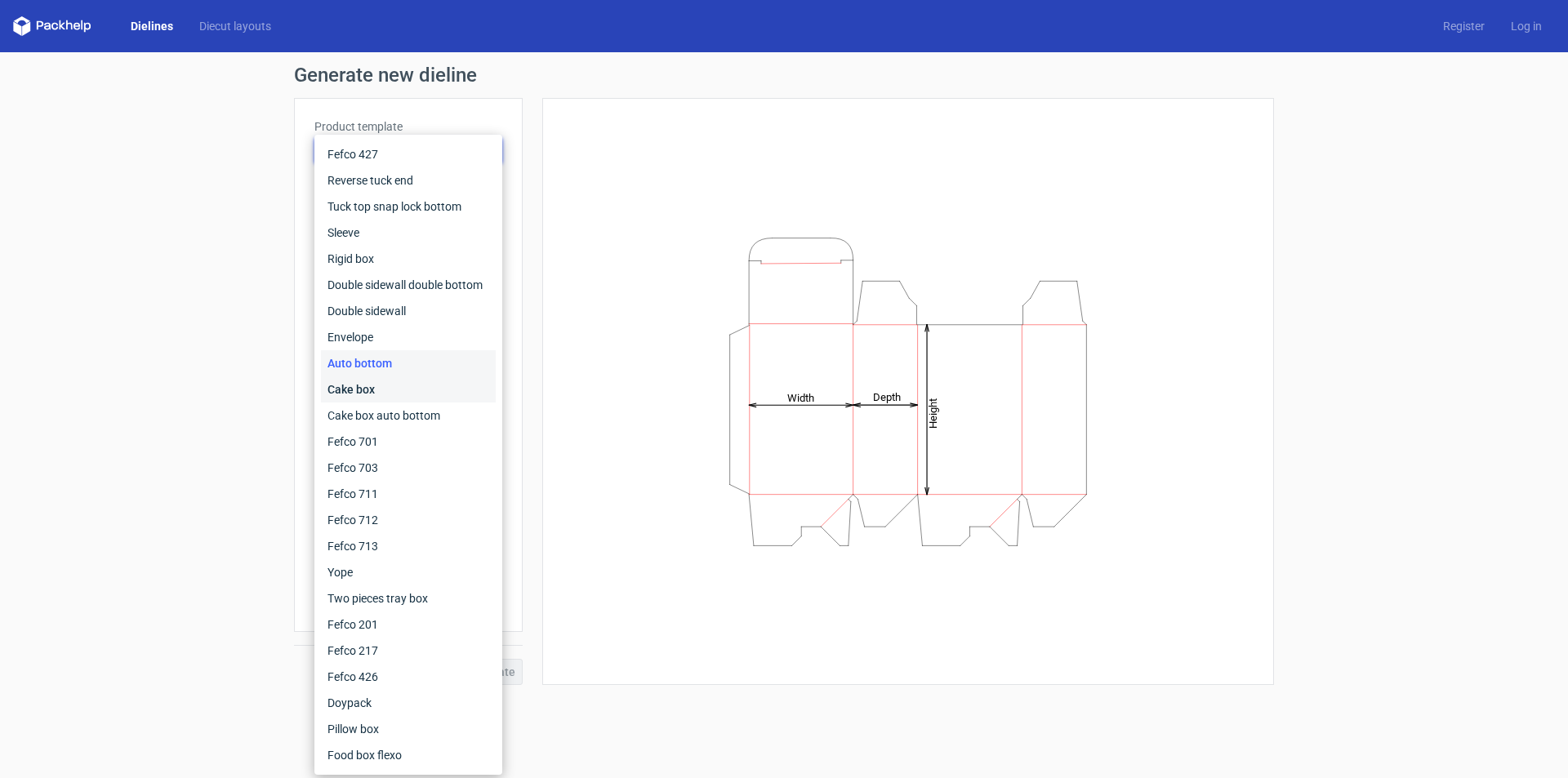
click at [379, 383] on div "Cake box" at bounding box center [408, 389] width 175 height 26
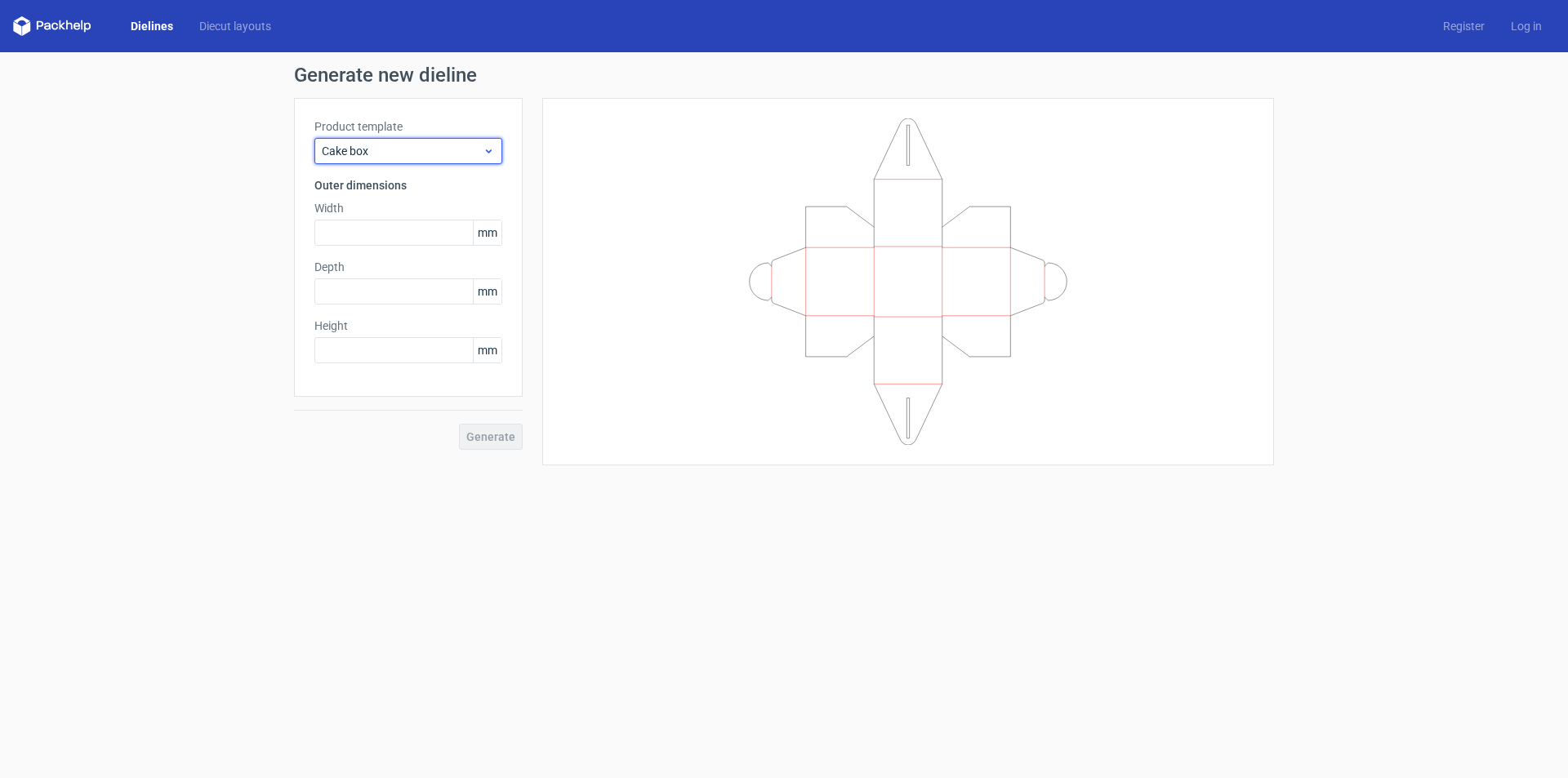
click at [379, 143] on span "Cake box" at bounding box center [402, 151] width 160 height 16
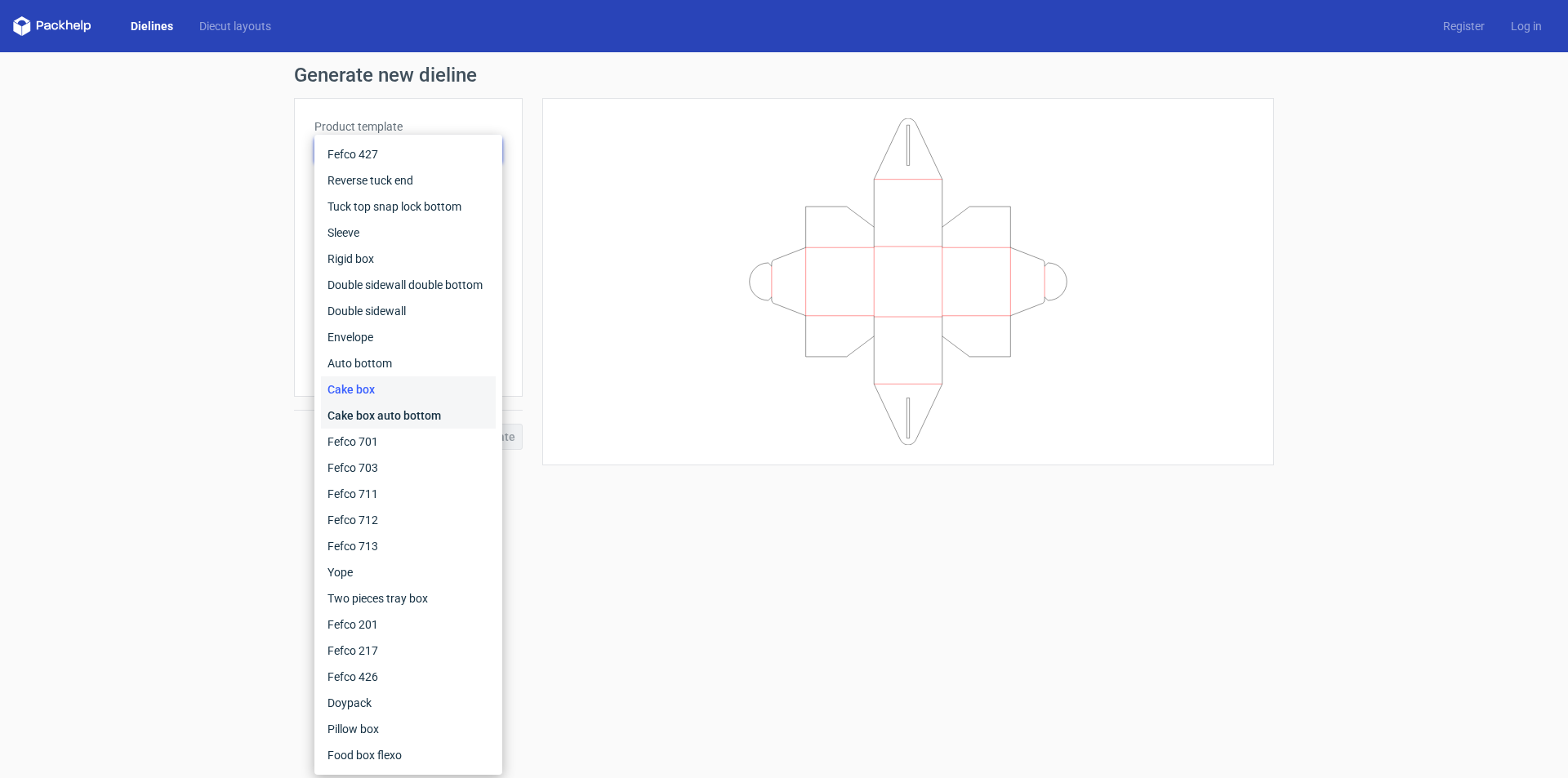
click at [380, 417] on div "Cake box auto bottom" at bounding box center [408, 415] width 175 height 26
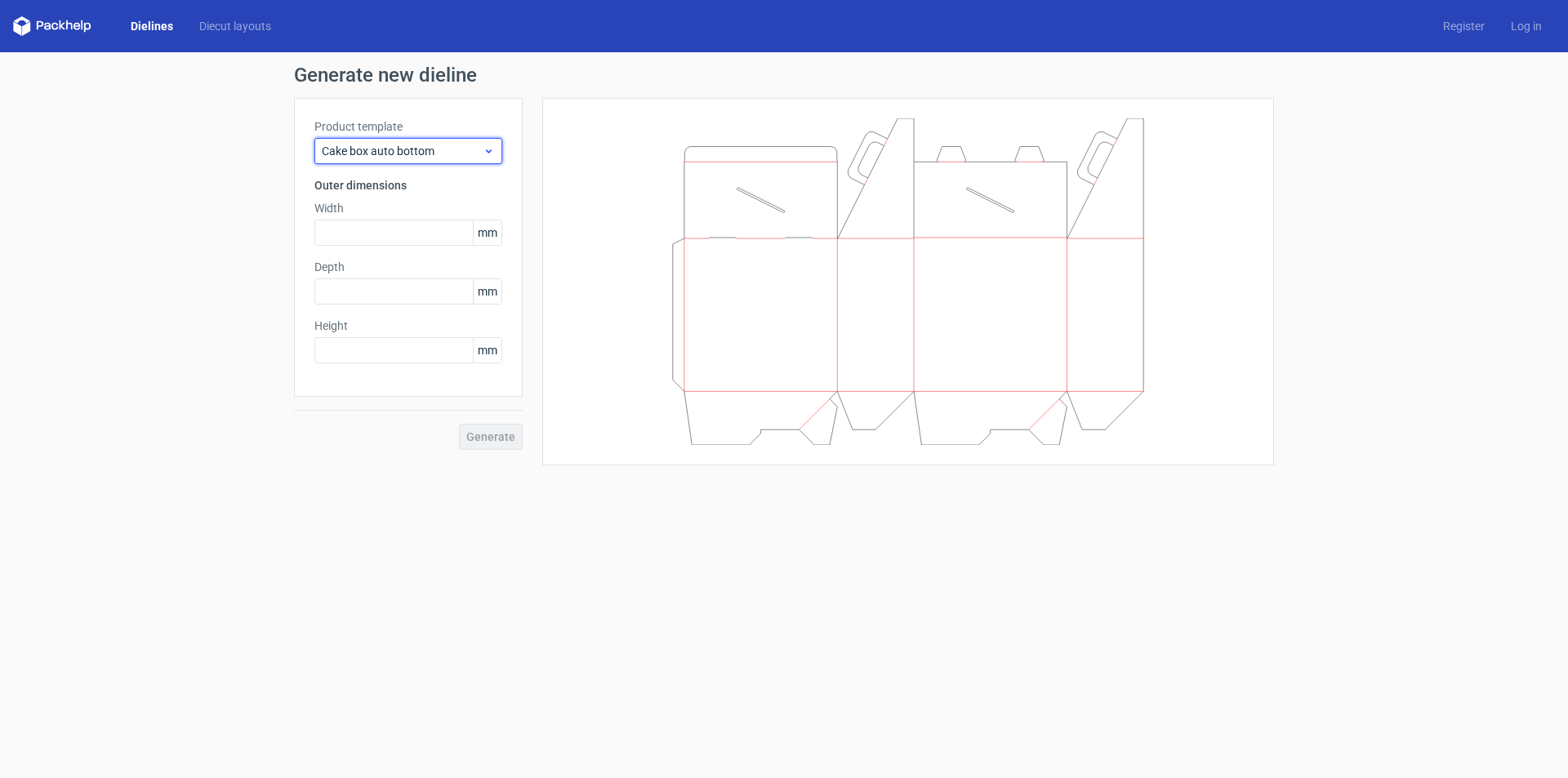
click at [391, 155] on span "Cake box auto bottom" at bounding box center [402, 151] width 160 height 16
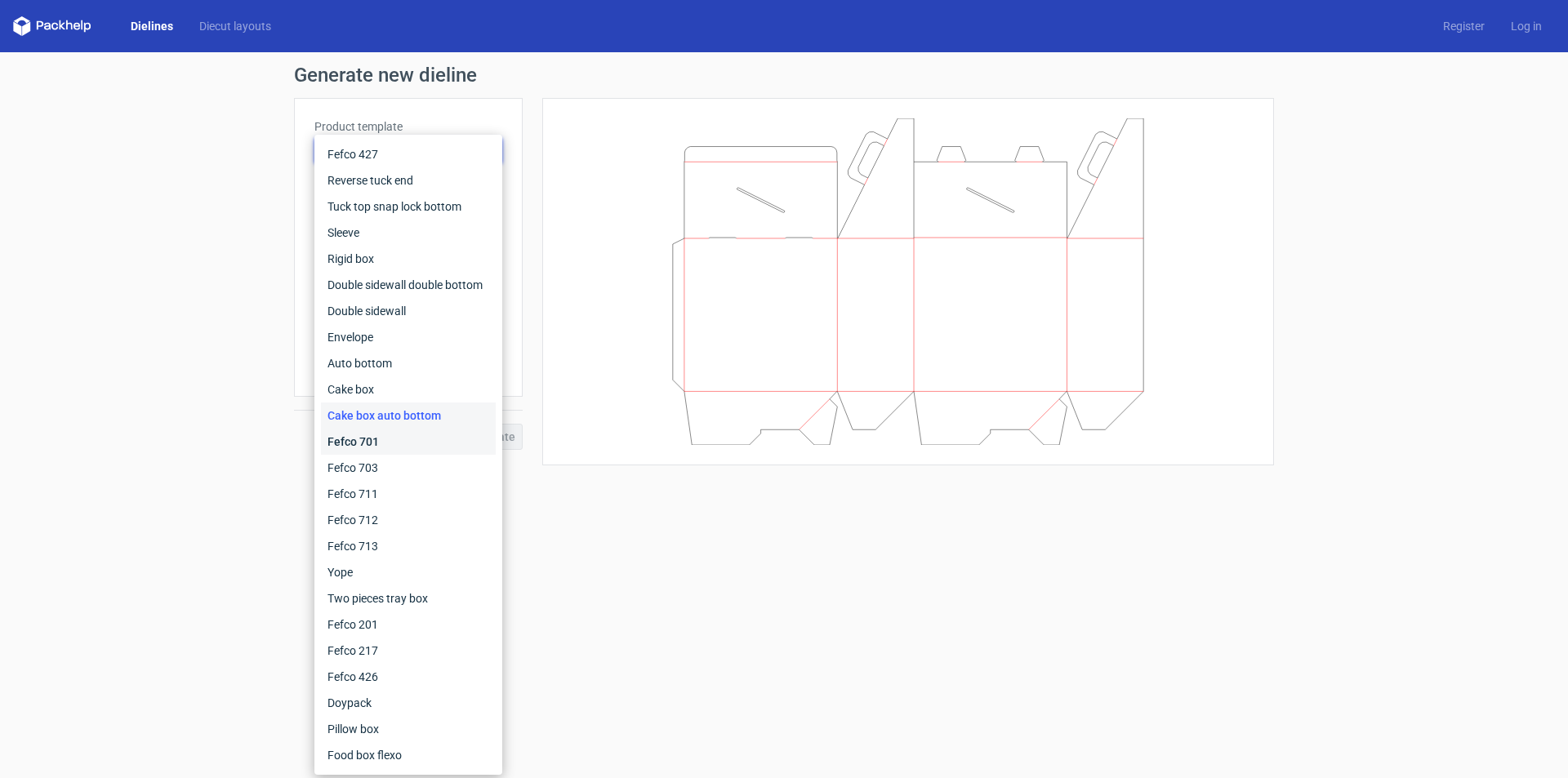
click at [368, 445] on div "Fefco 701" at bounding box center [408, 441] width 175 height 26
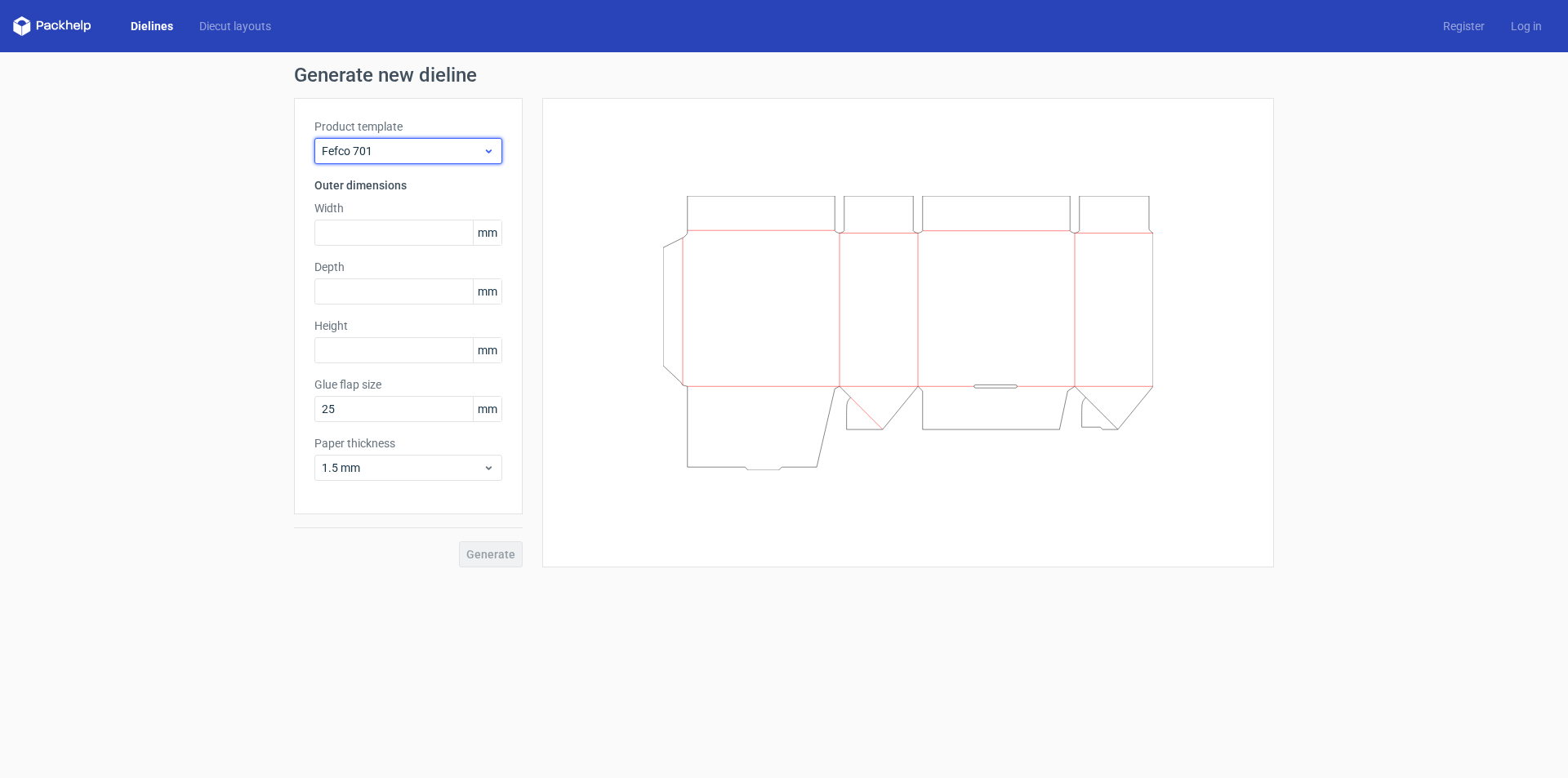
click at [394, 141] on div "Fefco 701" at bounding box center [408, 151] width 187 height 26
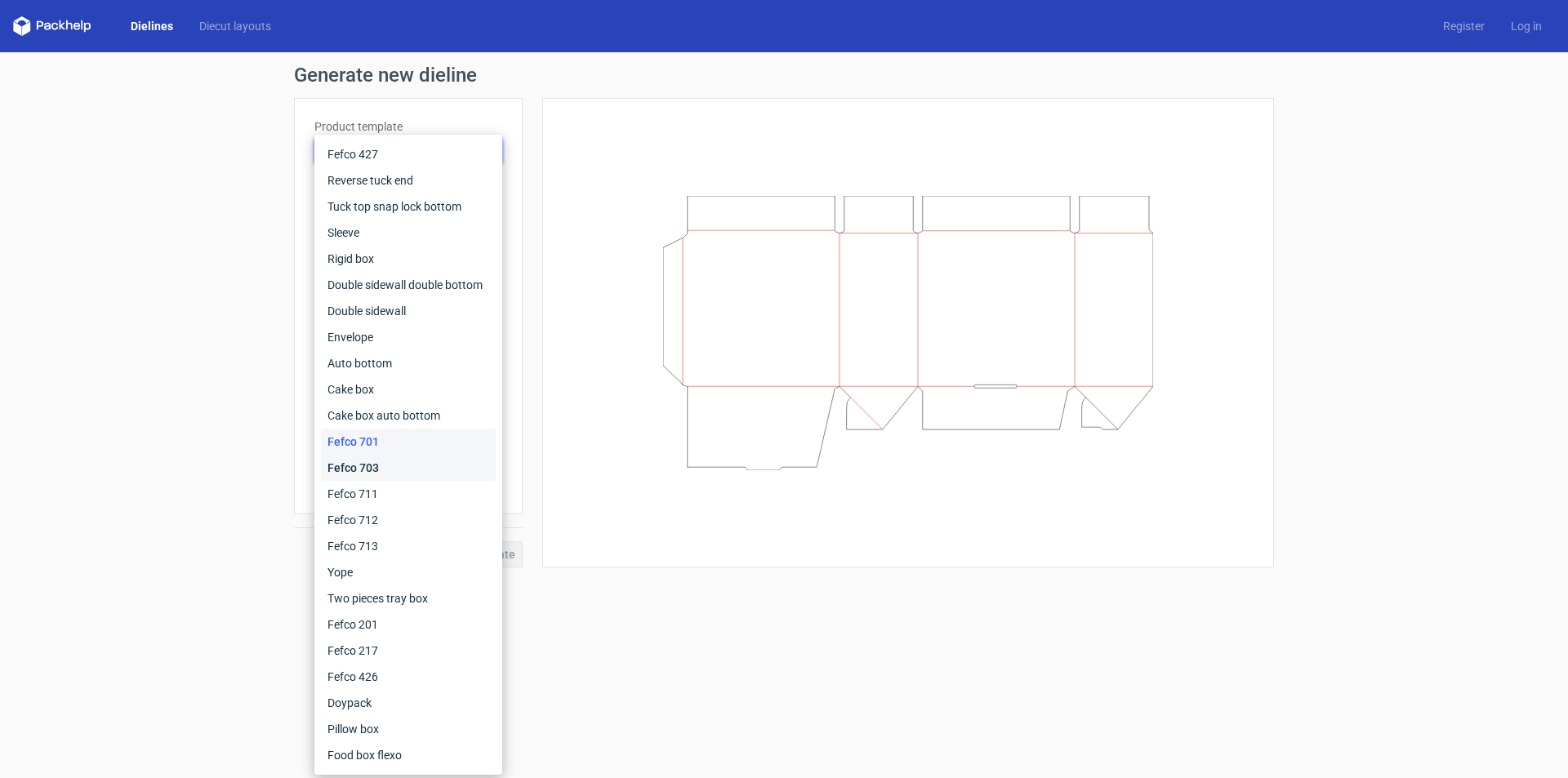
click at [365, 465] on div "Fefco 703" at bounding box center [408, 467] width 175 height 26
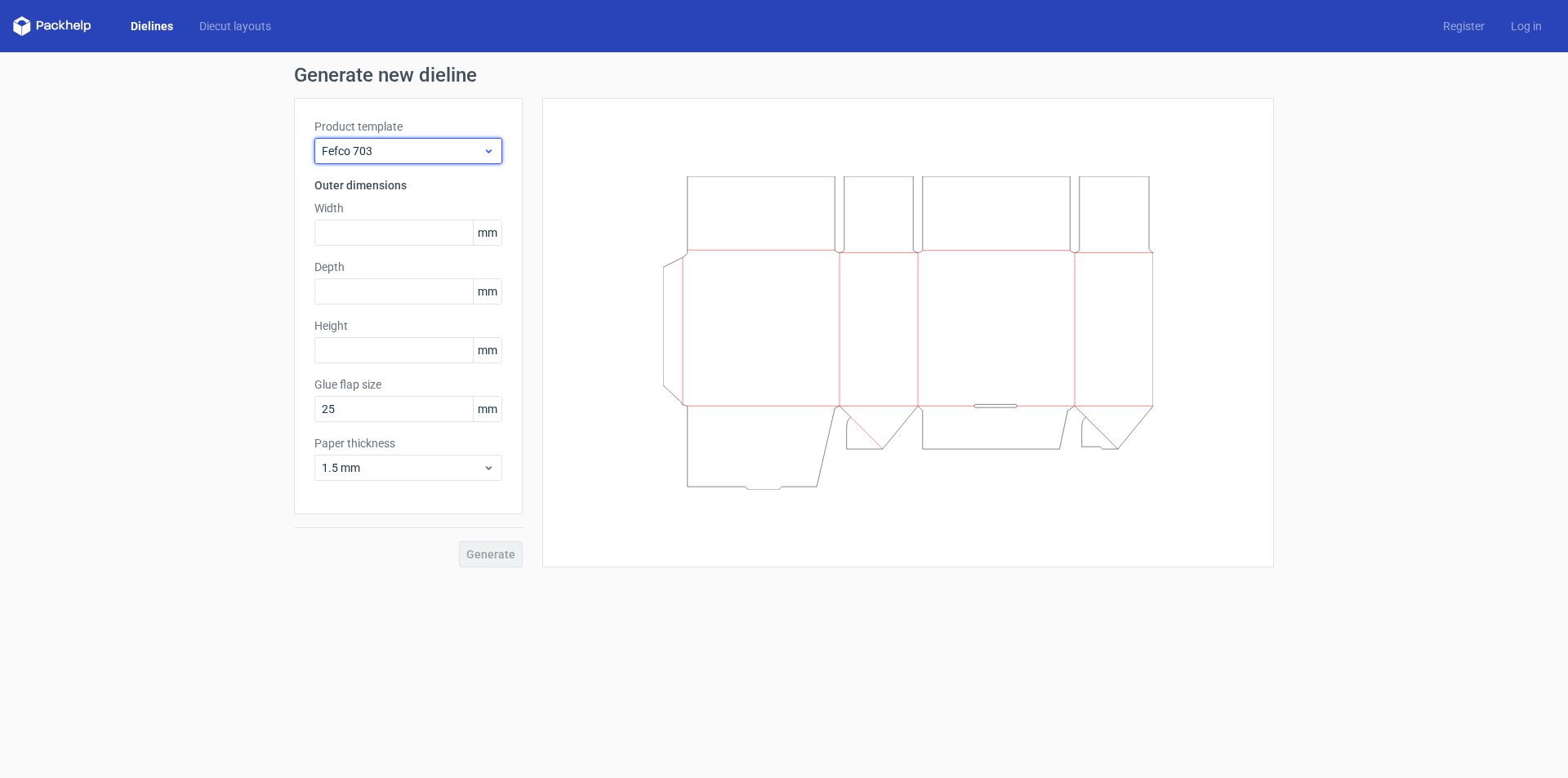
click at [397, 151] on span "Fefco 703" at bounding box center [402, 151] width 160 height 16
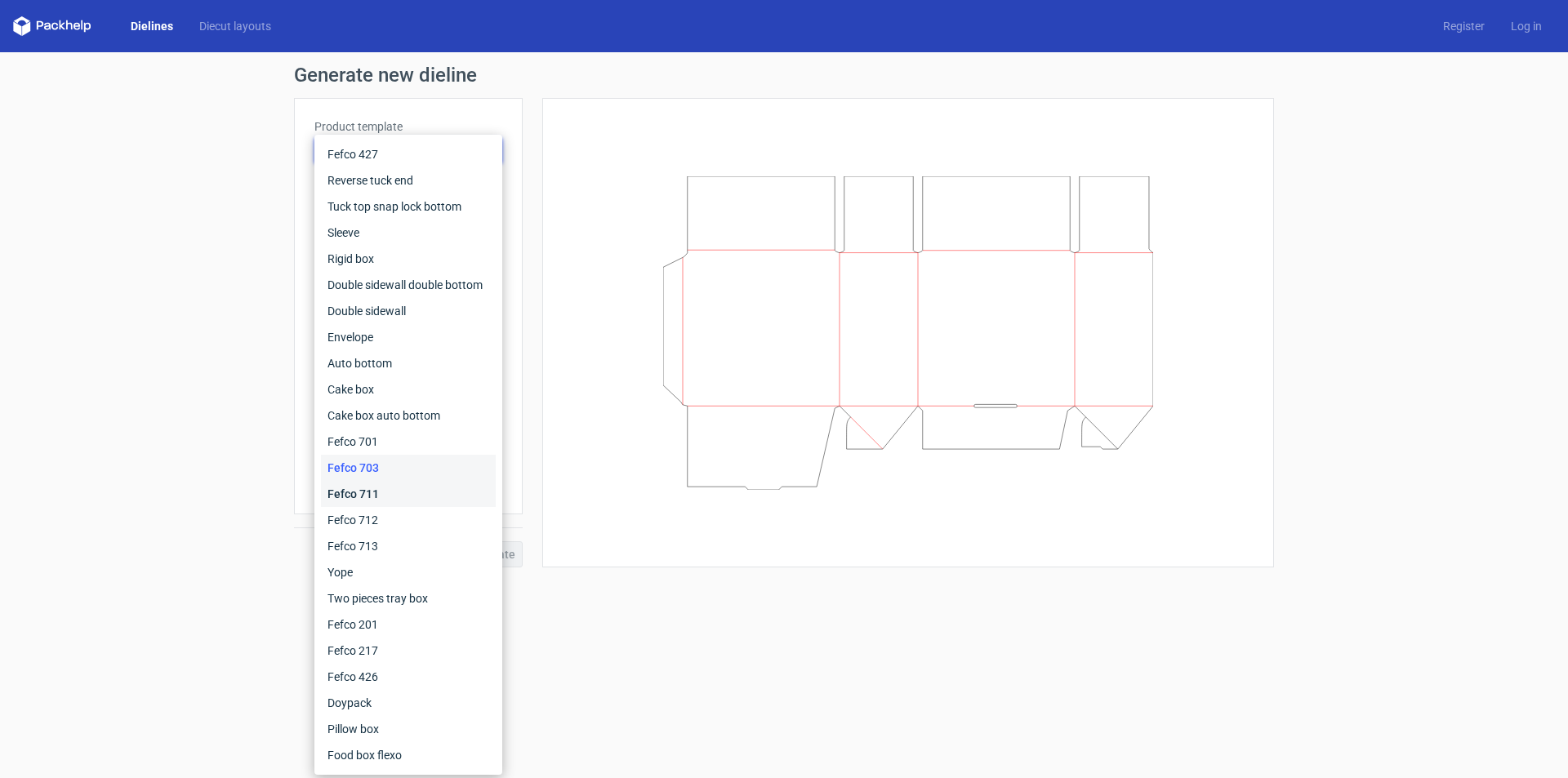
click at [372, 490] on div "Fefco 711" at bounding box center [408, 493] width 175 height 26
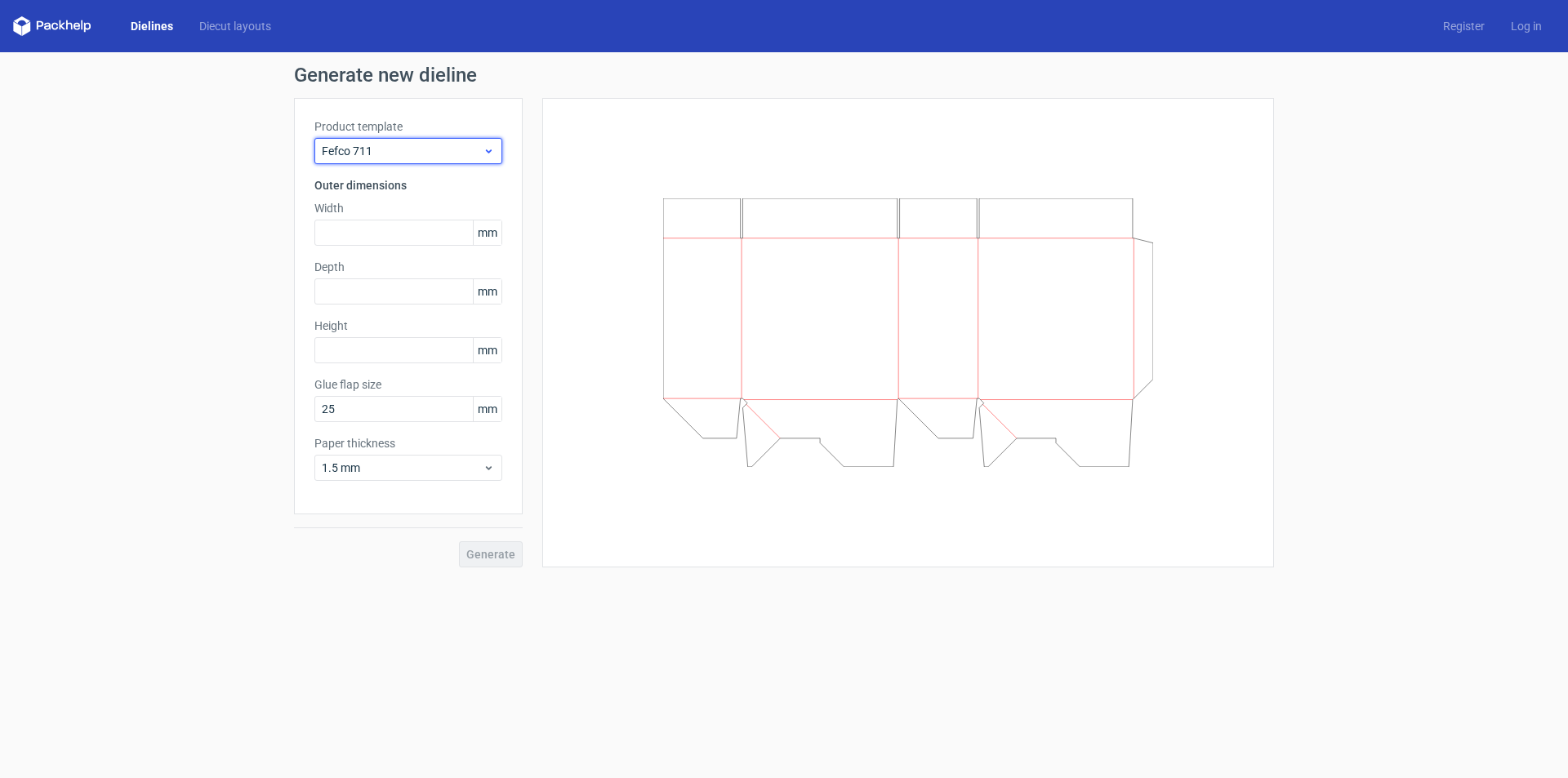
click at [380, 144] on span "Fefco 711" at bounding box center [402, 151] width 160 height 16
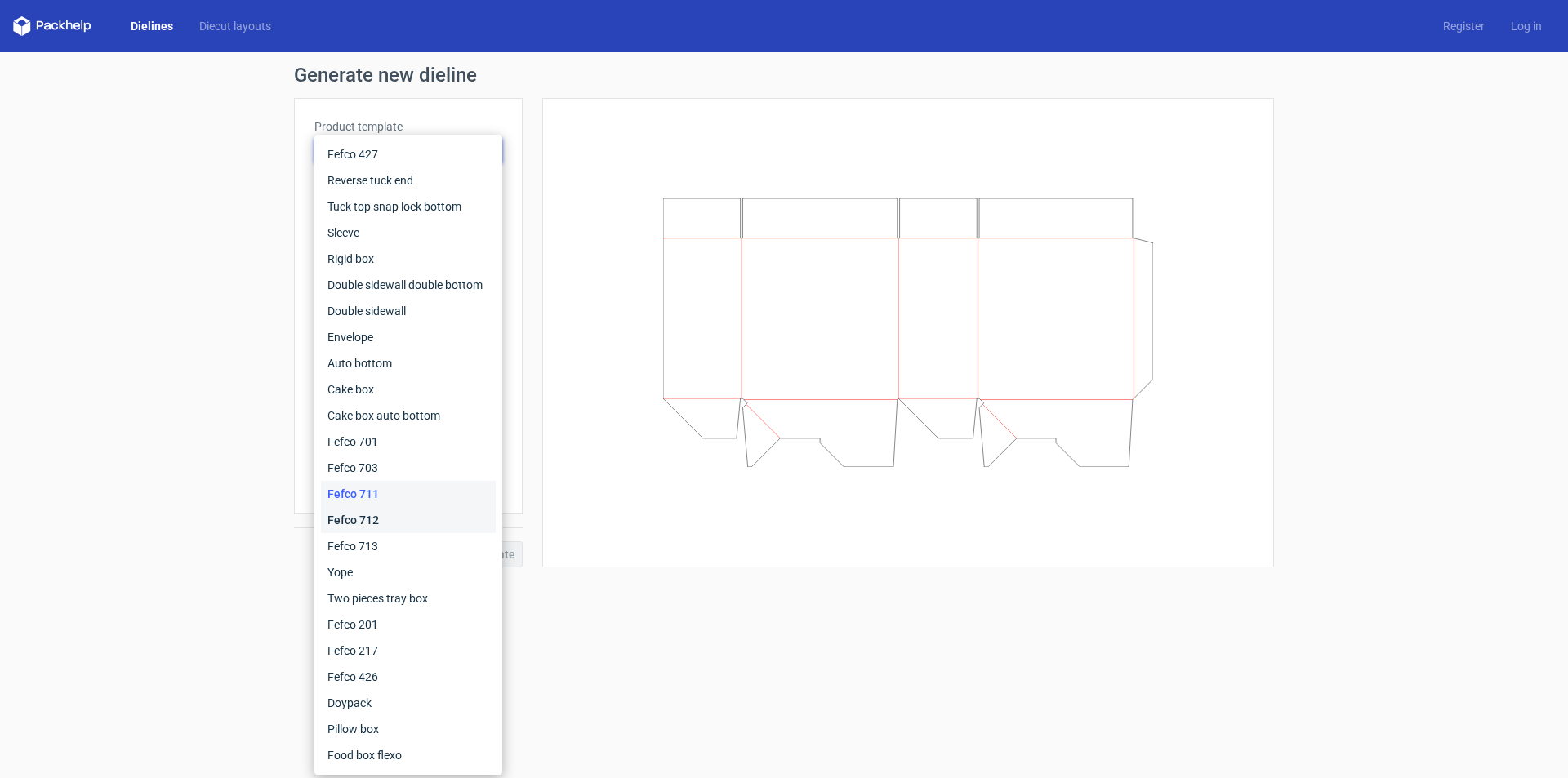
click at [360, 514] on div "Fefco 712" at bounding box center [408, 520] width 175 height 26
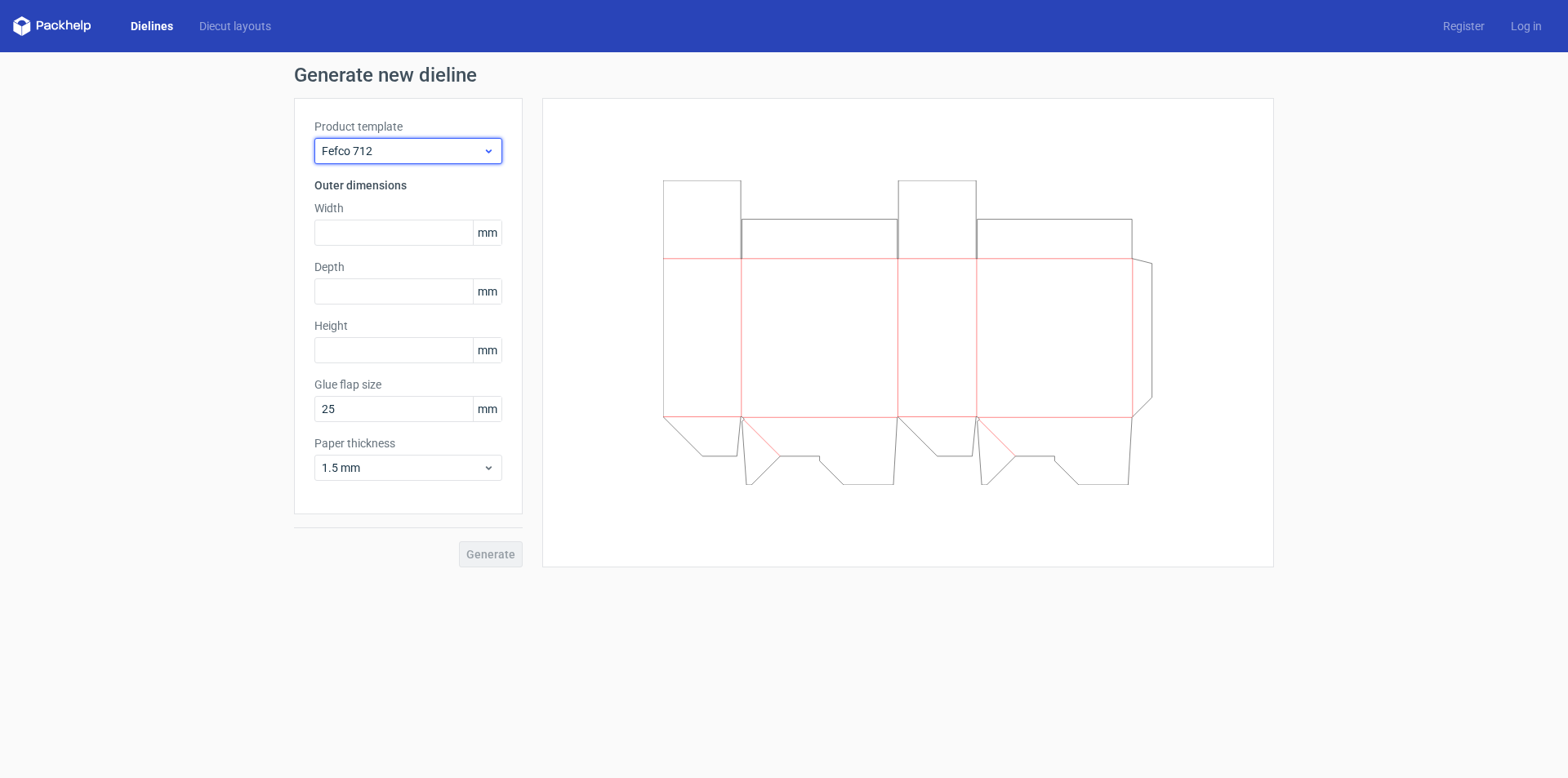
click at [429, 151] on span "Fefco 712" at bounding box center [402, 151] width 160 height 16
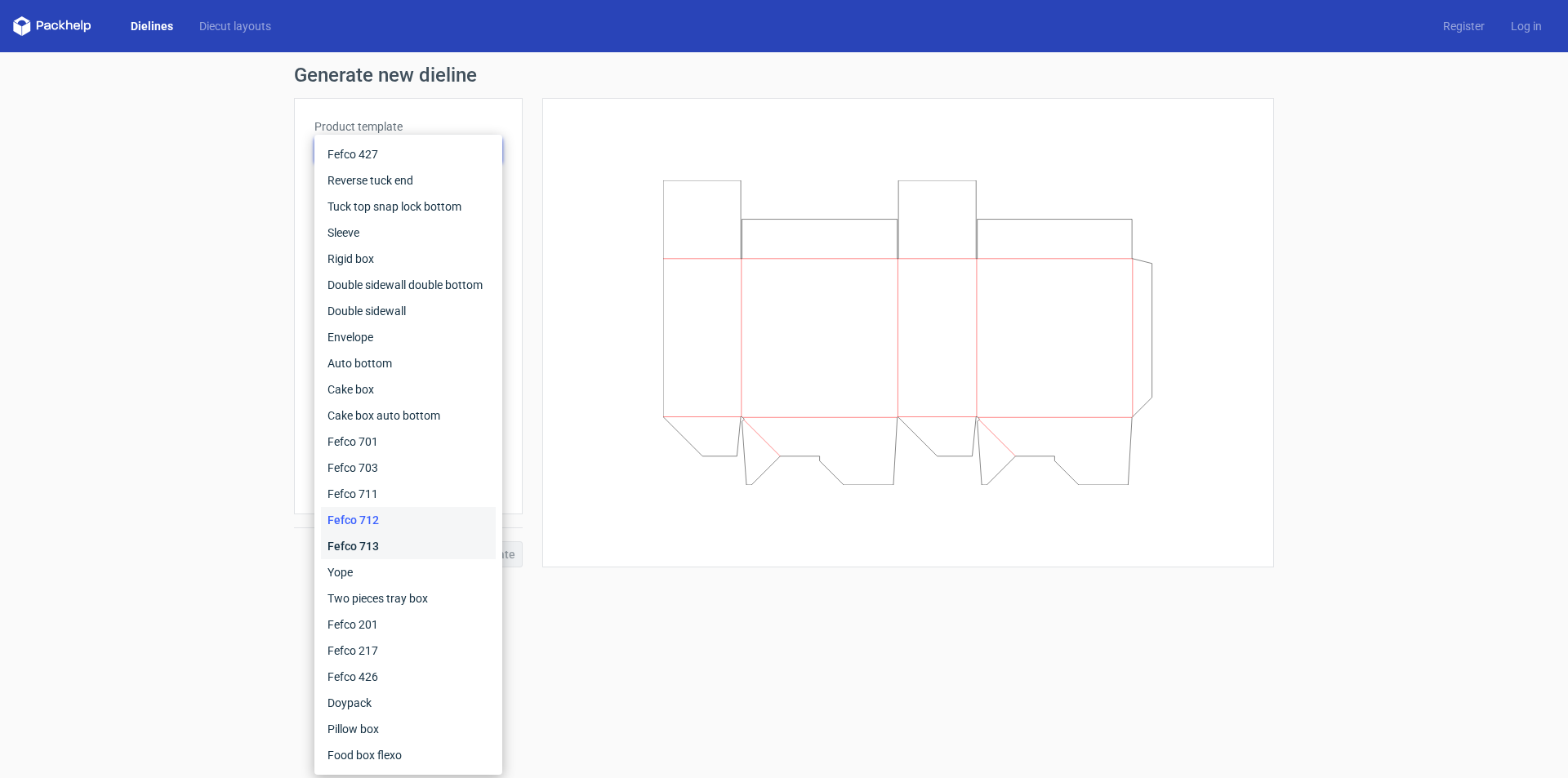
click at [368, 544] on div "Fefco 713" at bounding box center [408, 546] width 175 height 26
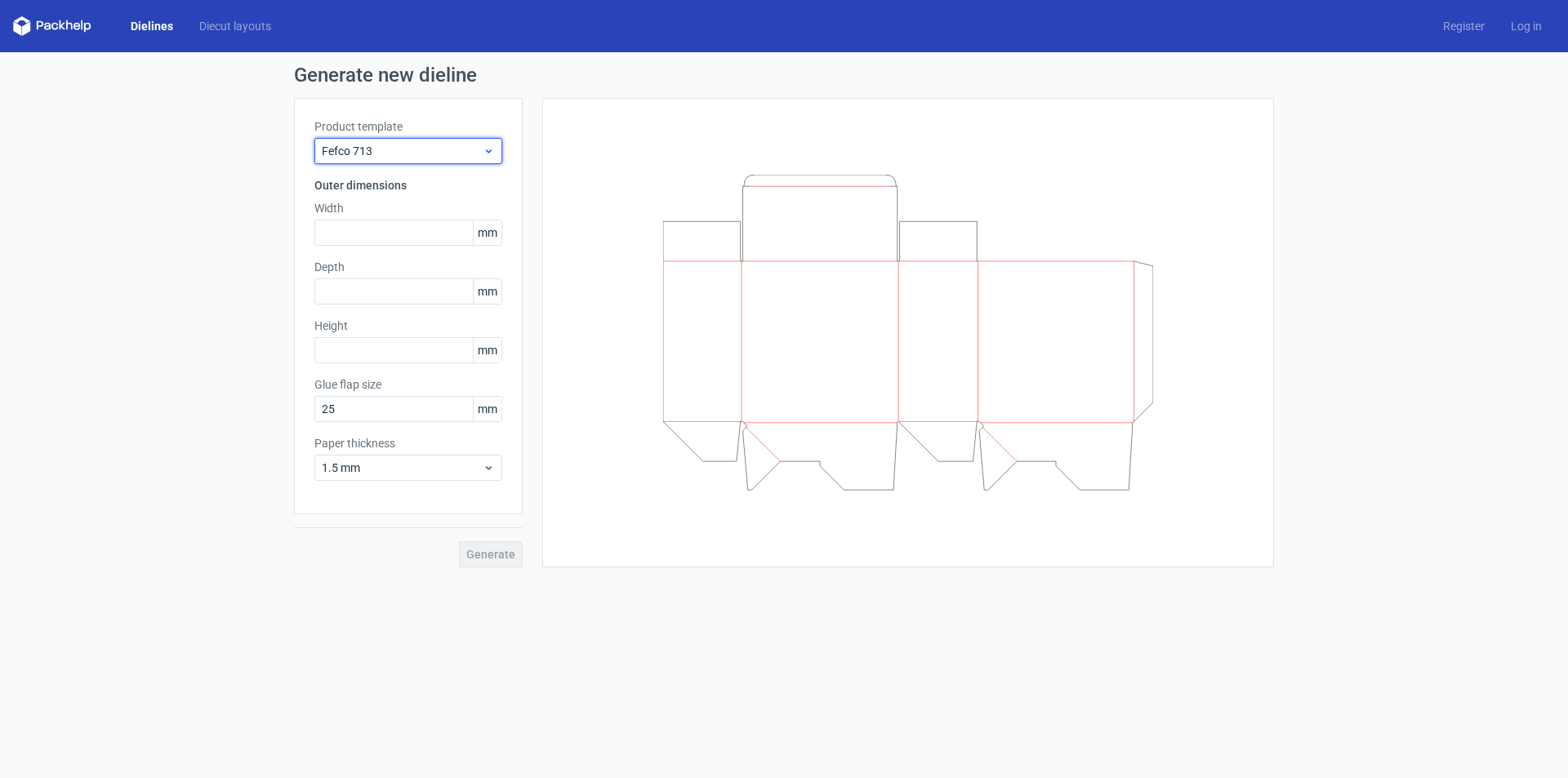
click at [412, 156] on span "Fefco 713" at bounding box center [402, 151] width 160 height 16
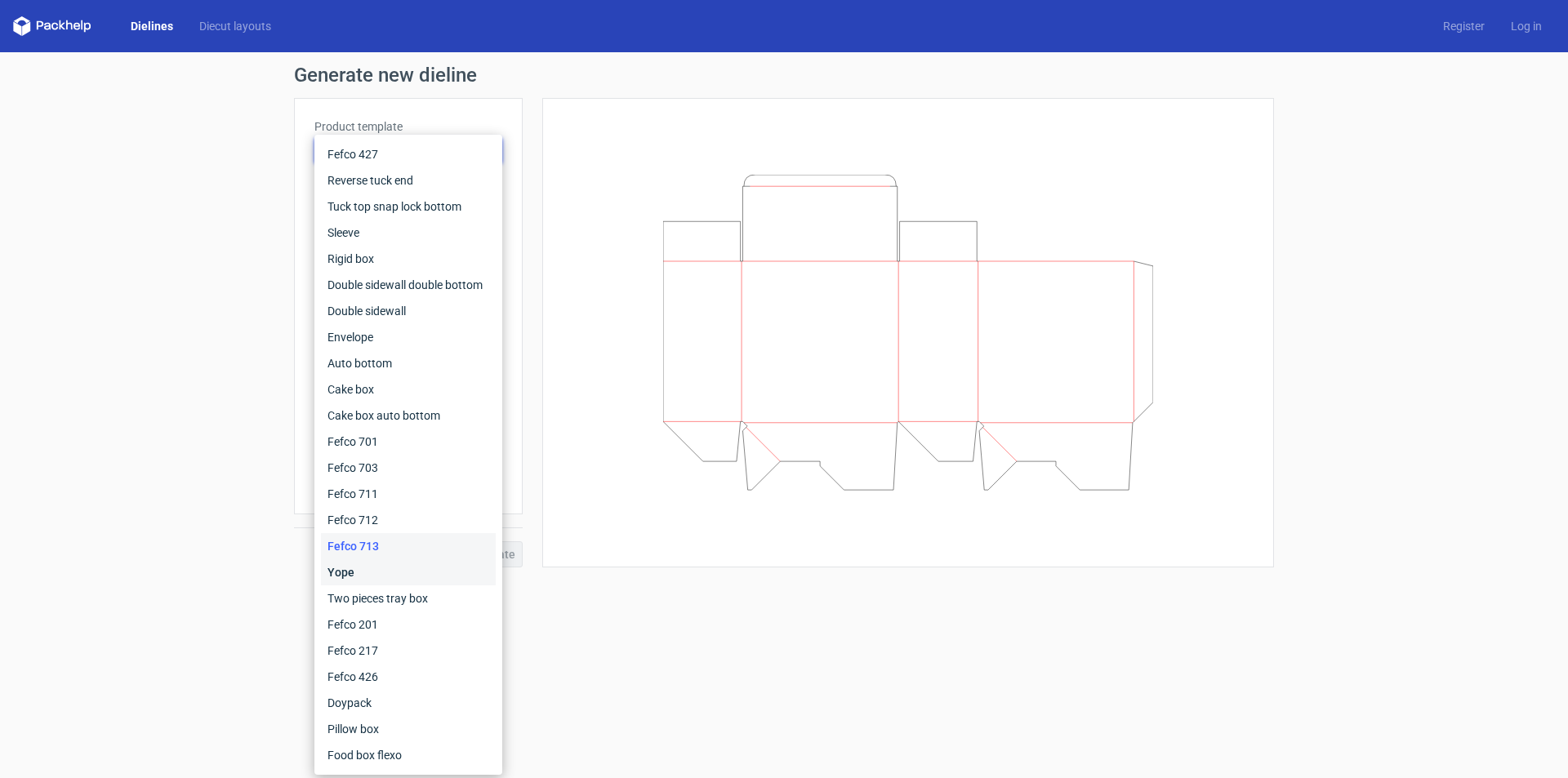
click at [360, 572] on div "Yope" at bounding box center [408, 572] width 175 height 26
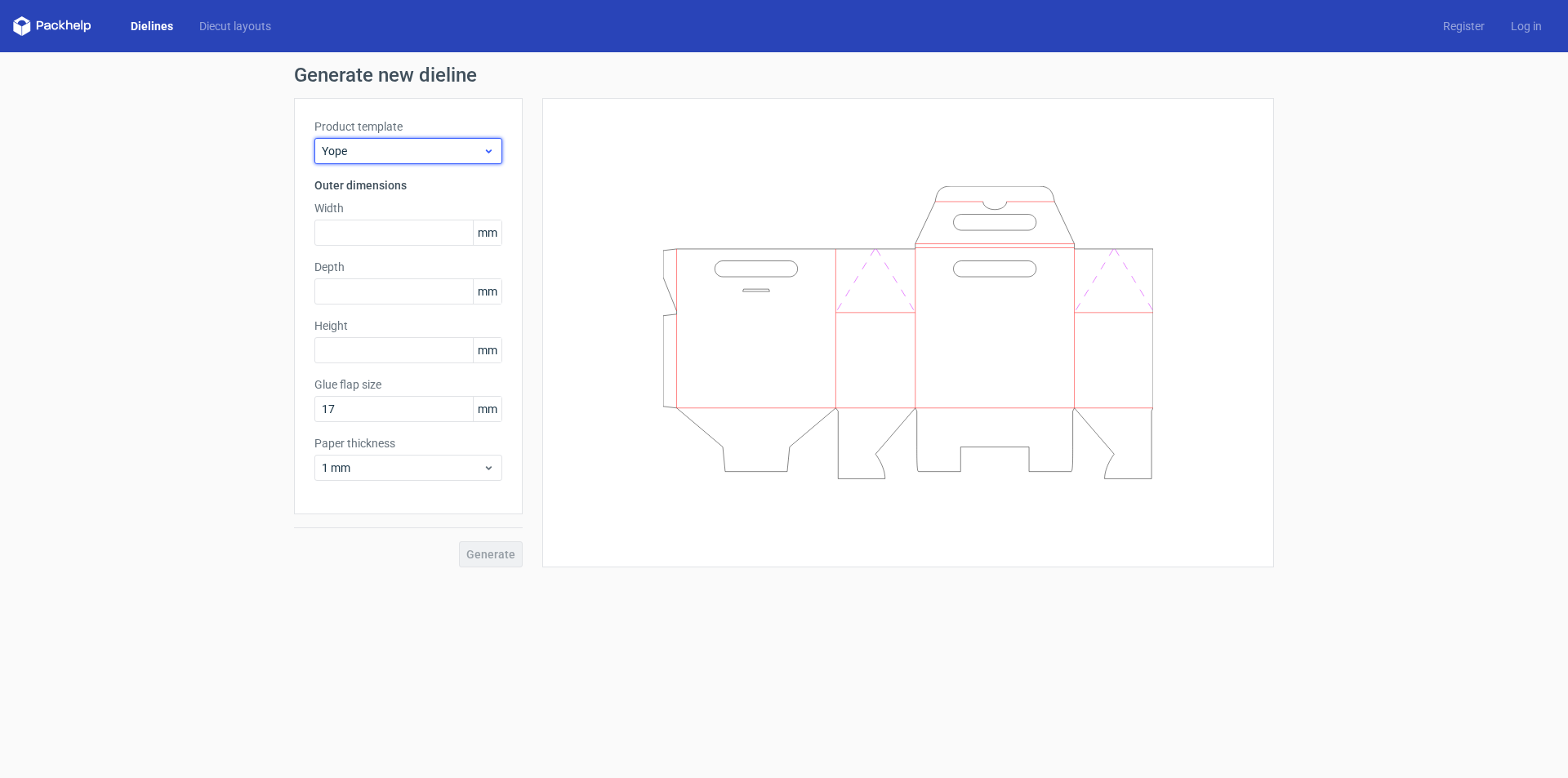
click at [421, 157] on span "Yope" at bounding box center [402, 151] width 160 height 16
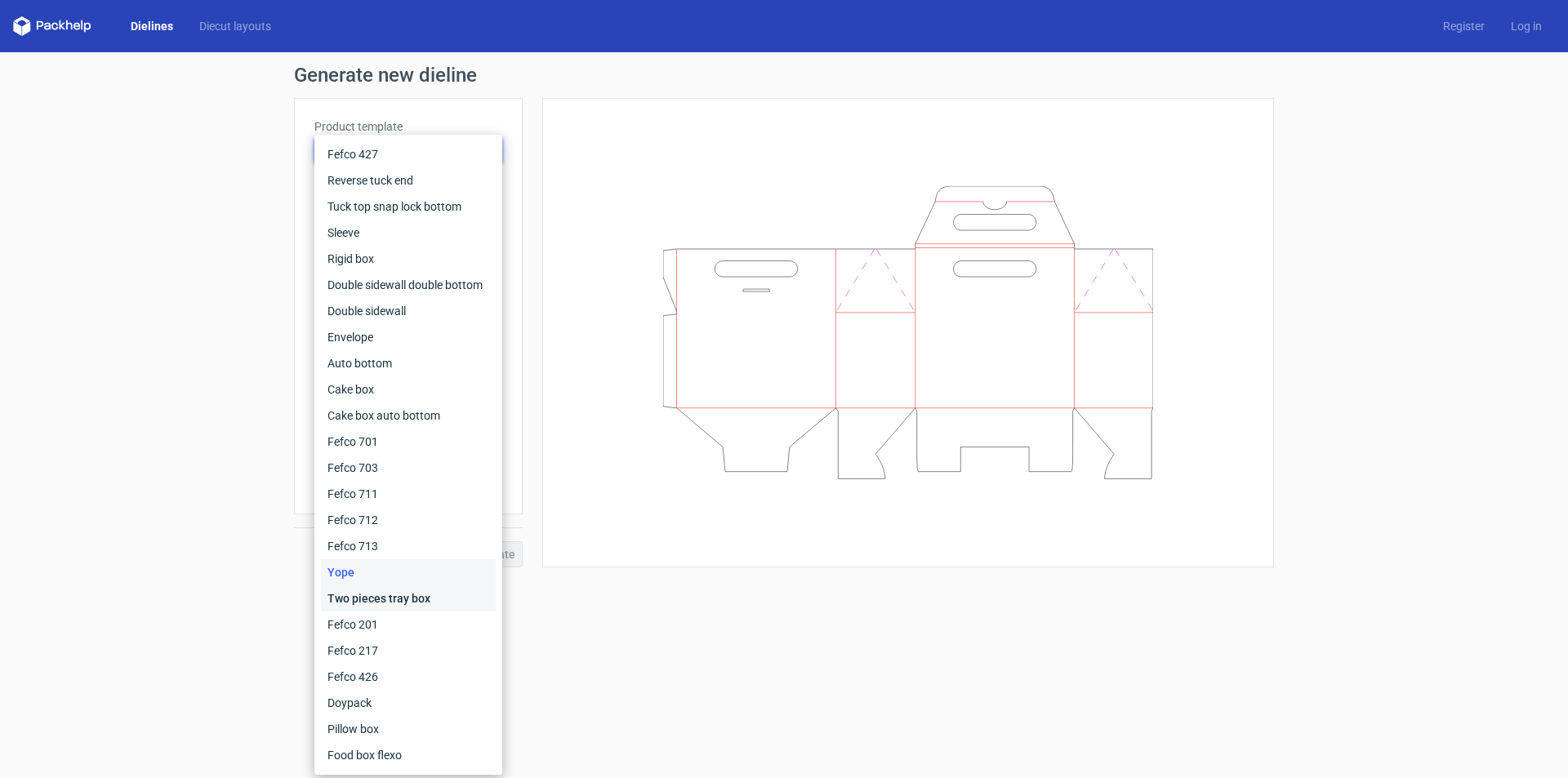
click at [370, 601] on div "Two pieces tray box" at bounding box center [408, 598] width 175 height 26
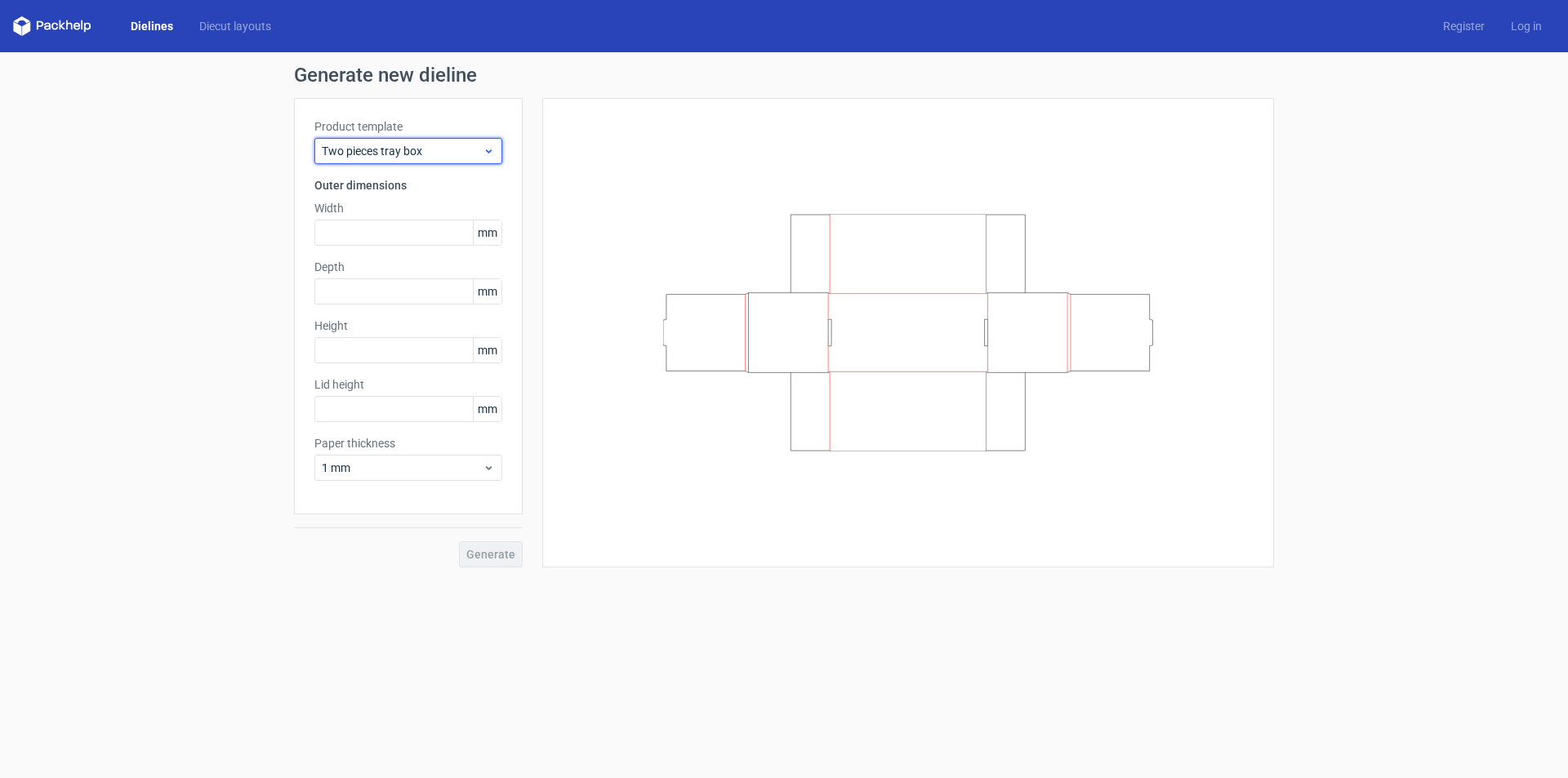
click at [405, 157] on span "Two pieces tray box" at bounding box center [402, 151] width 160 height 16
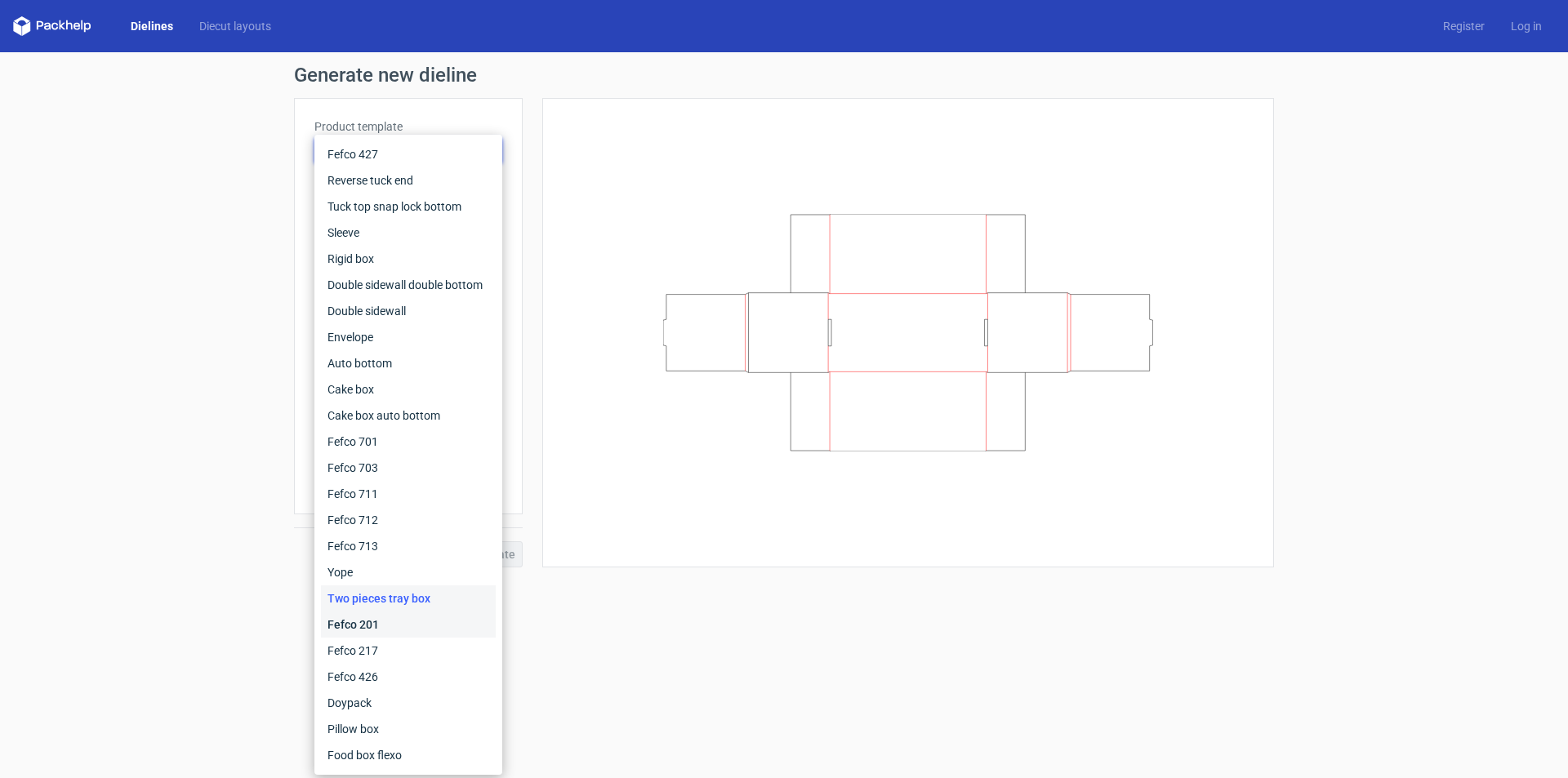
click at [370, 631] on div "Fefco 201" at bounding box center [408, 624] width 175 height 26
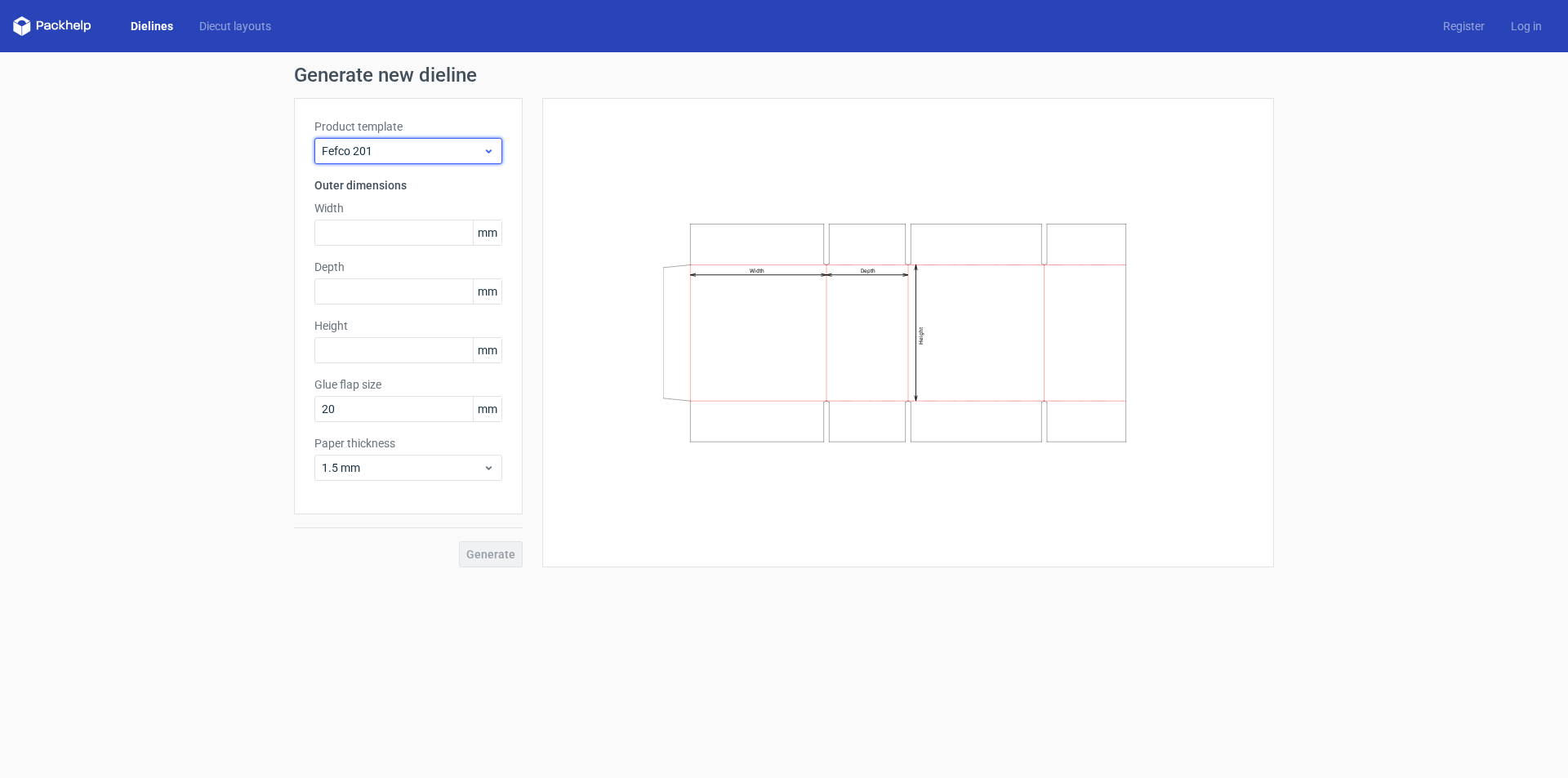
click at [406, 151] on span "Fefco 201" at bounding box center [402, 151] width 160 height 16
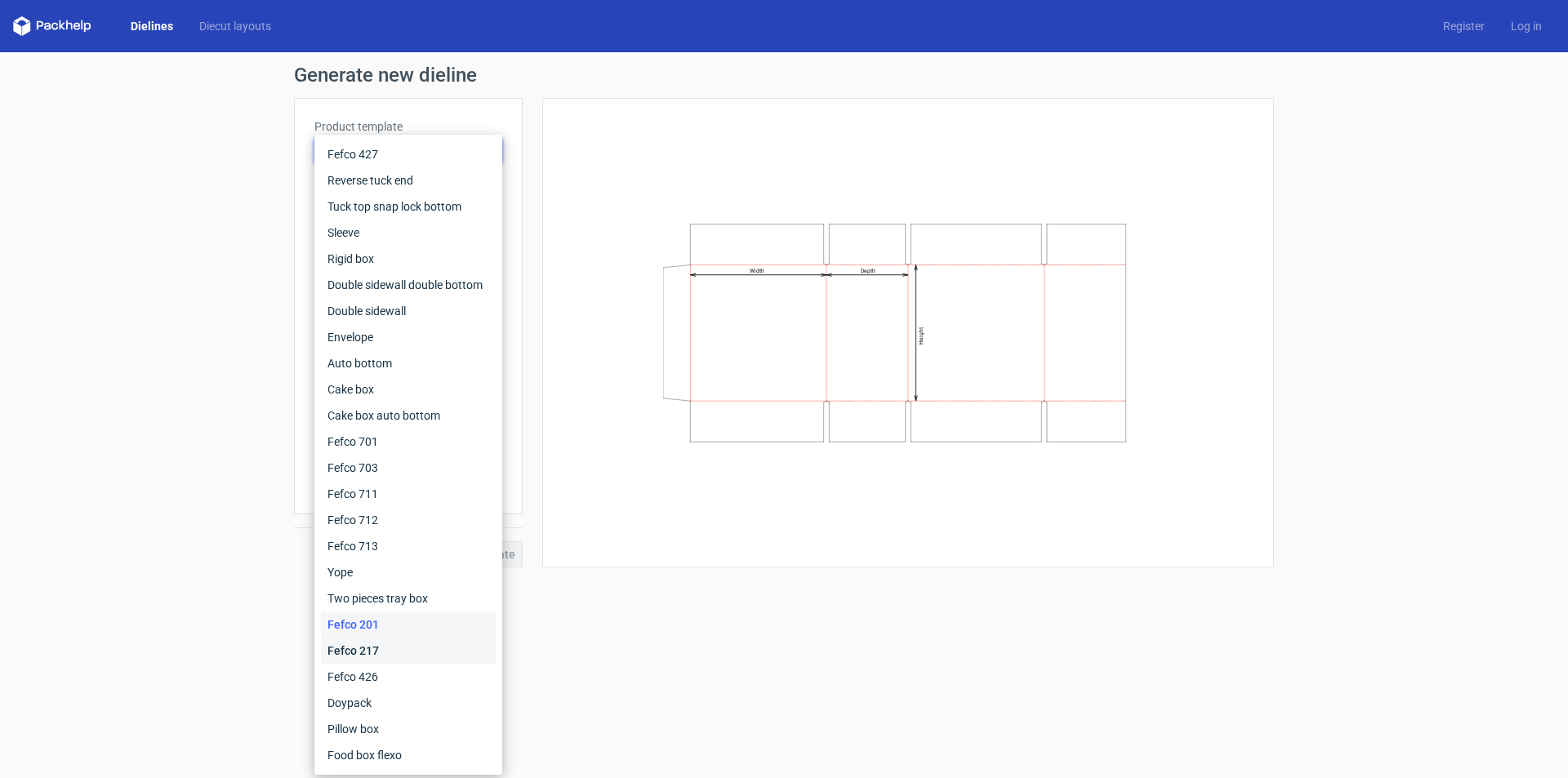
click at [374, 646] on div "Fefco 217" at bounding box center [408, 650] width 175 height 26
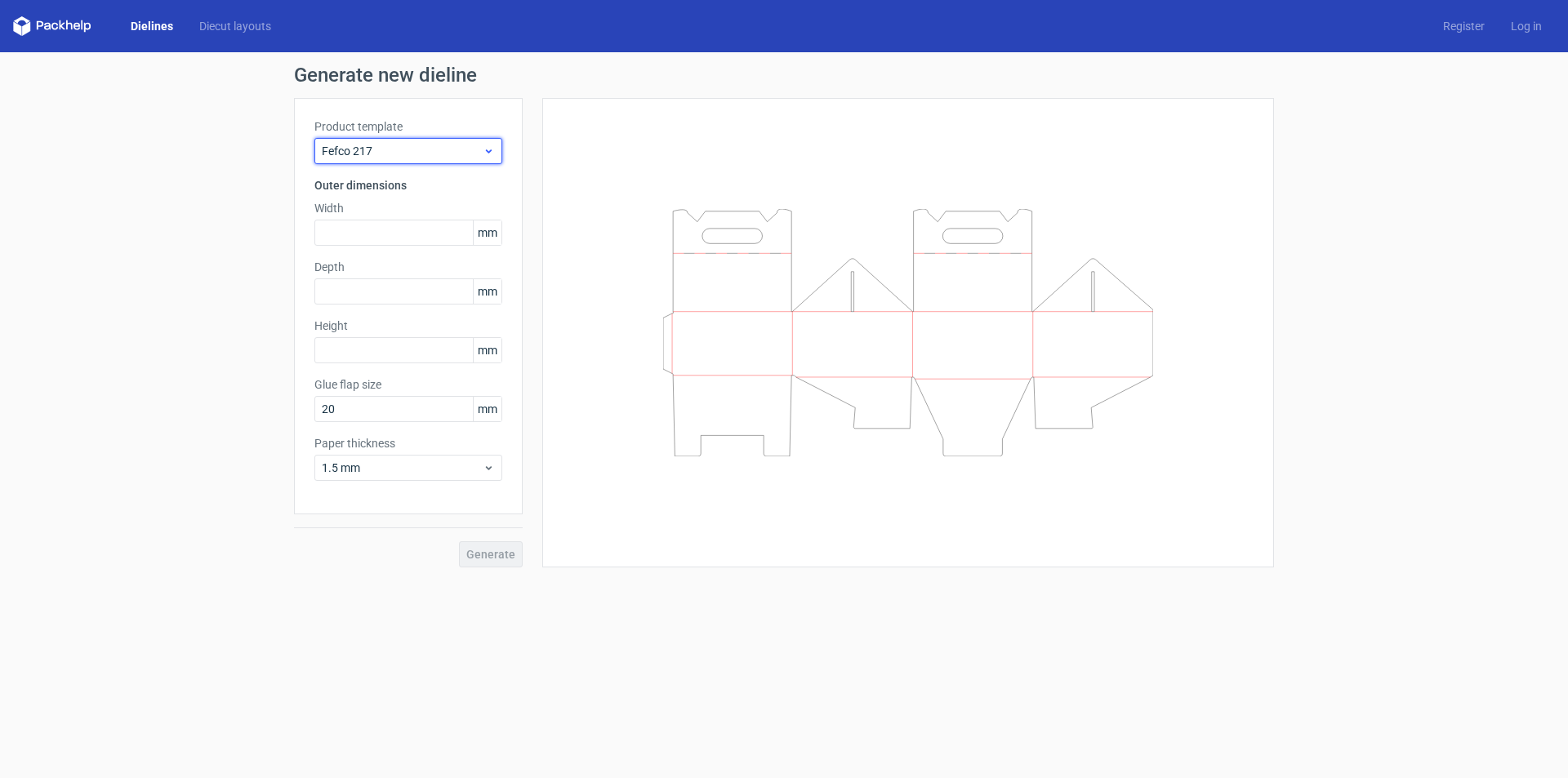
click at [416, 154] on span "Fefco 217" at bounding box center [402, 151] width 160 height 16
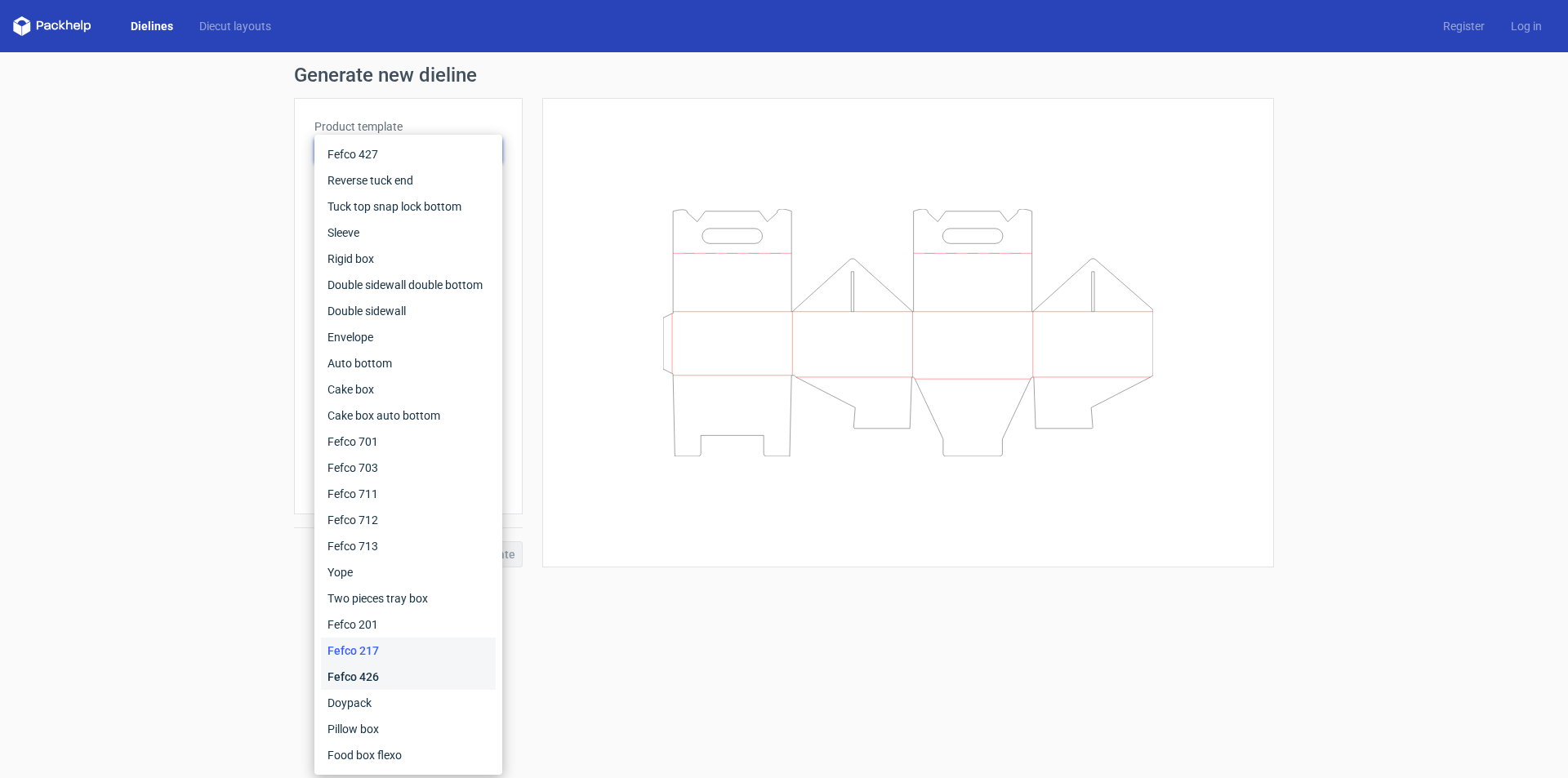
click at [365, 667] on div "Fefco 426" at bounding box center [408, 677] width 175 height 26
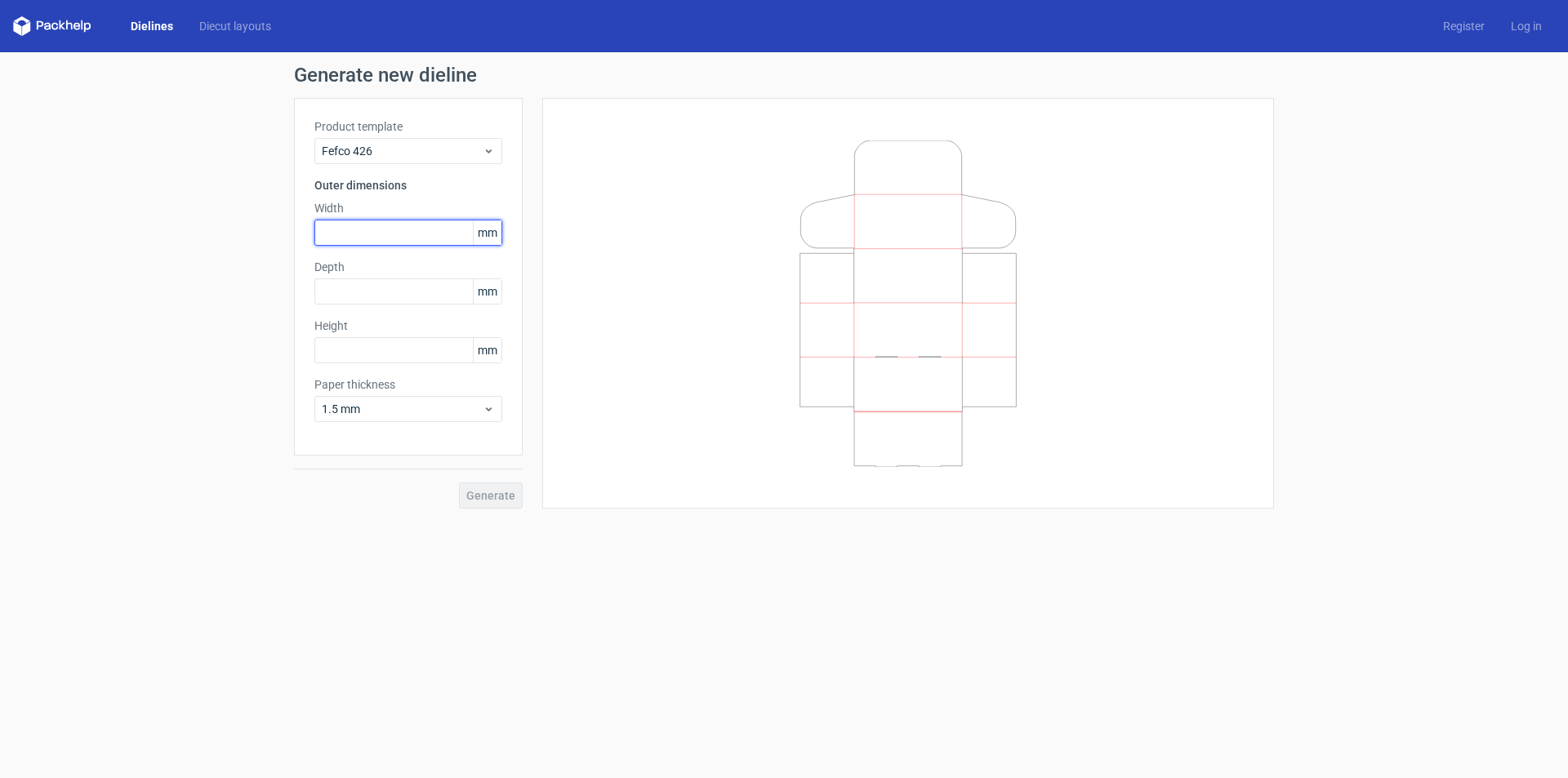
click at [435, 237] on input "text" at bounding box center [408, 232] width 187 height 26
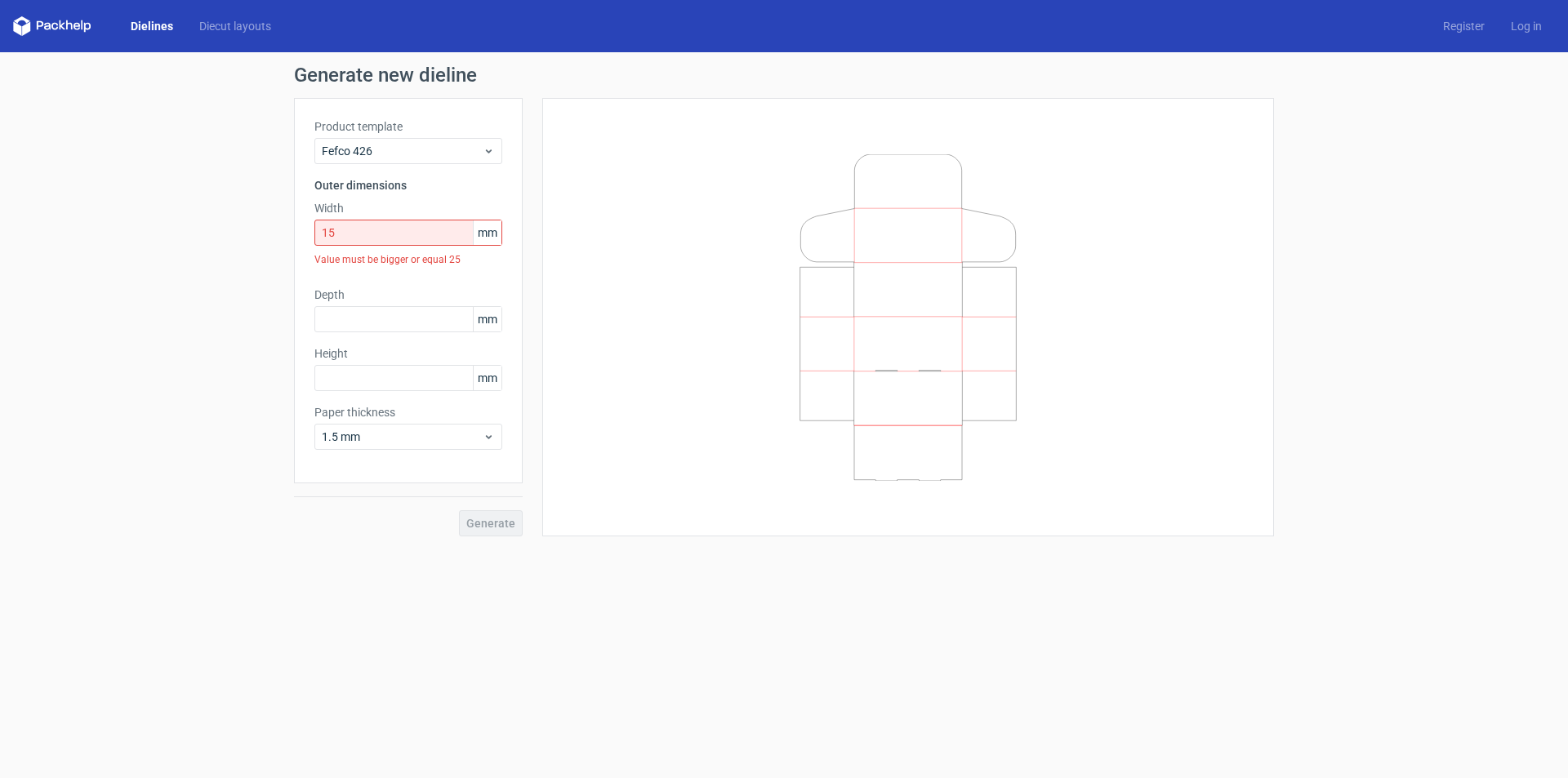
click at [564, 220] on div at bounding box center [908, 317] width 691 height 398
click at [397, 235] on input "15" at bounding box center [408, 232] width 187 height 26
drag, startPoint x: 397, startPoint y: 235, endPoint x: 151, endPoint y: 217, distance: 246.7
click at [154, 220] on div "Generate new dieline Product template Fefco 426 Outer dimensions Width 15 mm Va…" at bounding box center [784, 300] width 1568 height 497
type input "5"
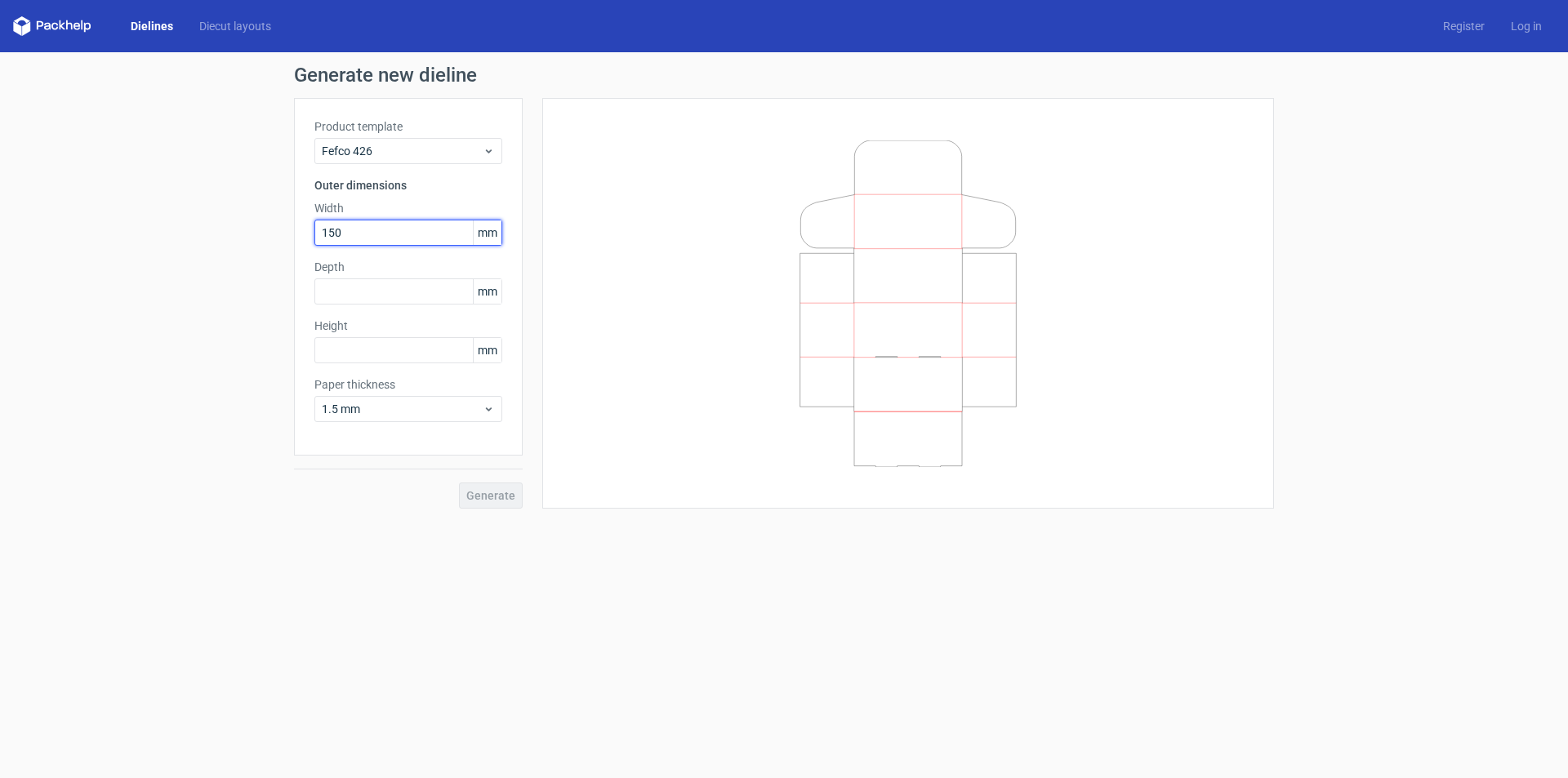
type input "150"
click at [602, 246] on div at bounding box center [908, 303] width 691 height 370
click at [389, 291] on input "text" at bounding box center [408, 291] width 187 height 26
type input "150"
click at [377, 359] on input "text" at bounding box center [408, 350] width 187 height 26
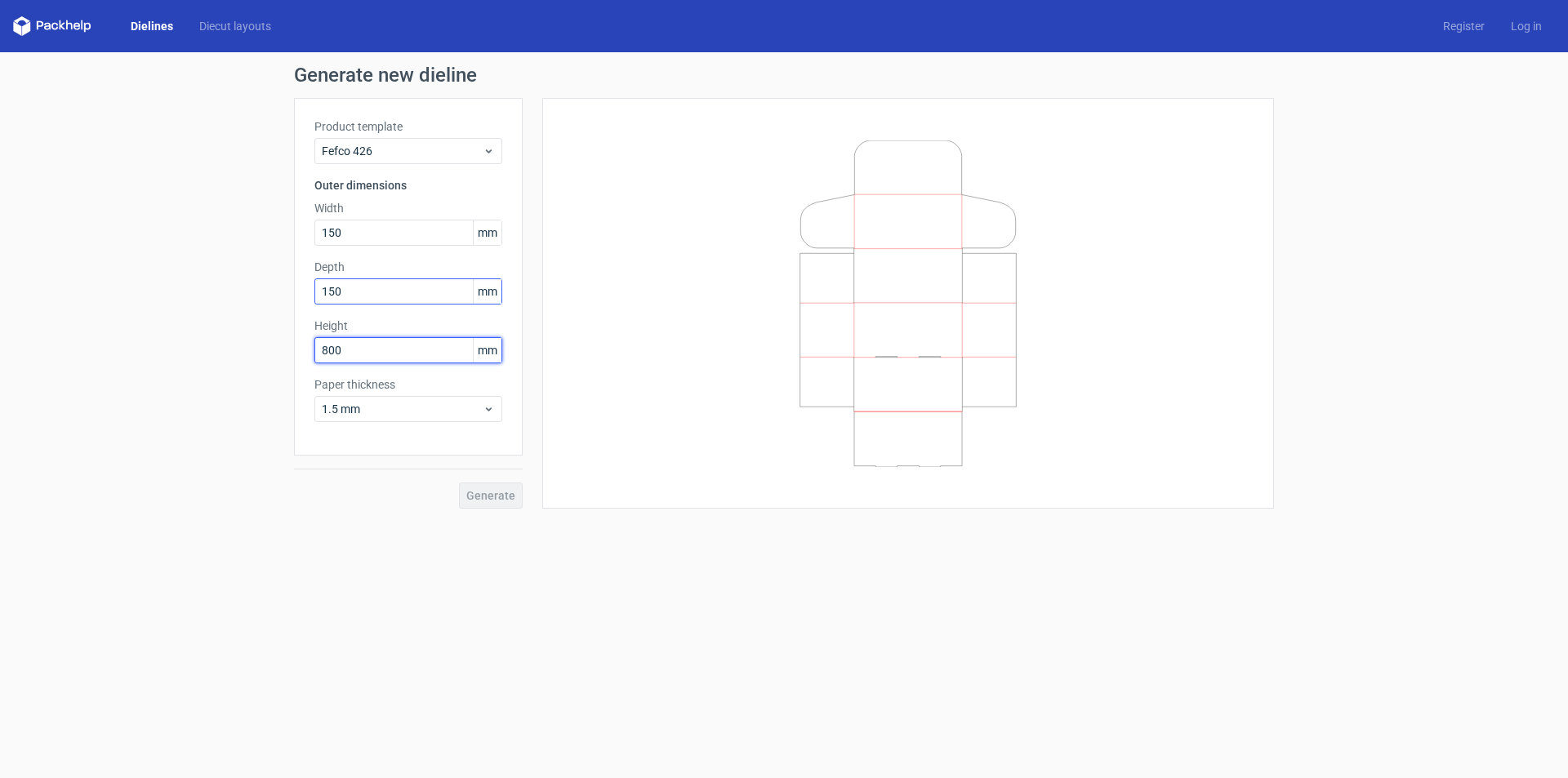
type input "800"
click at [406, 298] on input "150" at bounding box center [408, 291] width 187 height 26
type input "1500"
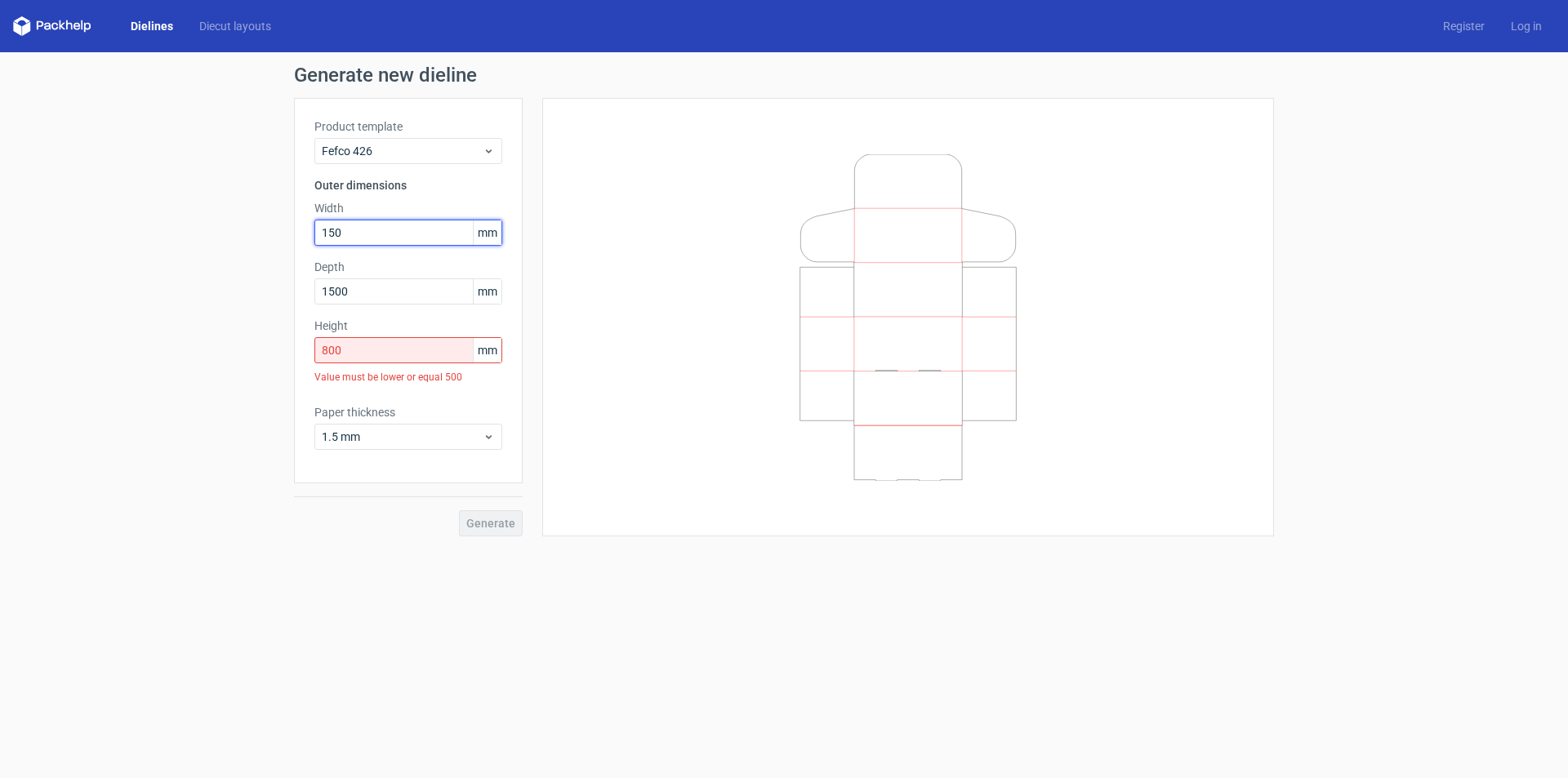
click at [403, 226] on input "150" at bounding box center [408, 232] width 187 height 26
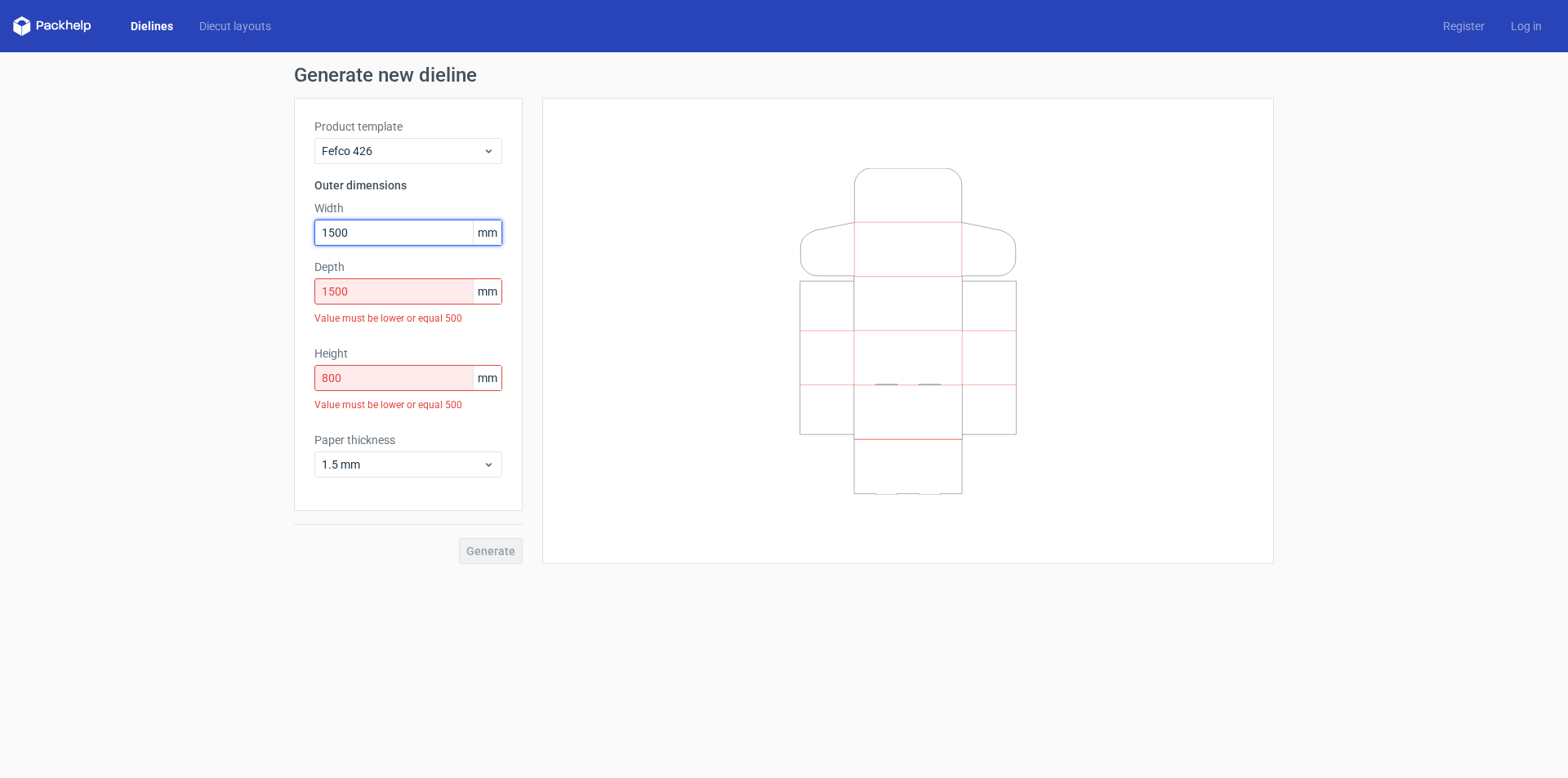
drag, startPoint x: 404, startPoint y: 239, endPoint x: 93, endPoint y: 233, distance: 311.1
click at [93, 233] on div "Generate new dieline Product template Fefco 426 Outer dimensions Width 1500 mm …" at bounding box center [784, 315] width 1568 height 525
type input "150"
drag, startPoint x: 371, startPoint y: 295, endPoint x: 0, endPoint y: 169, distance: 391.8
click at [3, 172] on div "Generate new dieline Product template Fefco 426 Outer dimensions Width 150 mm D…" at bounding box center [784, 315] width 1568 height 525
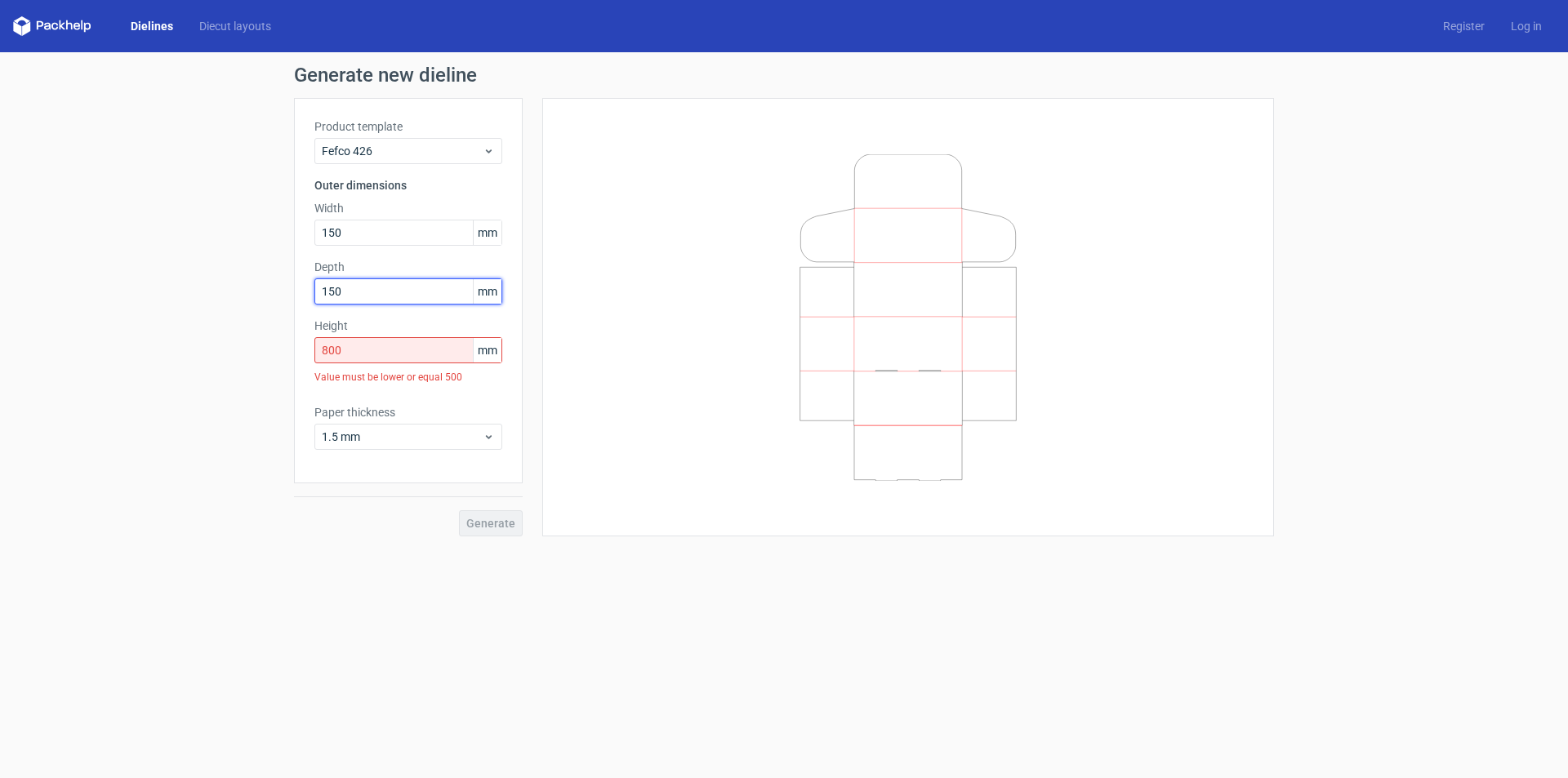
type input "150"
drag, startPoint x: 366, startPoint y: 343, endPoint x: 13, endPoint y: 277, distance: 359.1
click at [22, 283] on div "Generate new dieline Product template Fefco 426 Outer dimensions Width 150 mm D…" at bounding box center [784, 300] width 1568 height 497
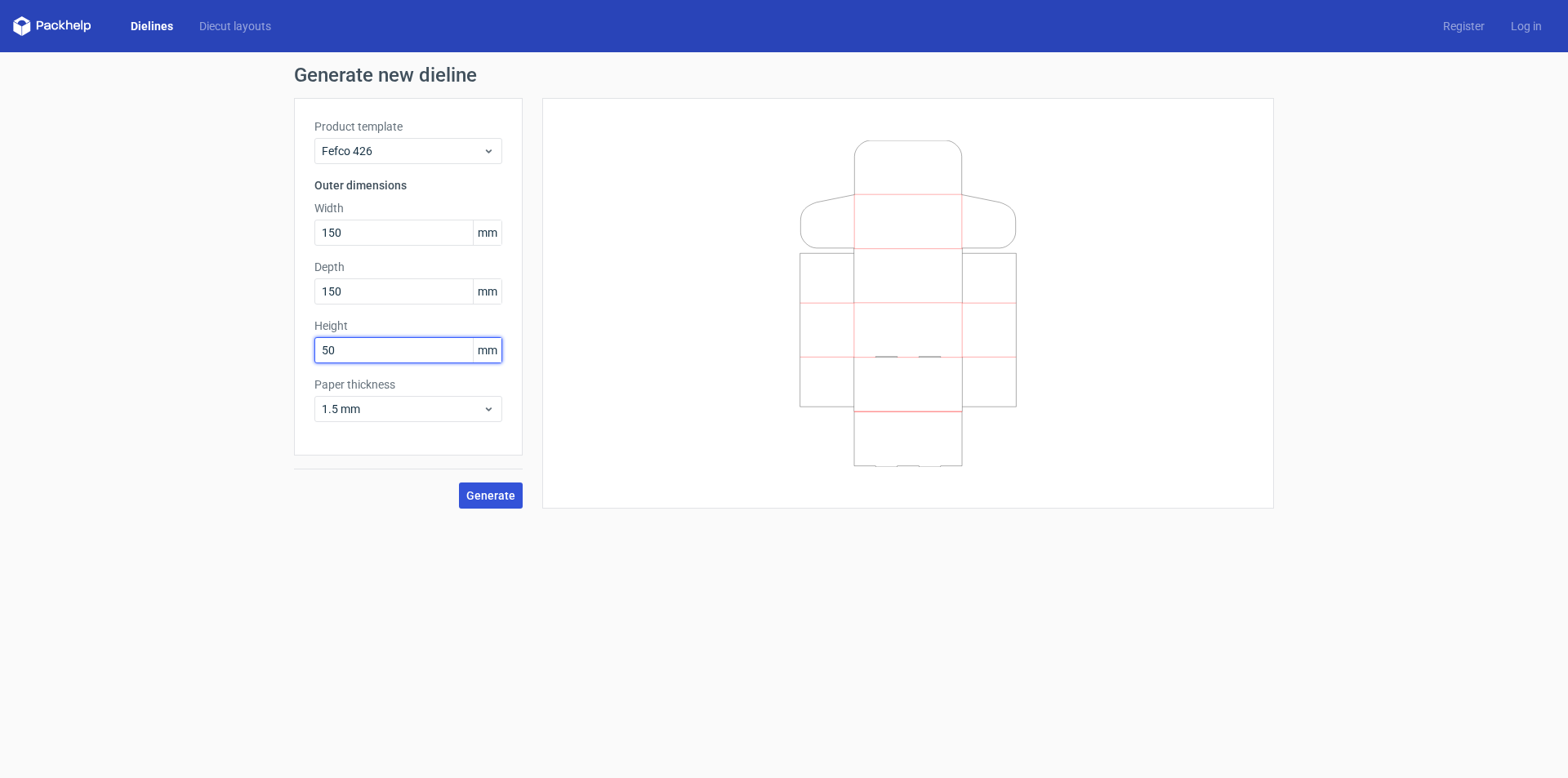
type input "50"
click at [498, 502] on button "Generate" at bounding box center [490, 495] width 64 height 26
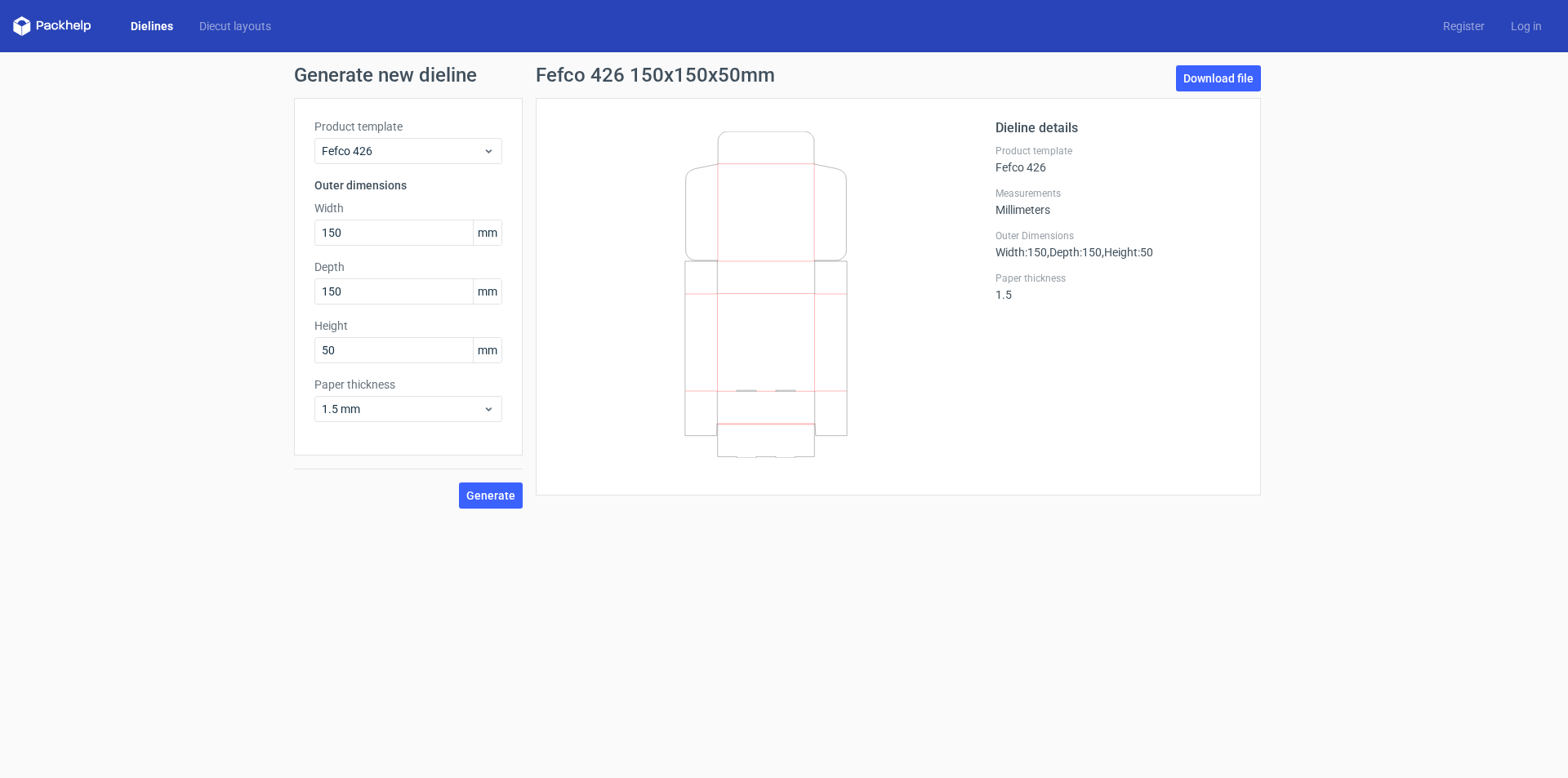
click at [758, 231] on icon at bounding box center [766, 295] width 394 height 326
drag, startPoint x: 704, startPoint y: 187, endPoint x: 824, endPoint y: 283, distance: 153.7
click at [824, 283] on icon at bounding box center [766, 295] width 394 height 326
drag, startPoint x: 640, startPoint y: 123, endPoint x: 864, endPoint y: 469, distance: 412.2
click at [864, 469] on div at bounding box center [775, 297] width 439 height 357
